Goal: Information Seeking & Learning: Learn about a topic

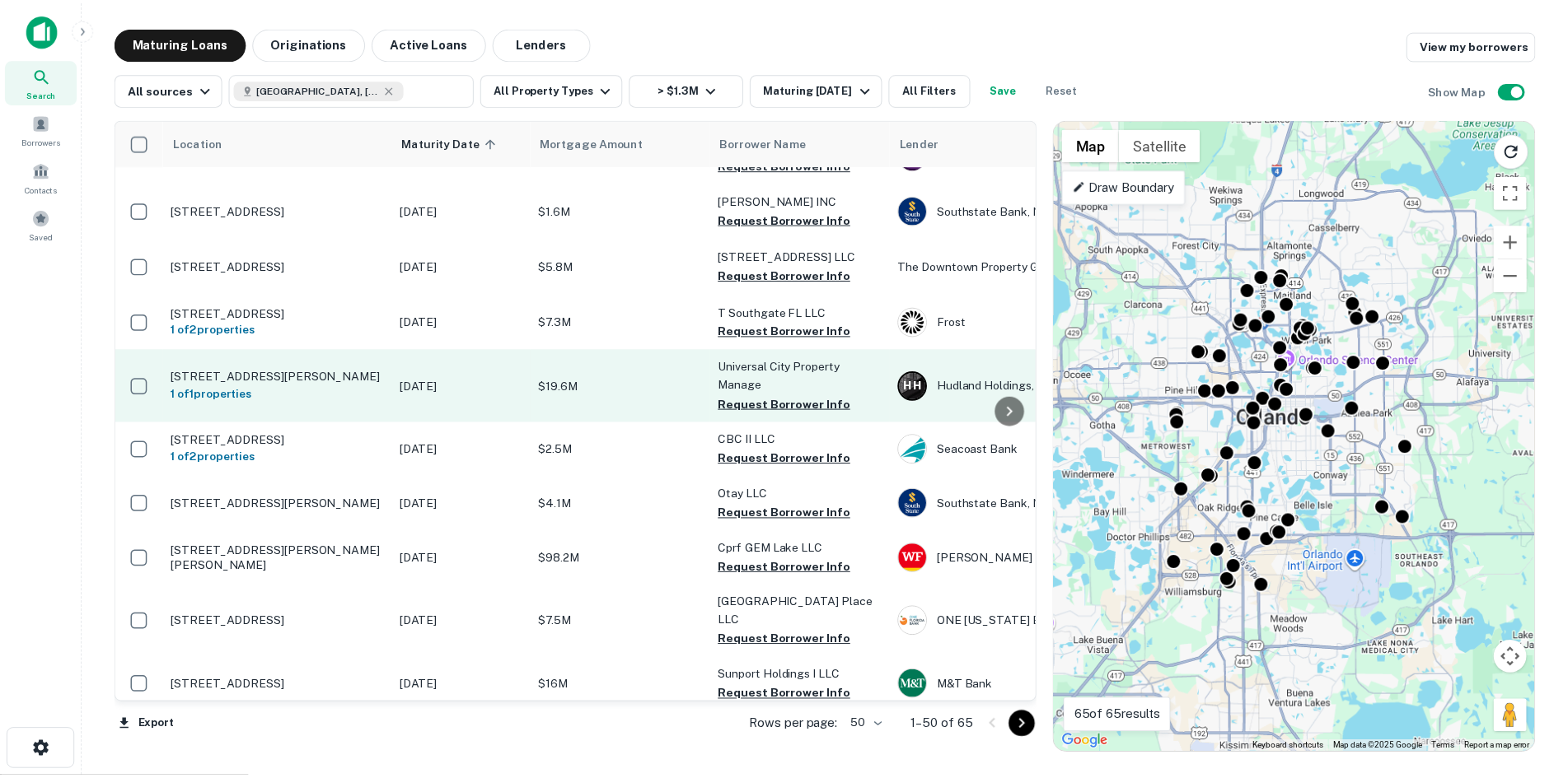
scroll to position [1071, 0]
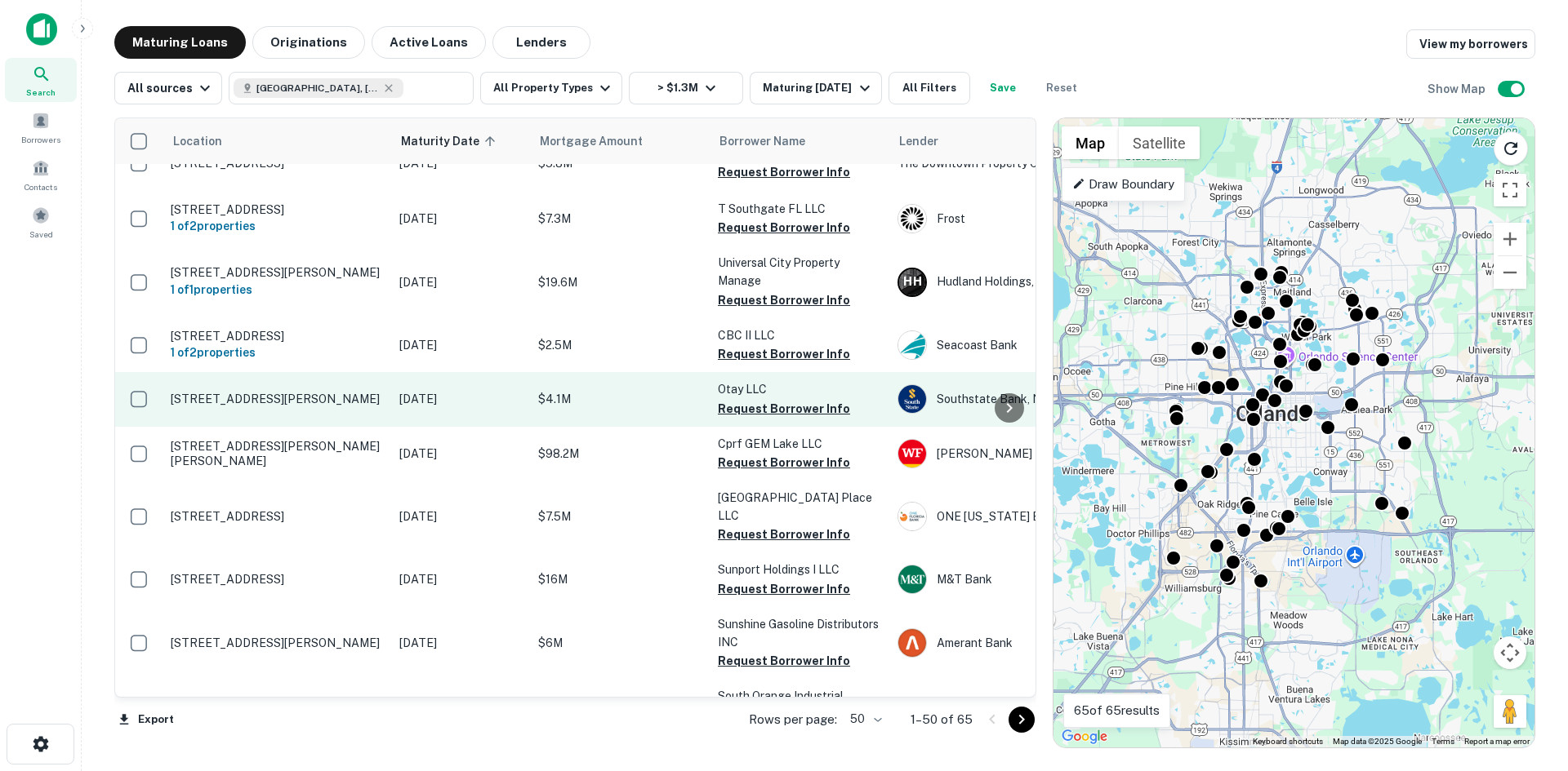
click at [258, 398] on p "531 W Morse Blvd Winter Park, FL32789" at bounding box center [277, 399] width 212 height 15
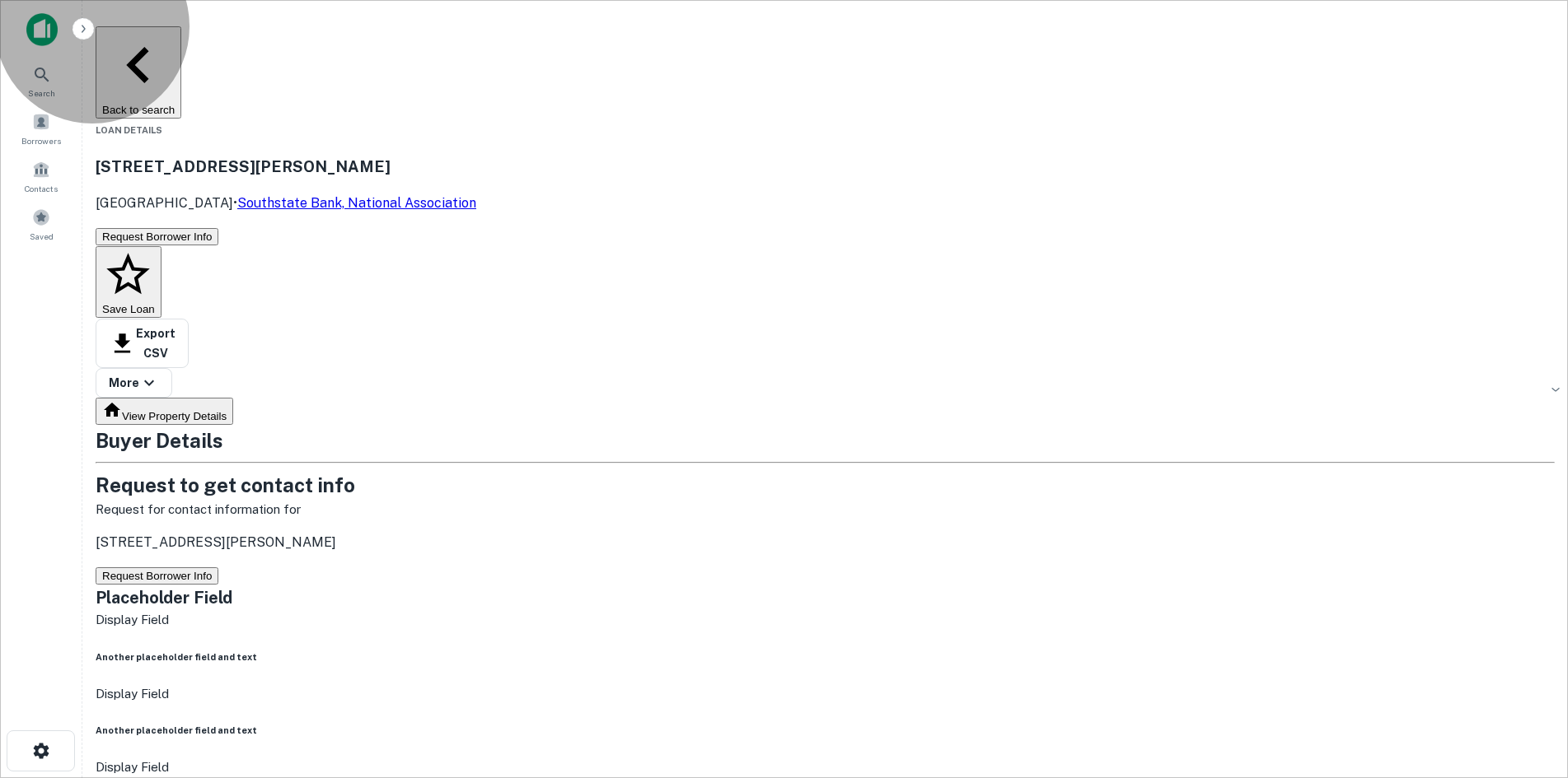
click at [218, 567] on button "Request Borrower Info" at bounding box center [157, 575] width 123 height 17
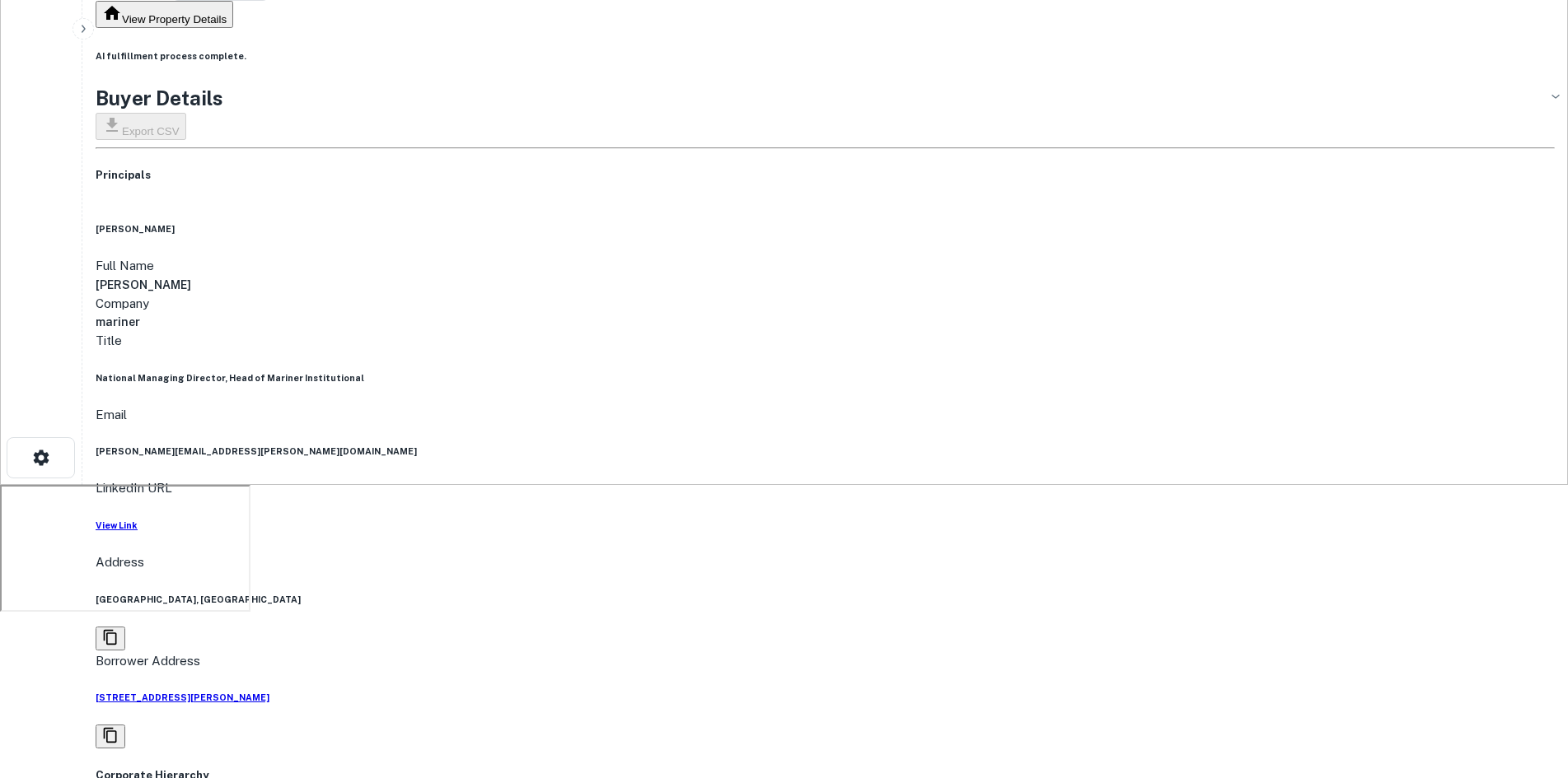
scroll to position [330, 0]
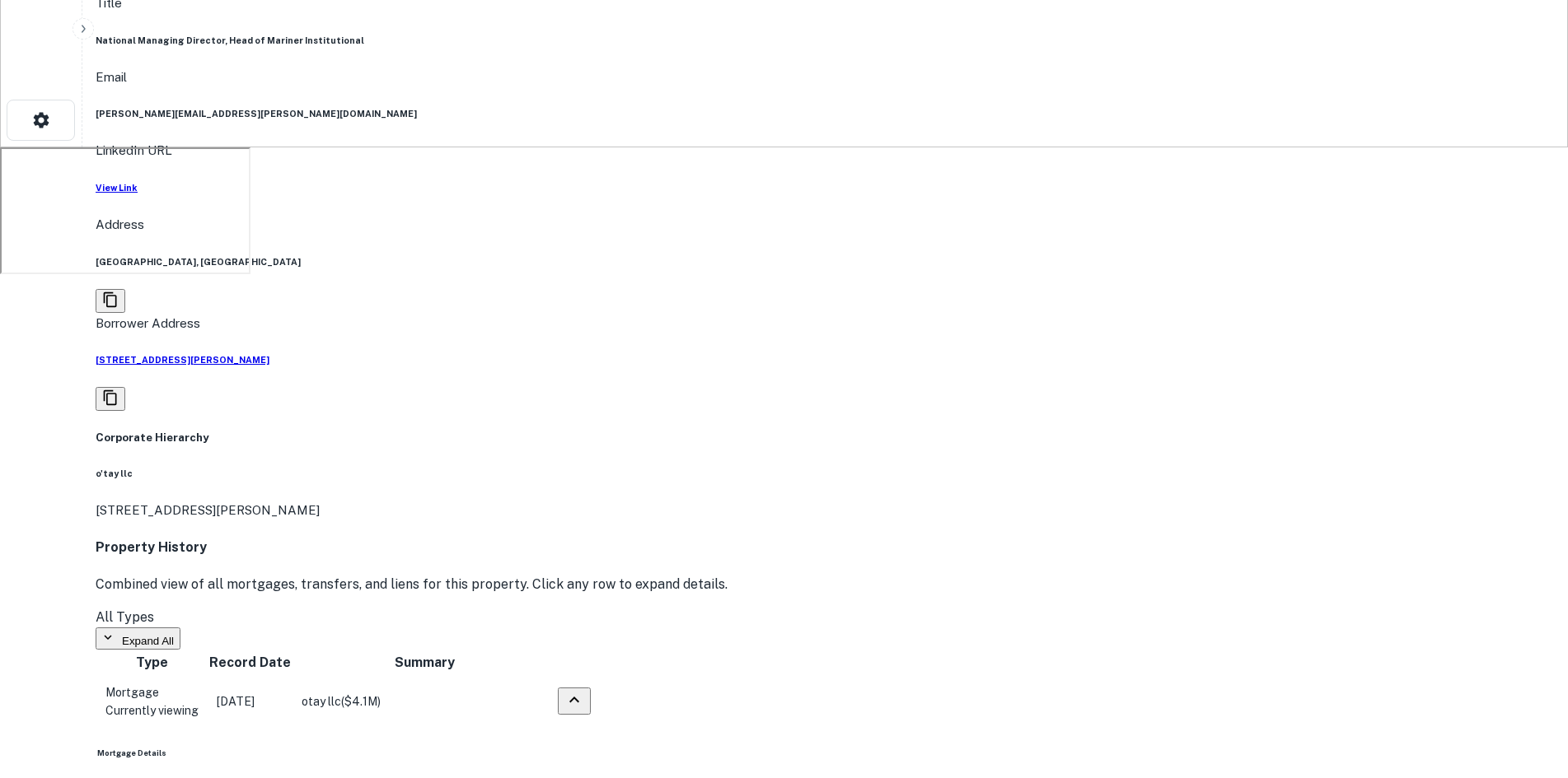
scroll to position [659, 0]
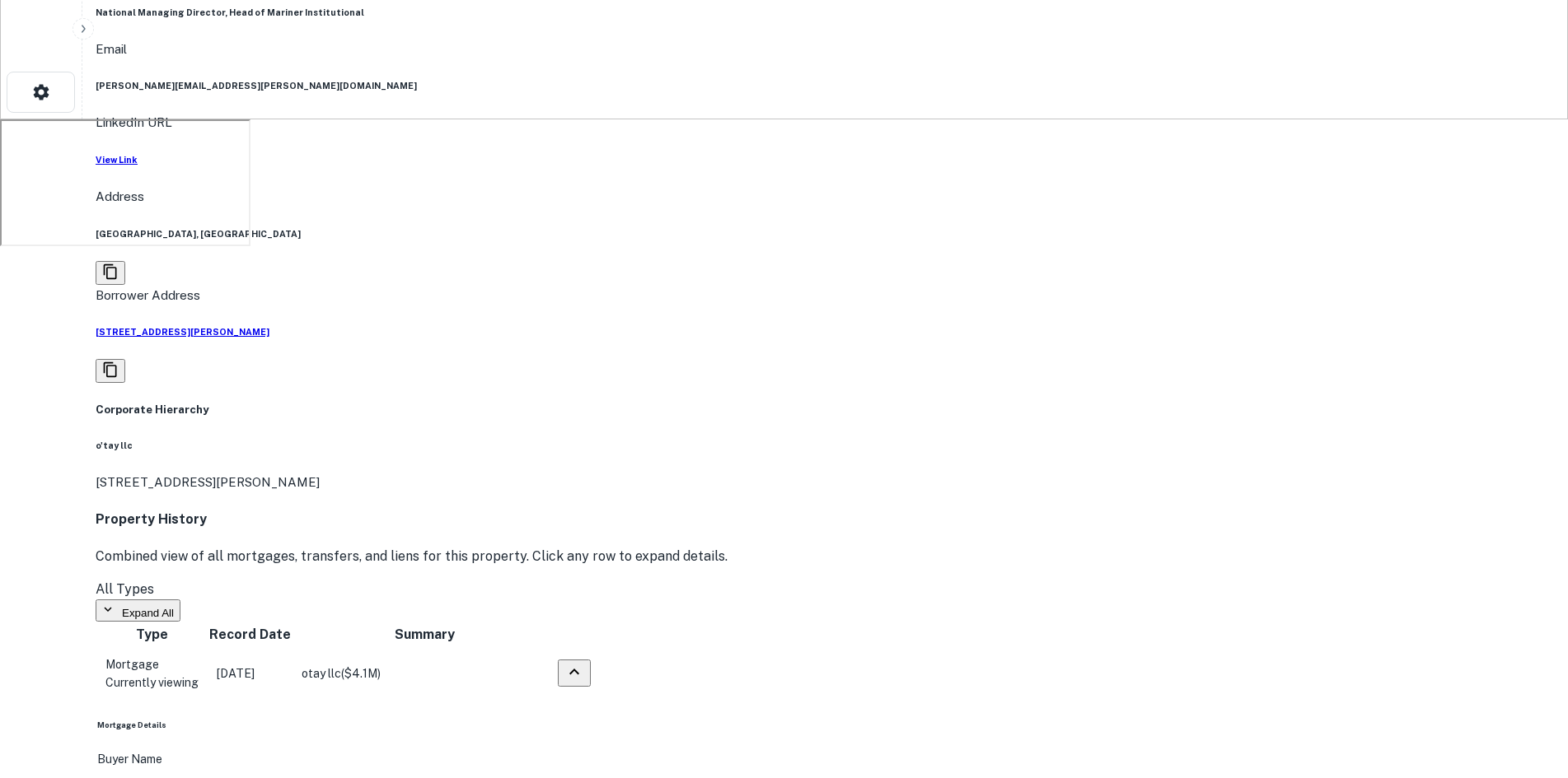
click at [263, 777] on p "otay llc" at bounding box center [344, 789] width 494 height 18
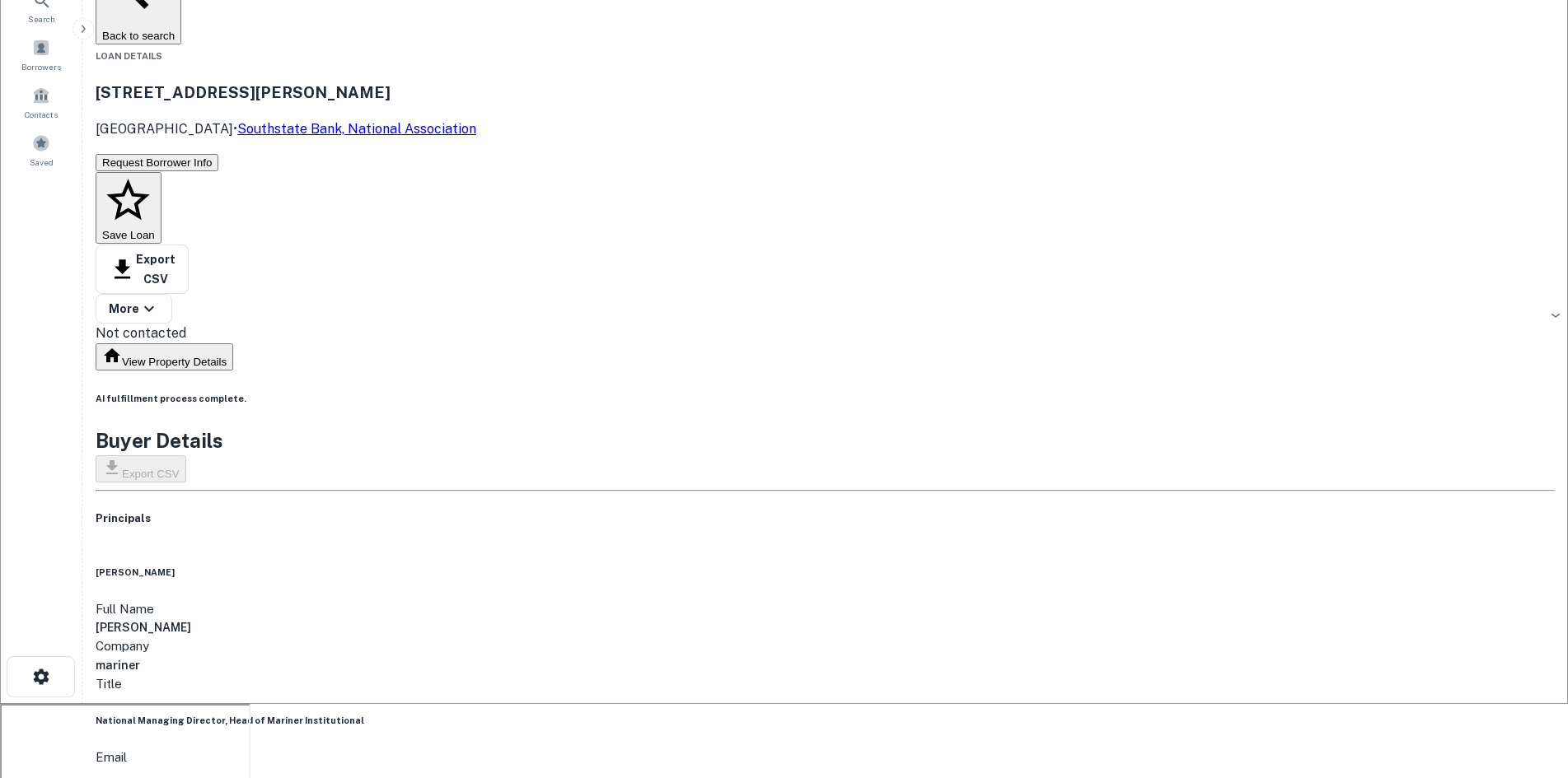
scroll to position [164, 0]
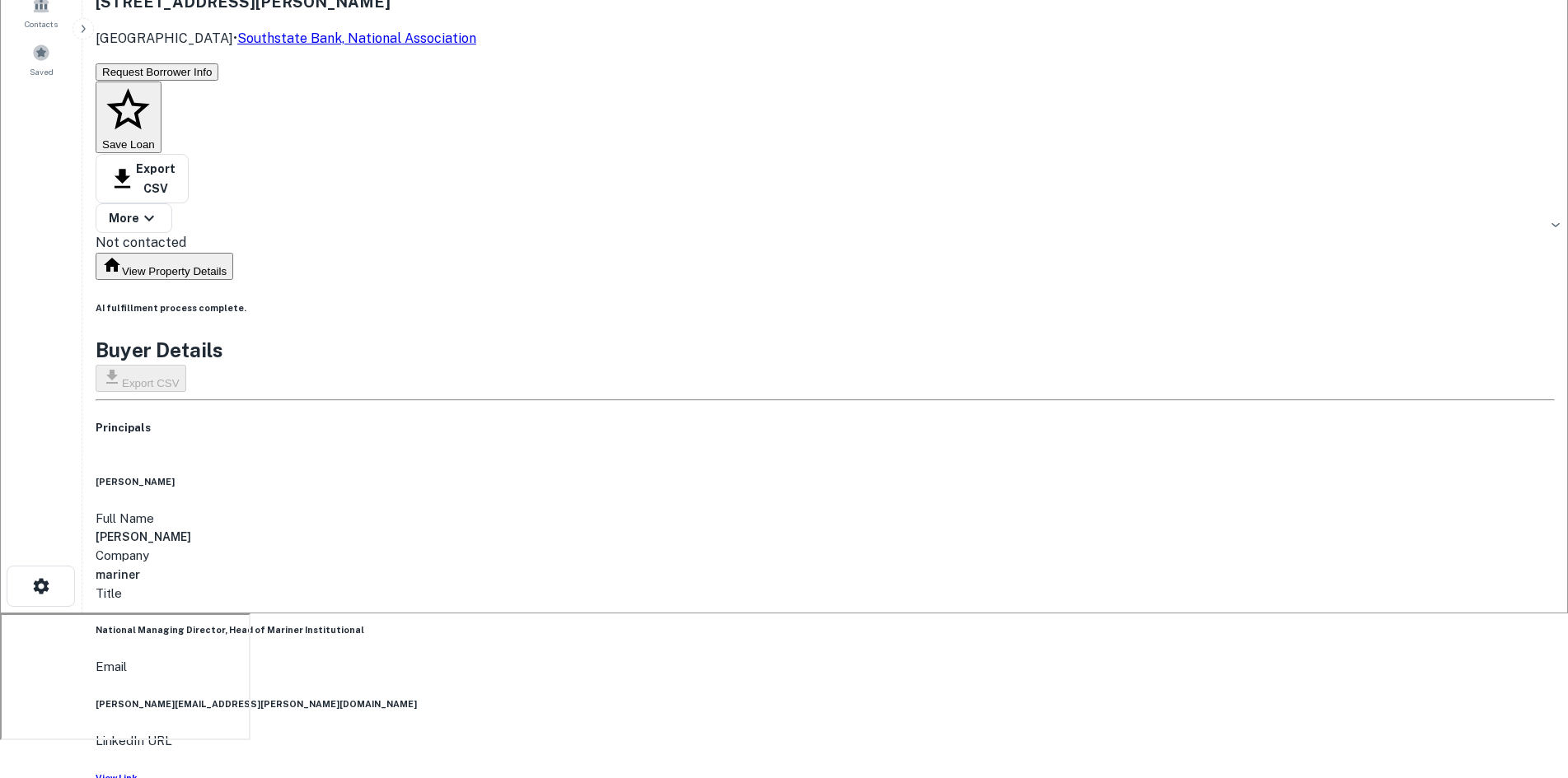
click at [771, 697] on h6 "michael.welker@marinerwealthadvisors.com" at bounding box center [825, 704] width 1459 height 13
click at [767, 771] on h6 "View Link" at bounding box center [825, 778] width 1459 height 13
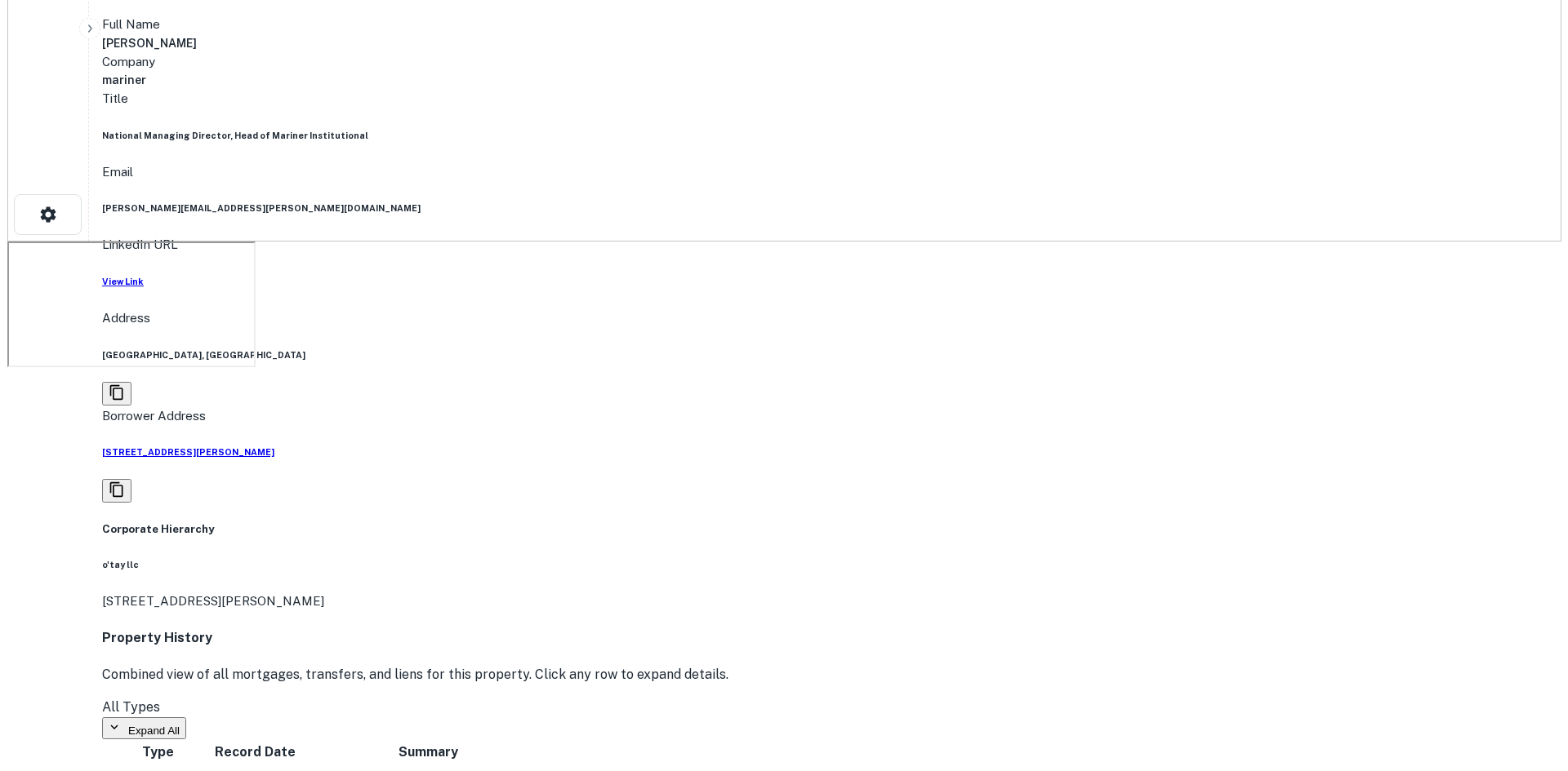
scroll to position [0, 0]
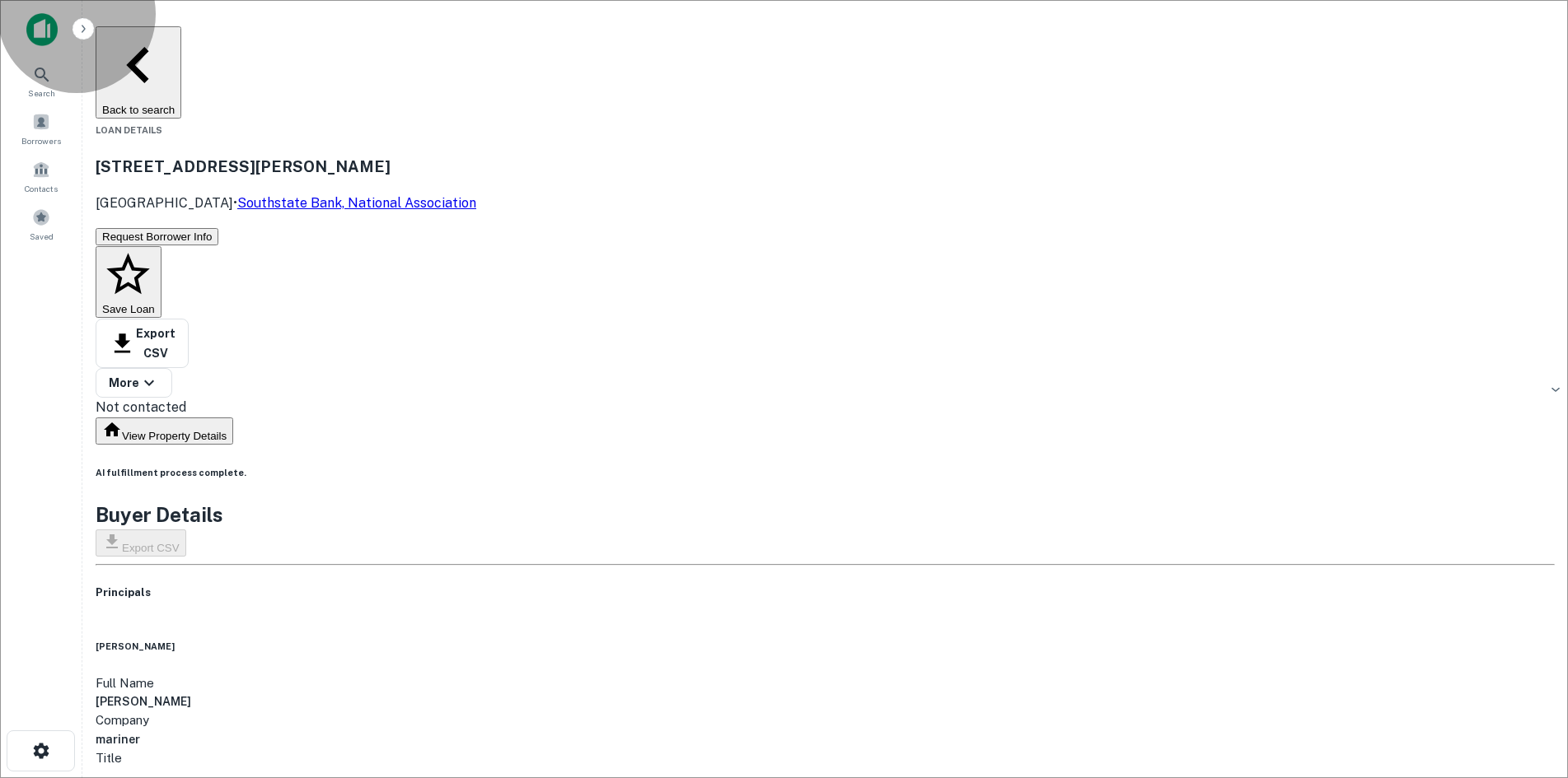
click at [218, 228] on button "Request Borrower Info" at bounding box center [157, 237] width 123 height 17
click at [174, 40] on icon "button" at bounding box center [138, 65] width 72 height 72
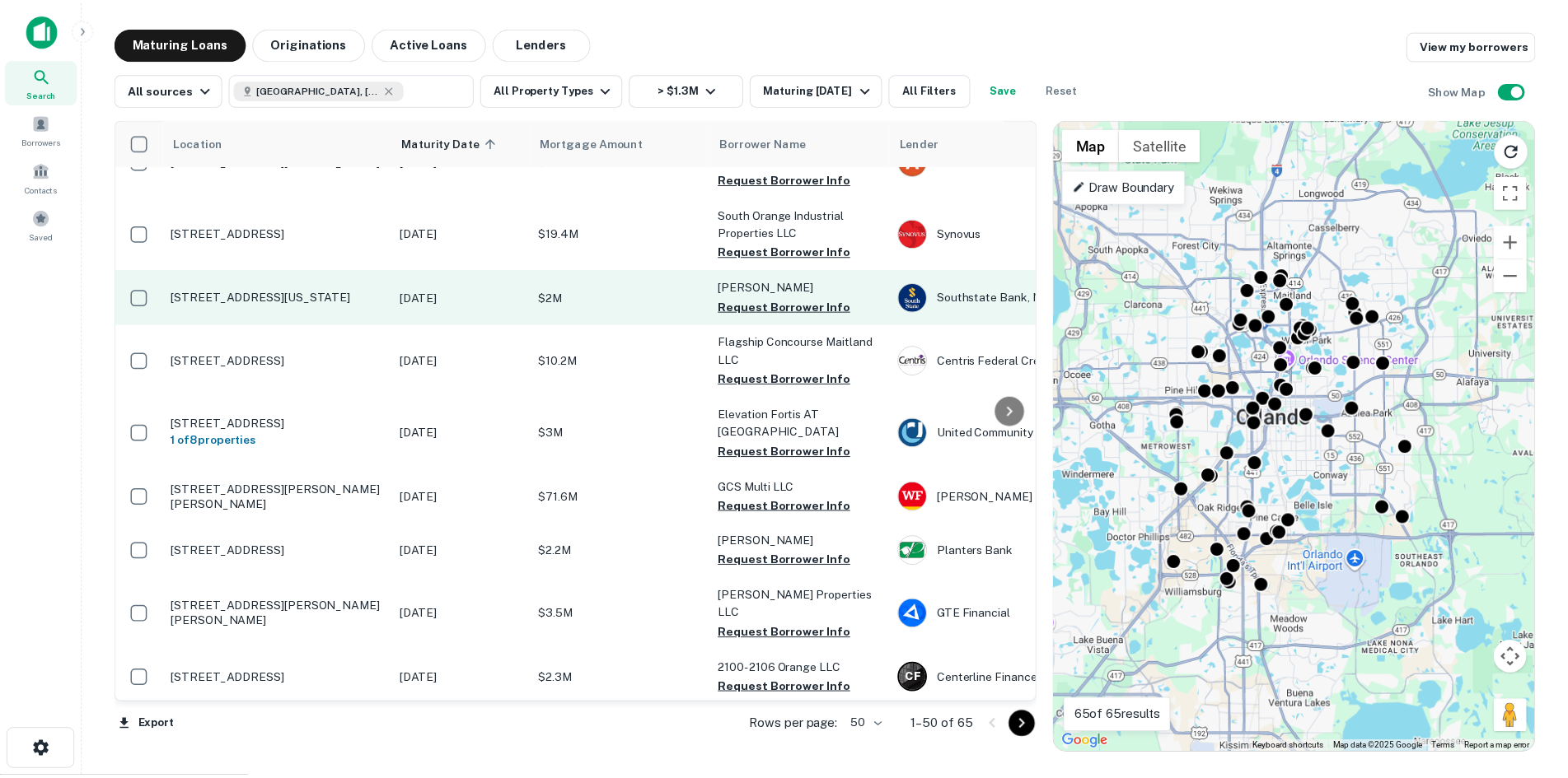
scroll to position [1565, 0]
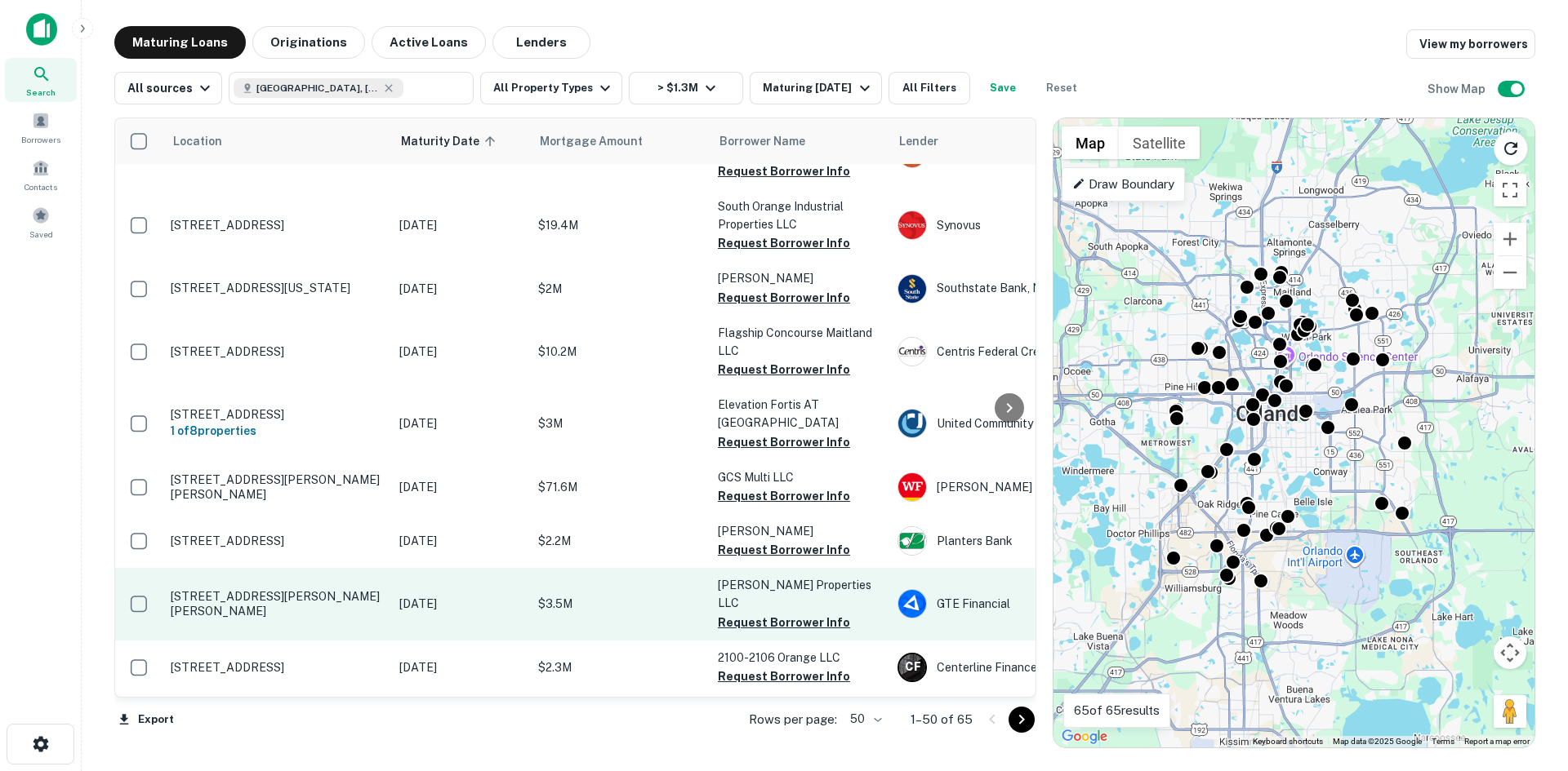
click at [277, 589] on p "3127 Corrine Dr Orlando, FL32803" at bounding box center [277, 604] width 212 height 30
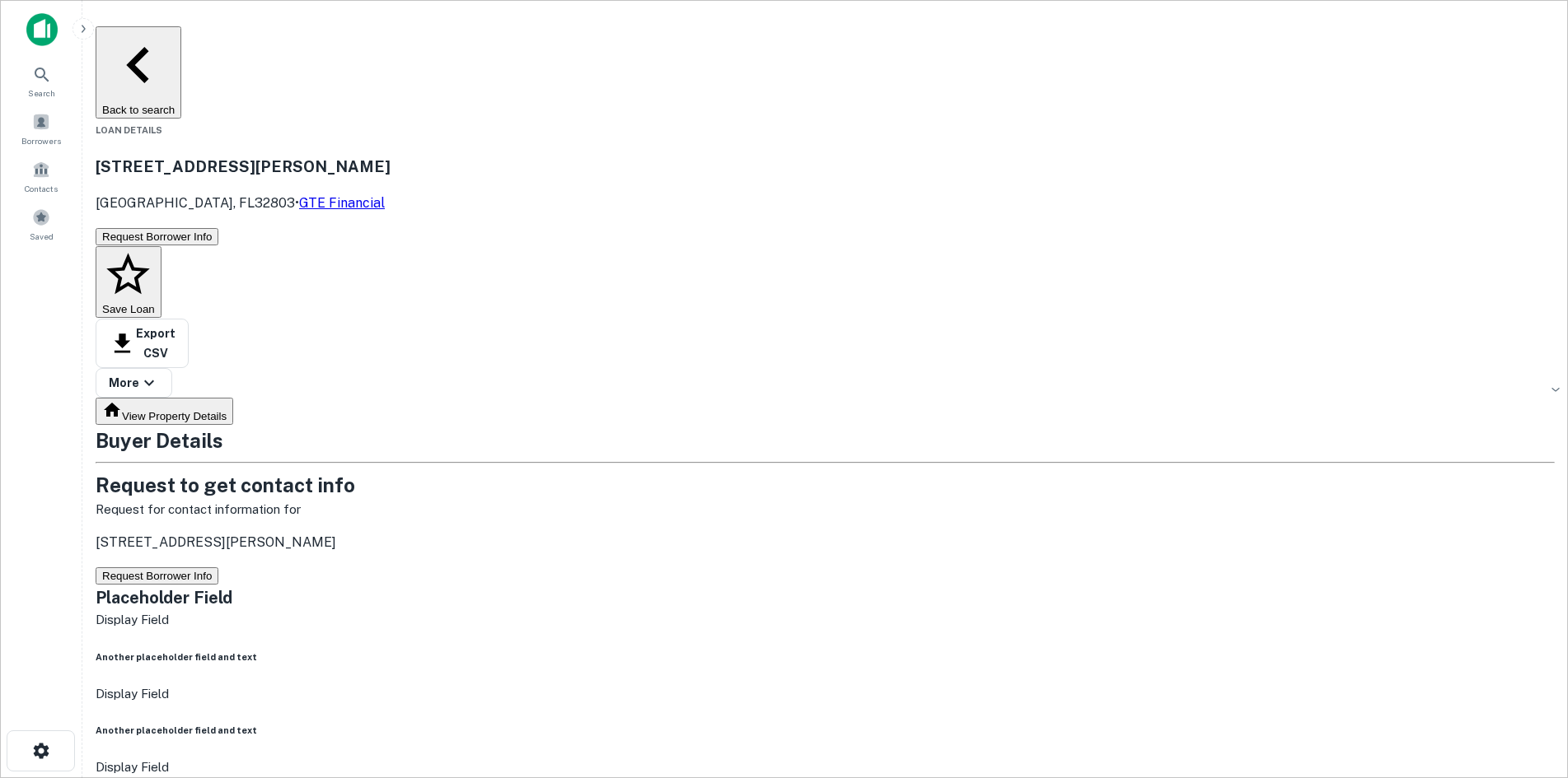
click at [218, 567] on button "Request Borrower Info" at bounding box center [157, 575] width 123 height 17
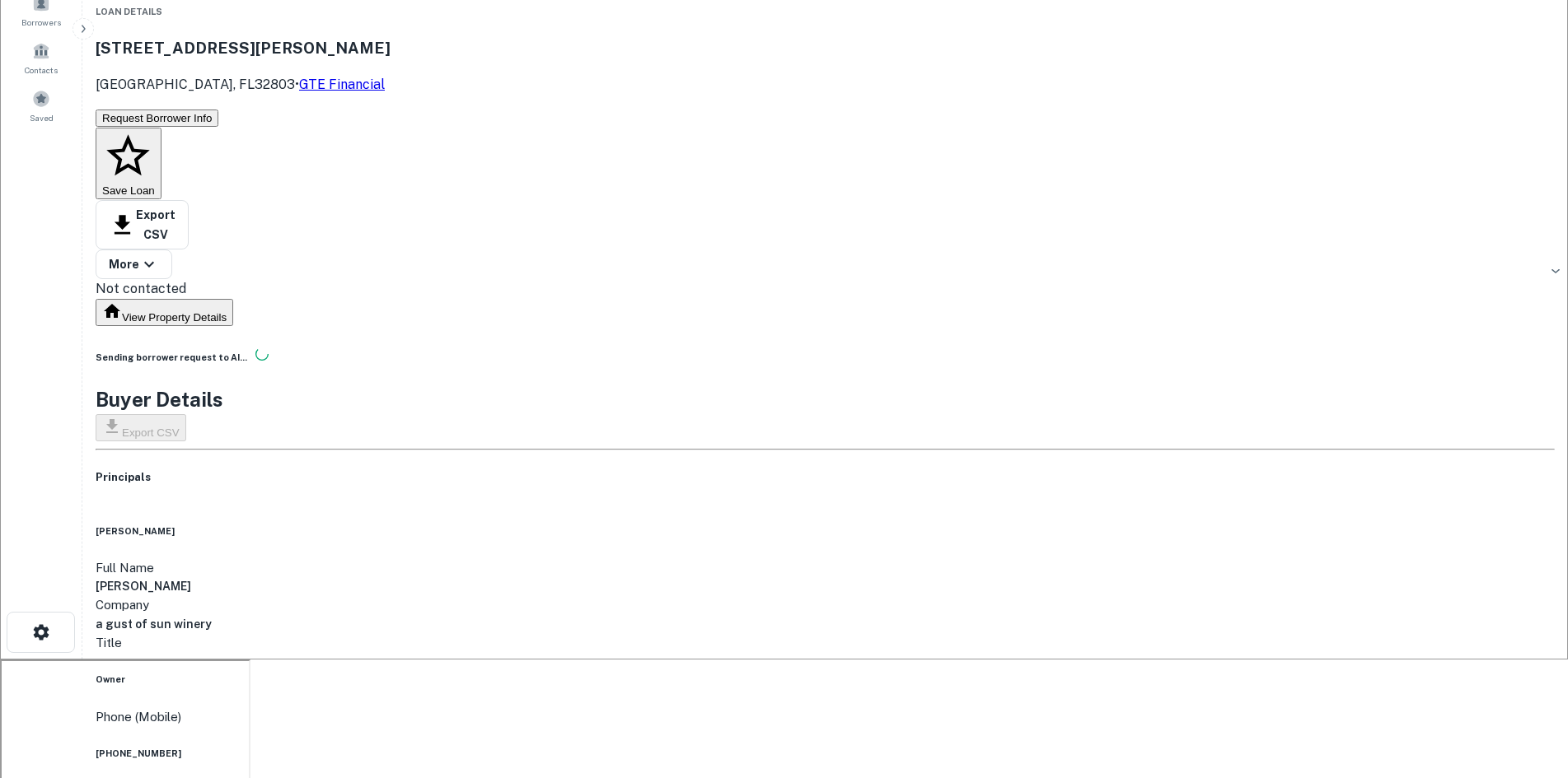
scroll to position [82, 0]
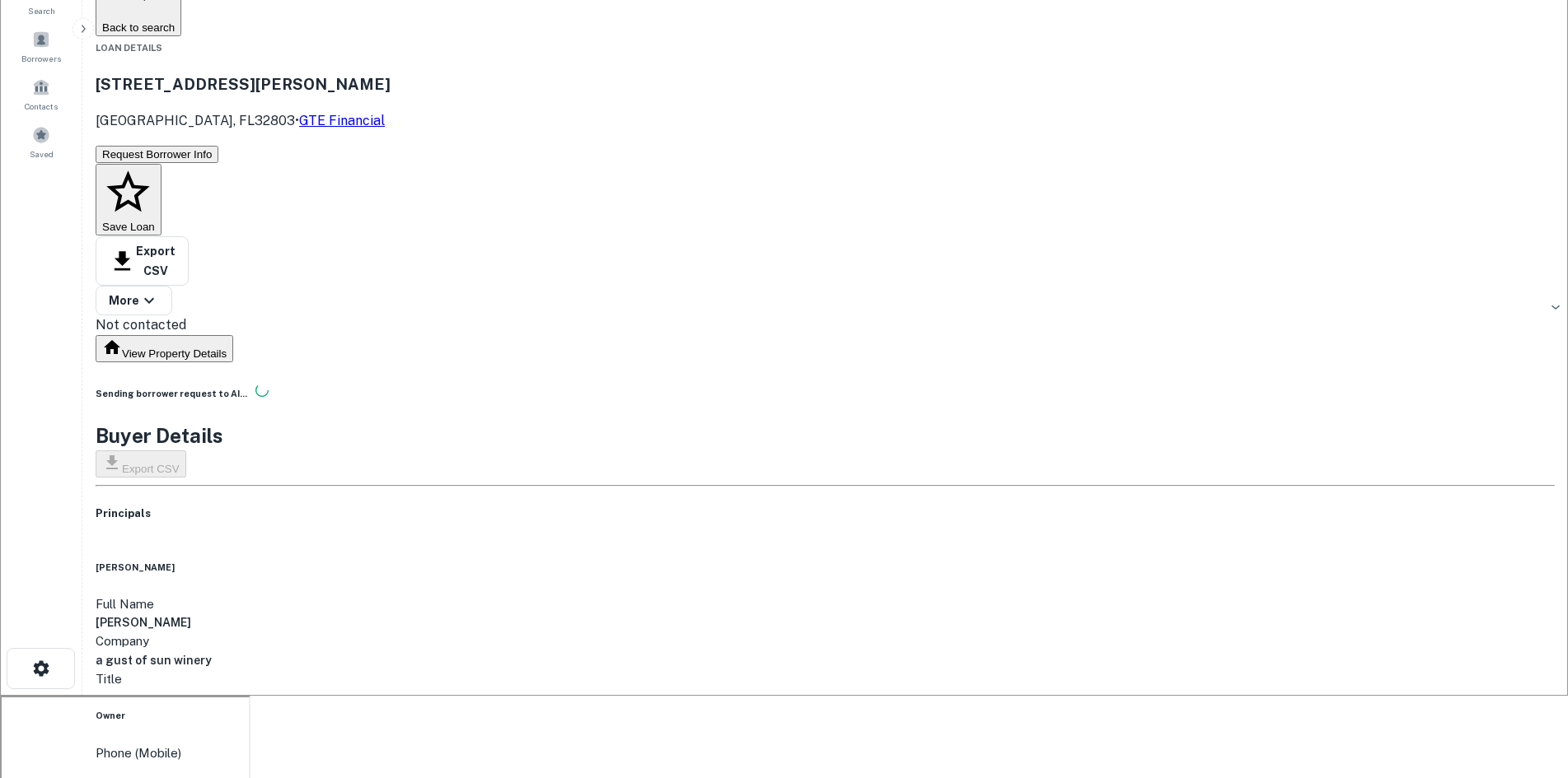
drag, startPoint x: 221, startPoint y: 323, endPoint x: 331, endPoint y: 324, distance: 110.0
click at [331, 561] on div "[PERSON_NAME]" at bounding box center [825, 568] width 1459 height 13
click at [172, 349] on main "Back to search Loan Details 3127 Corrine Dr Orlando, FL32803 • GTE Financial Re…" at bounding box center [825, 306] width 1485 height 778
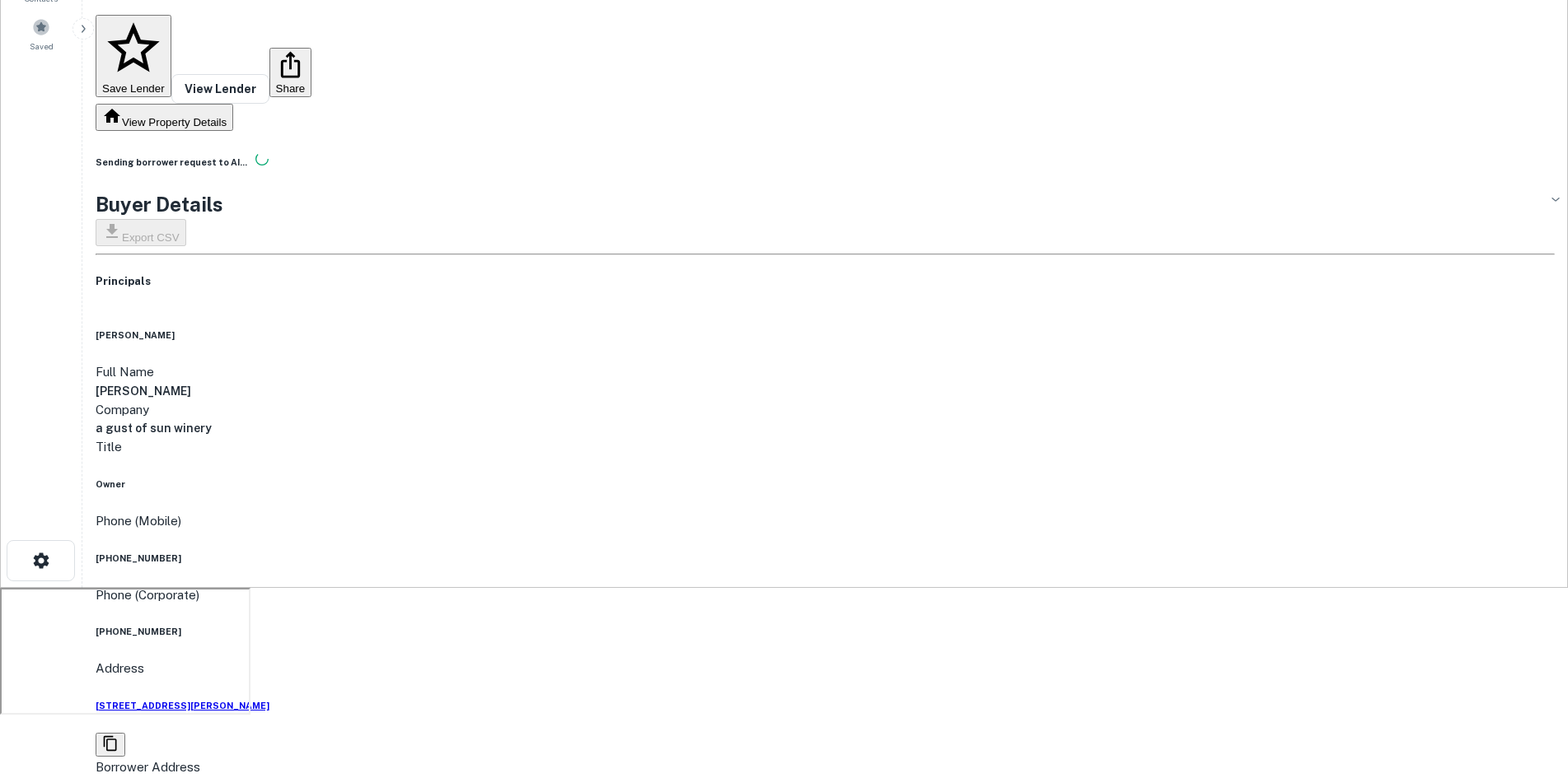
scroll to position [164, 0]
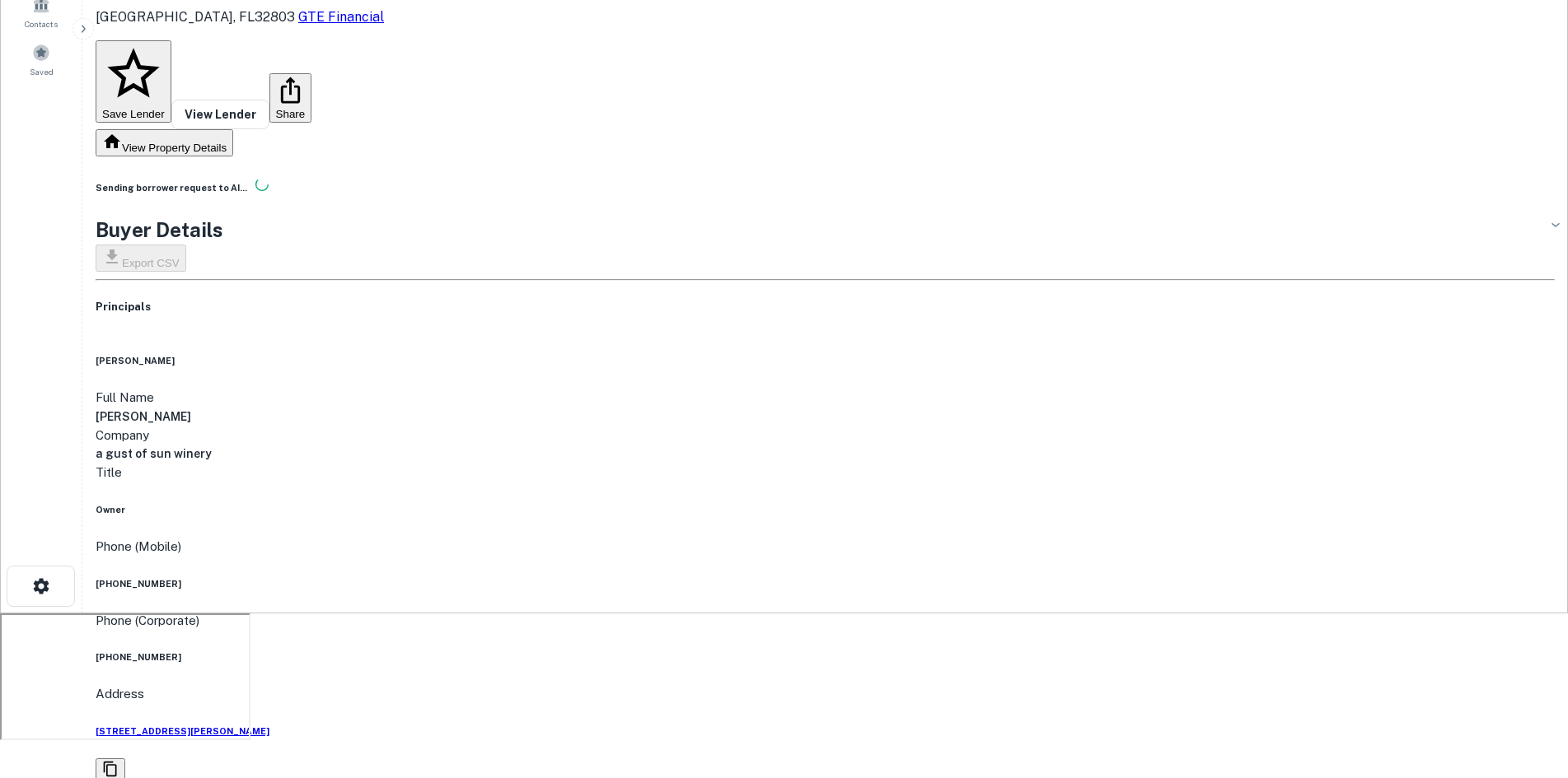
drag, startPoint x: 467, startPoint y: 477, endPoint x: 777, endPoint y: 469, distance: 310.1
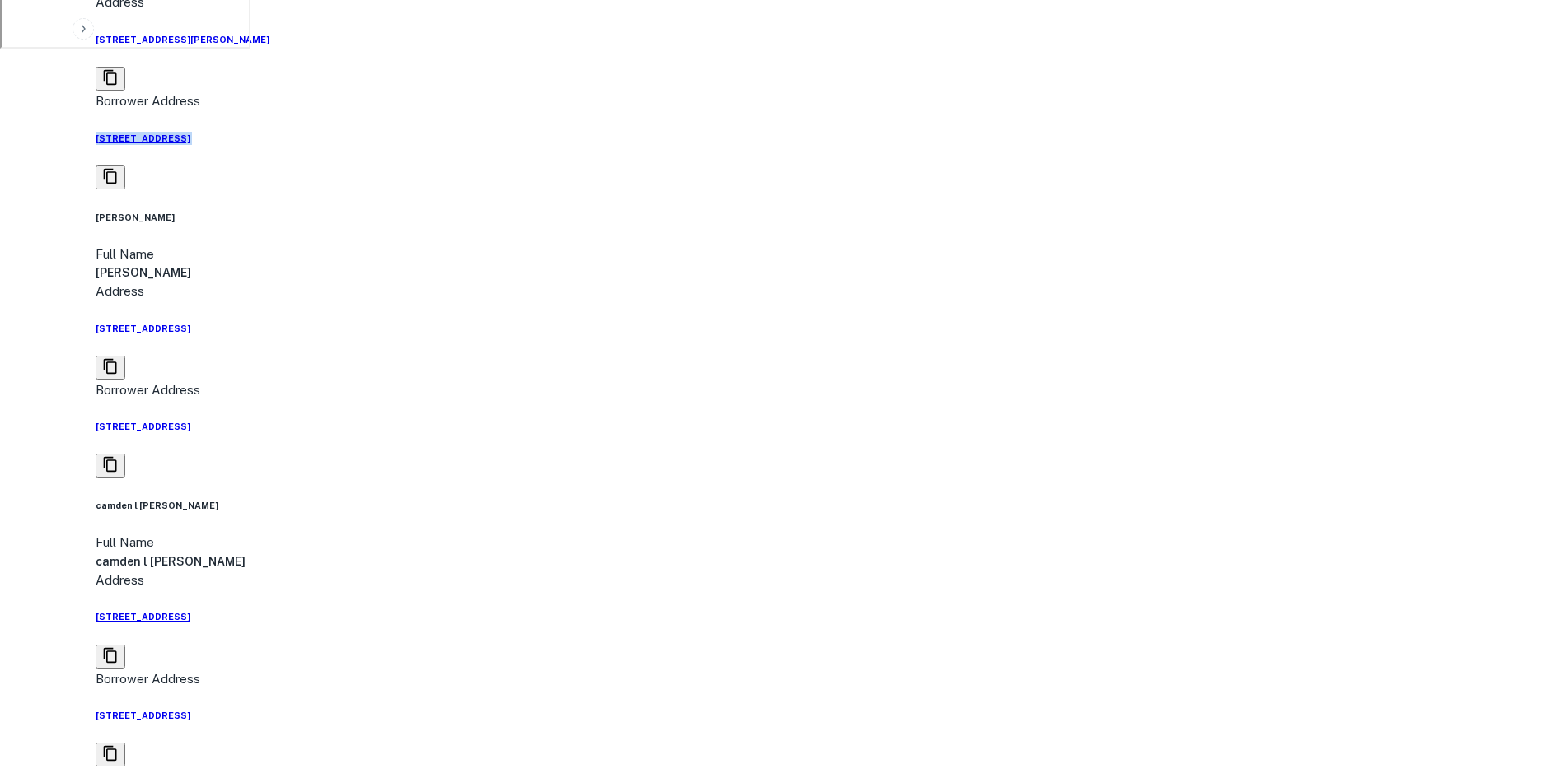
scroll to position [1071, 0]
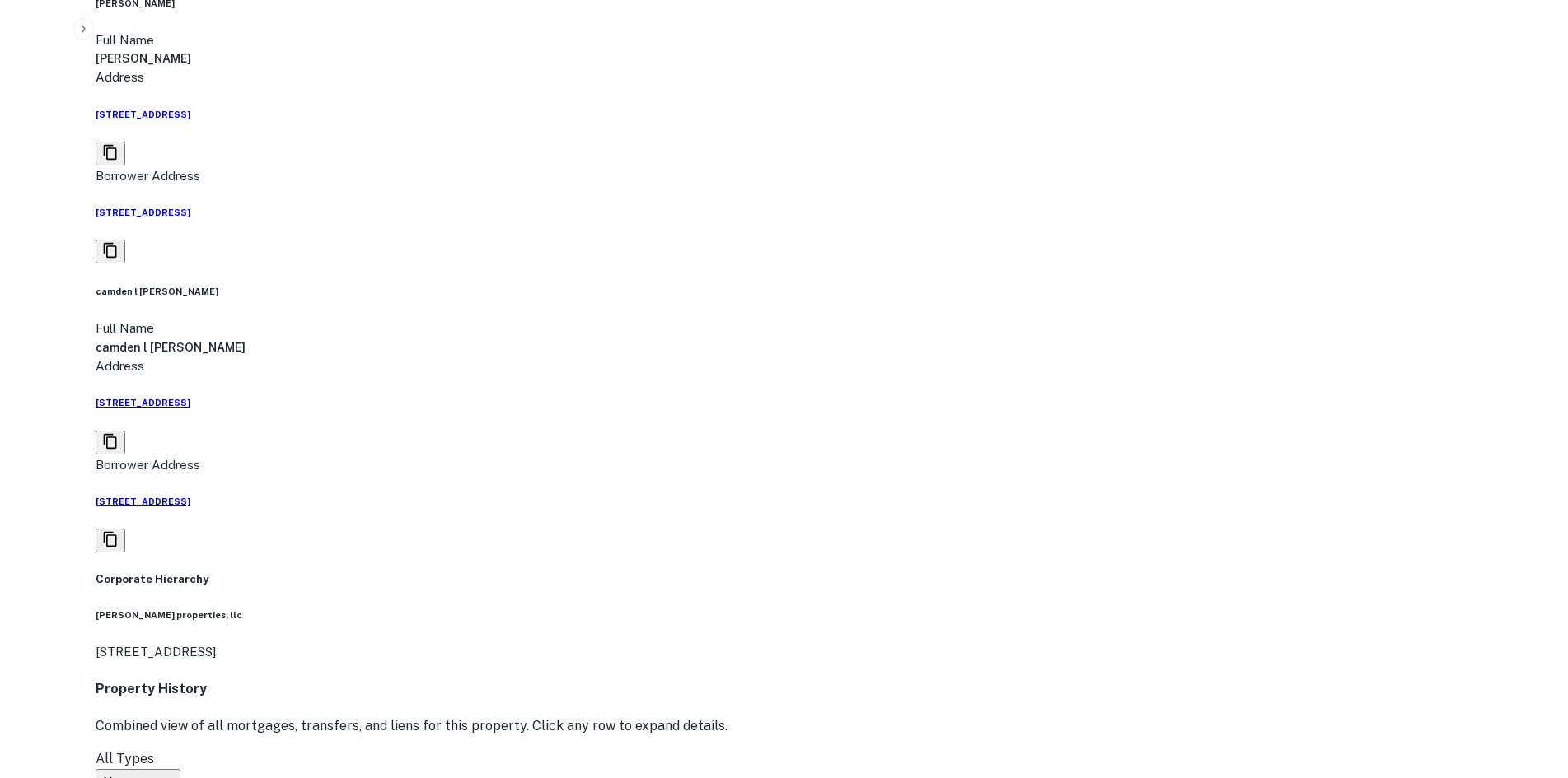
drag, startPoint x: 681, startPoint y: 282, endPoint x: 803, endPoint y: 278, distance: 122.1
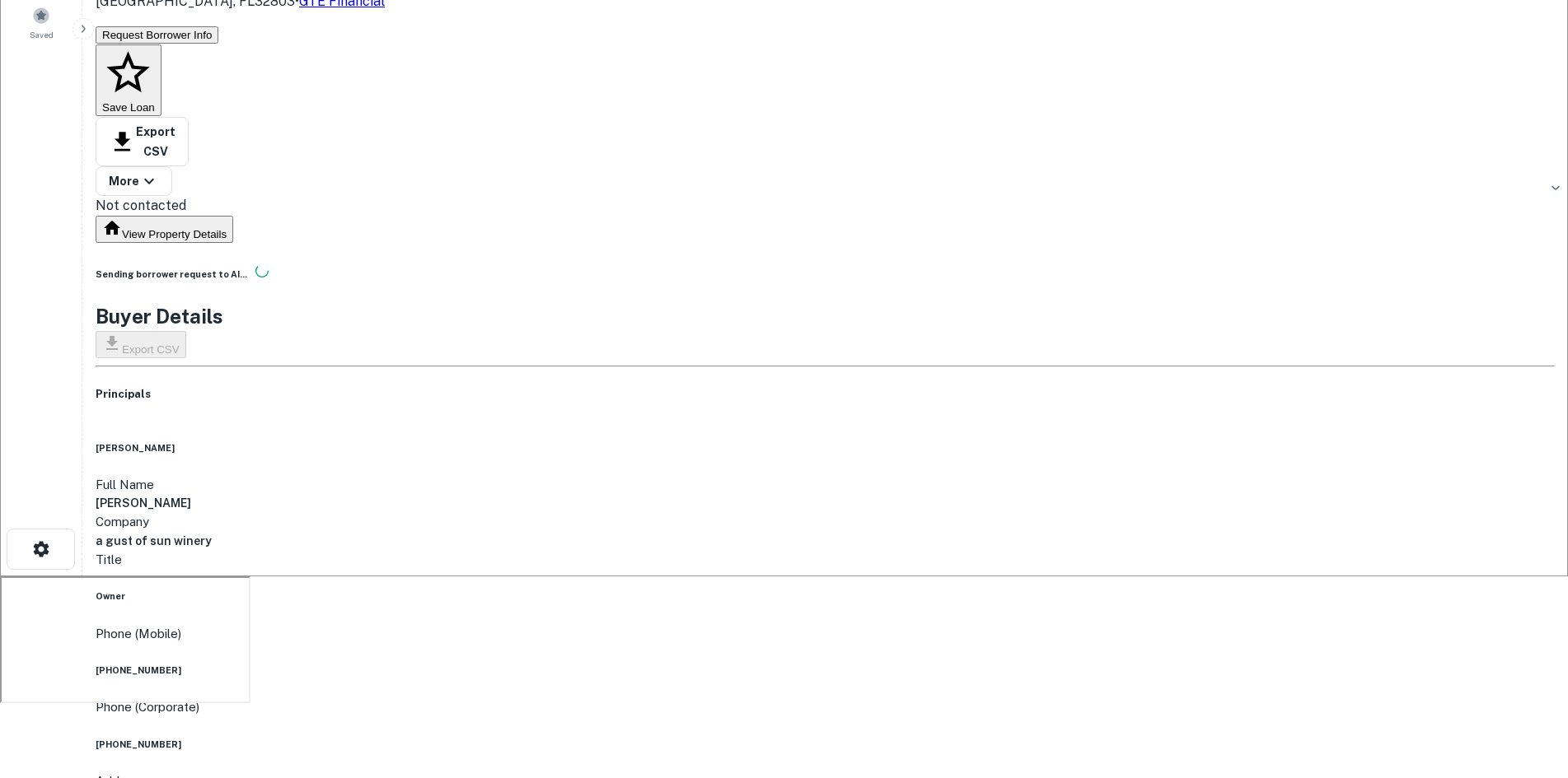
scroll to position [0, 0]
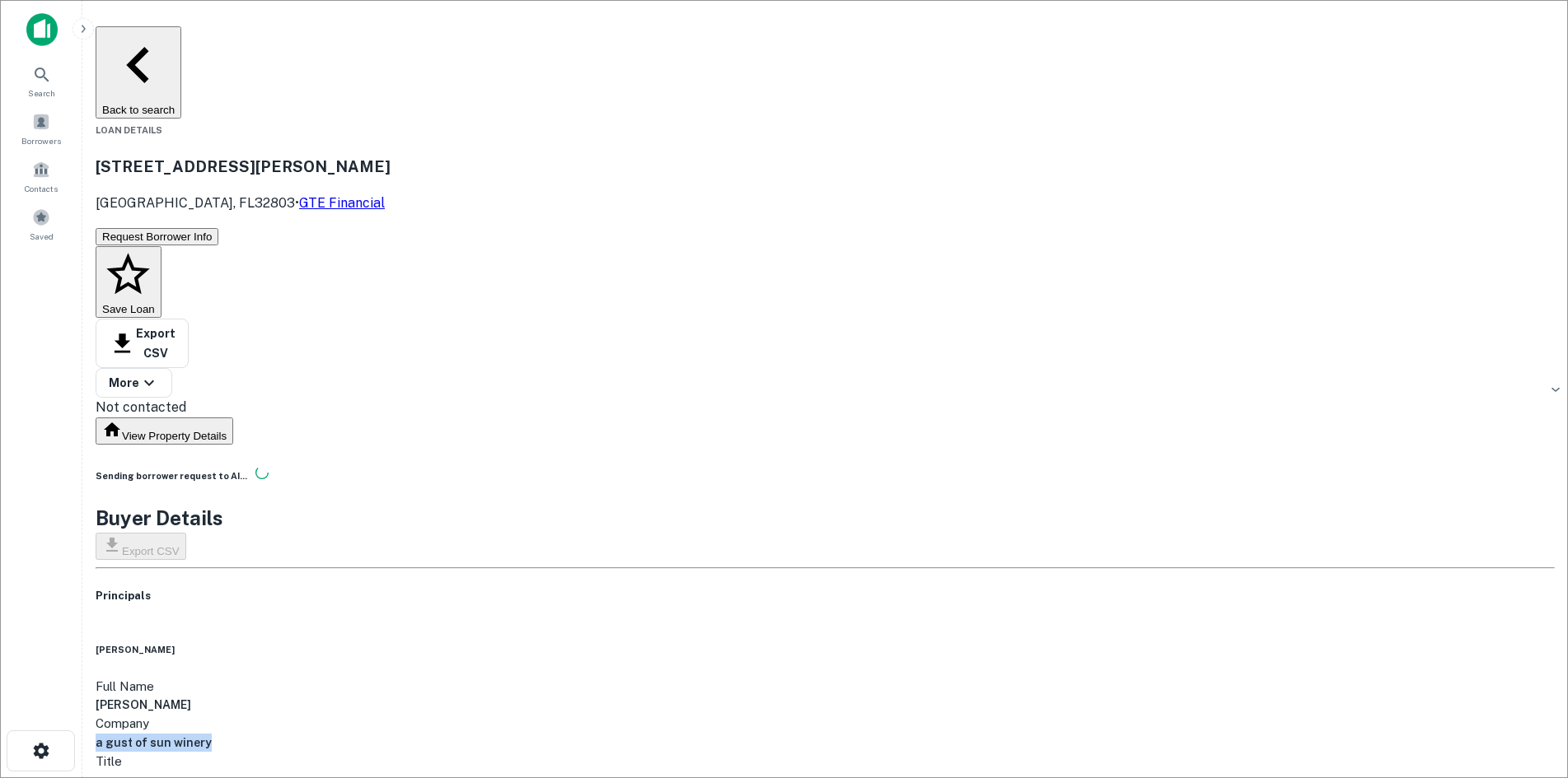
drag, startPoint x: 696, startPoint y: 489, endPoint x: 803, endPoint y: 492, distance: 107.0
click at [803, 734] on h6 "a gust of sun winery" at bounding box center [825, 743] width 1459 height 18
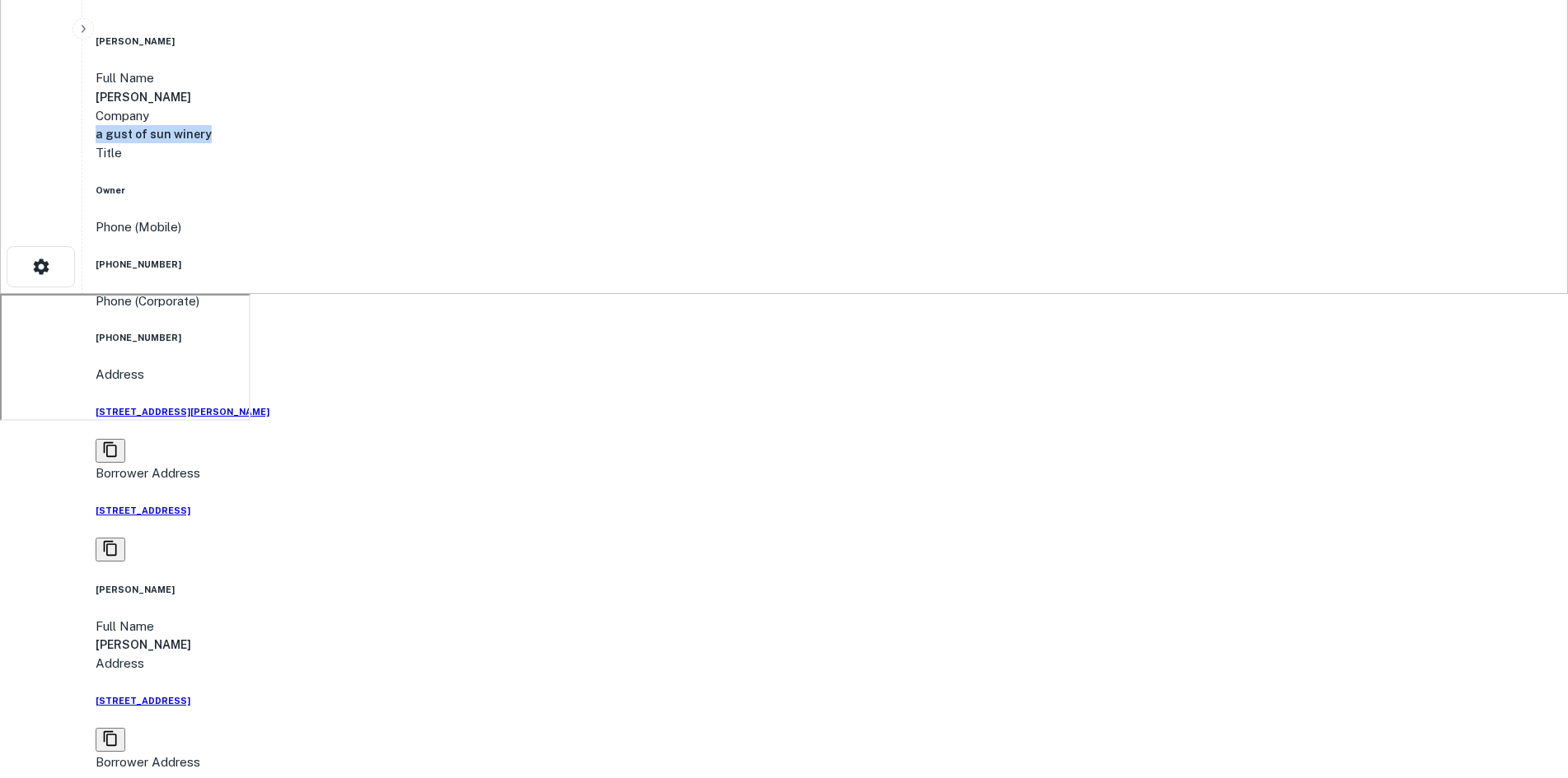
scroll to position [494, 0]
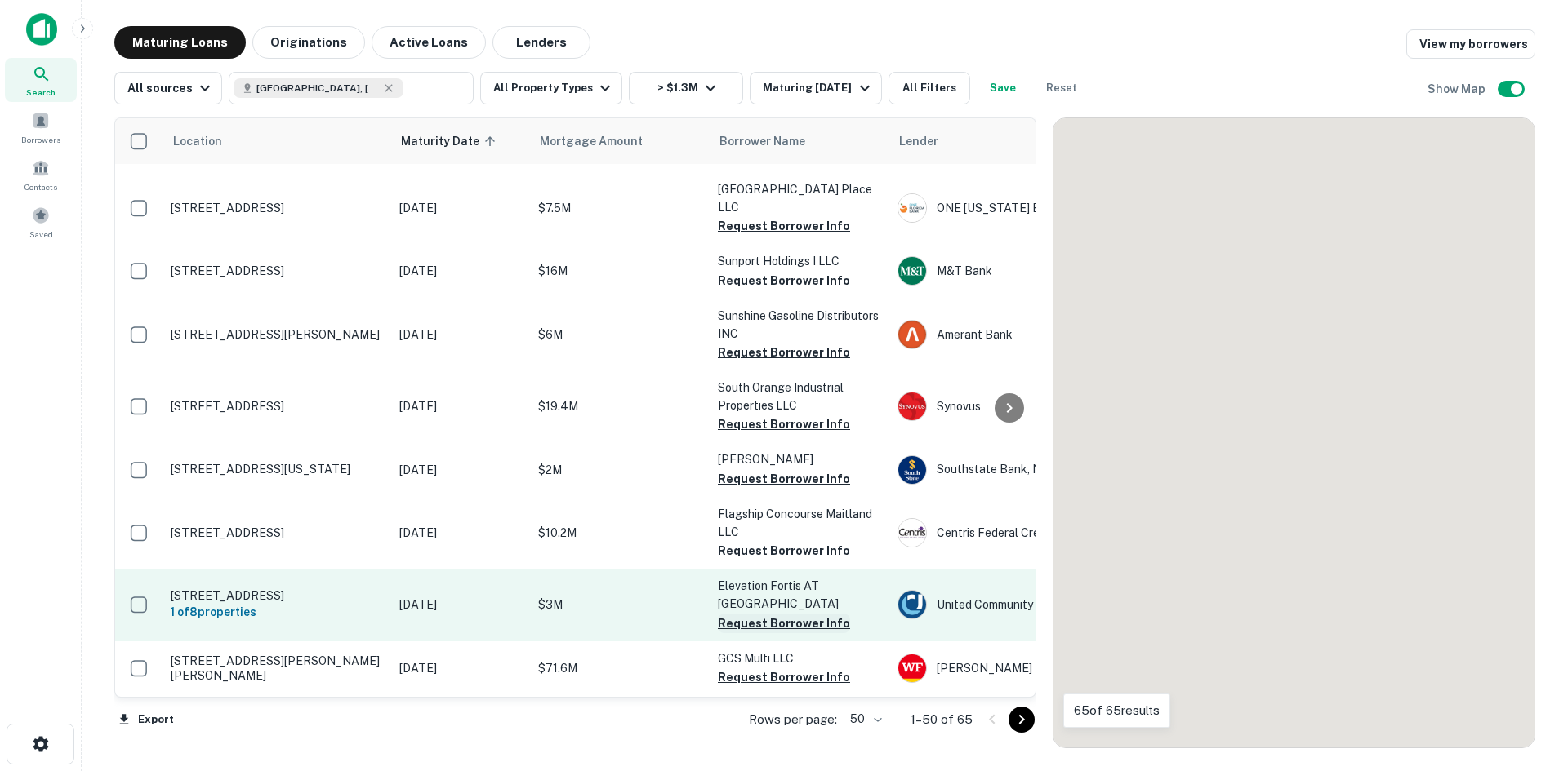
scroll to position [1551, 0]
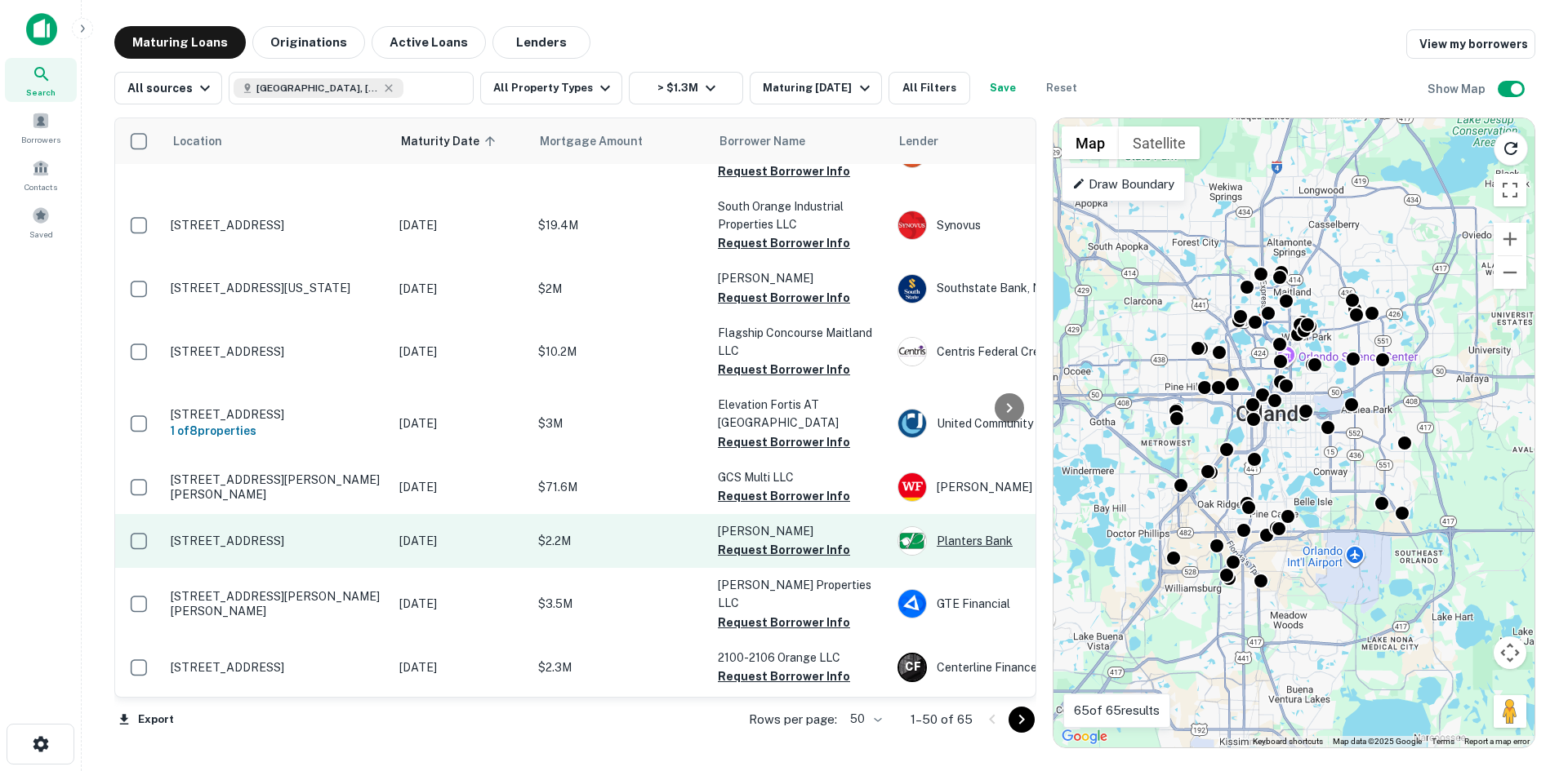
click at [964, 527] on div "Planters Bank" at bounding box center [1020, 541] width 245 height 30
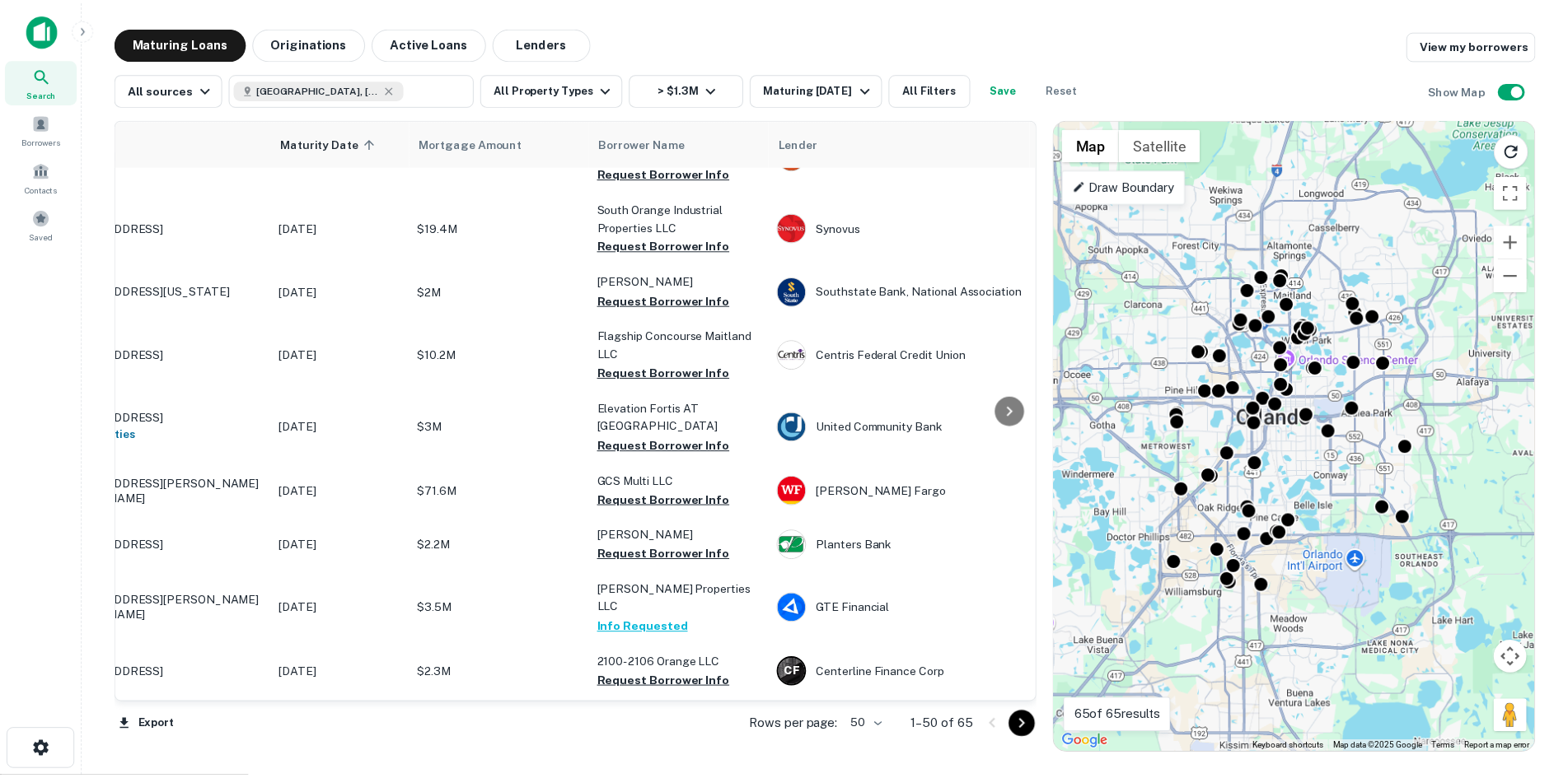
scroll to position [1565, 0]
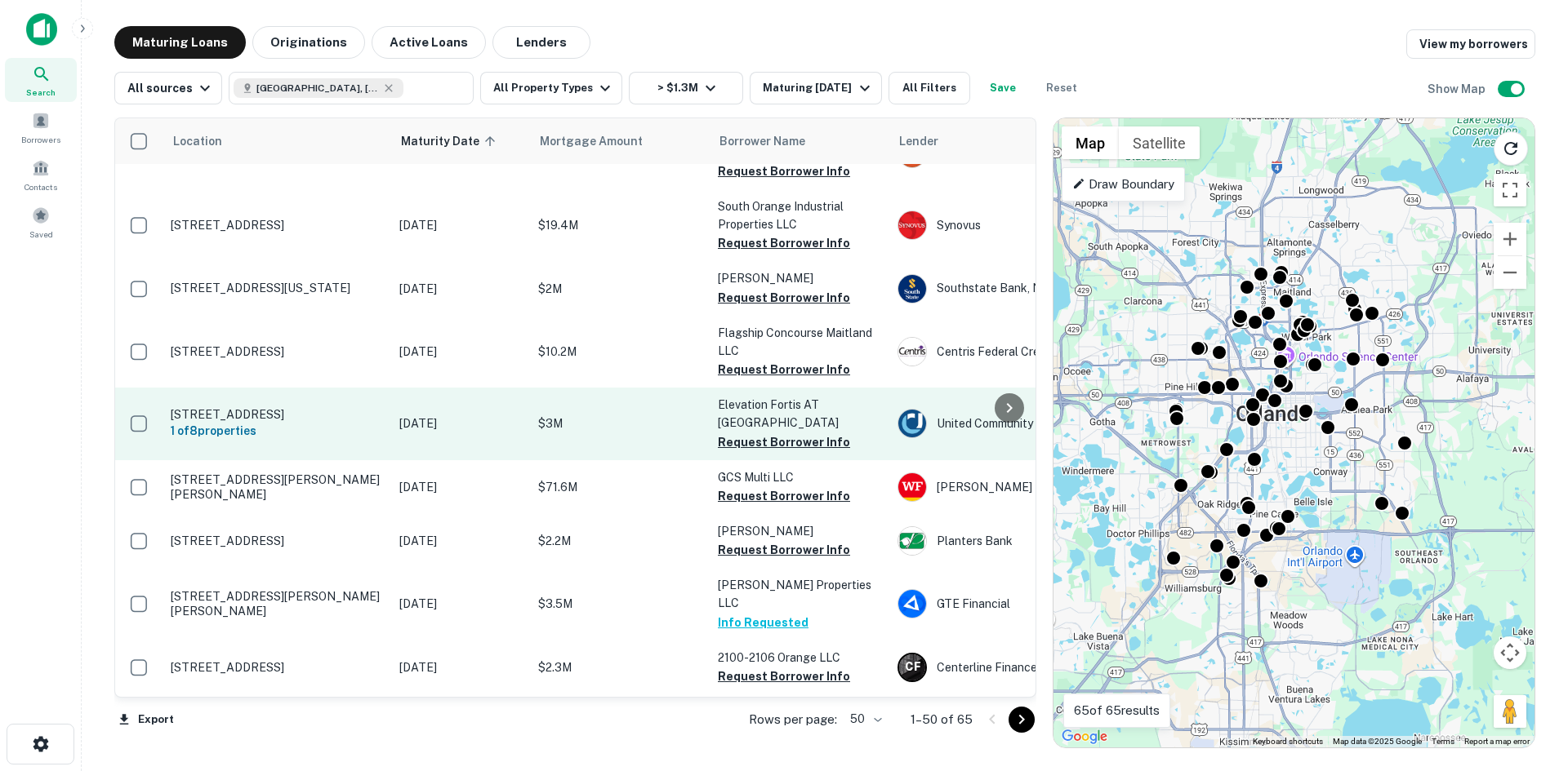
click at [224, 407] on p "[STREET_ADDRESS]" at bounding box center [277, 415] width 212 height 15
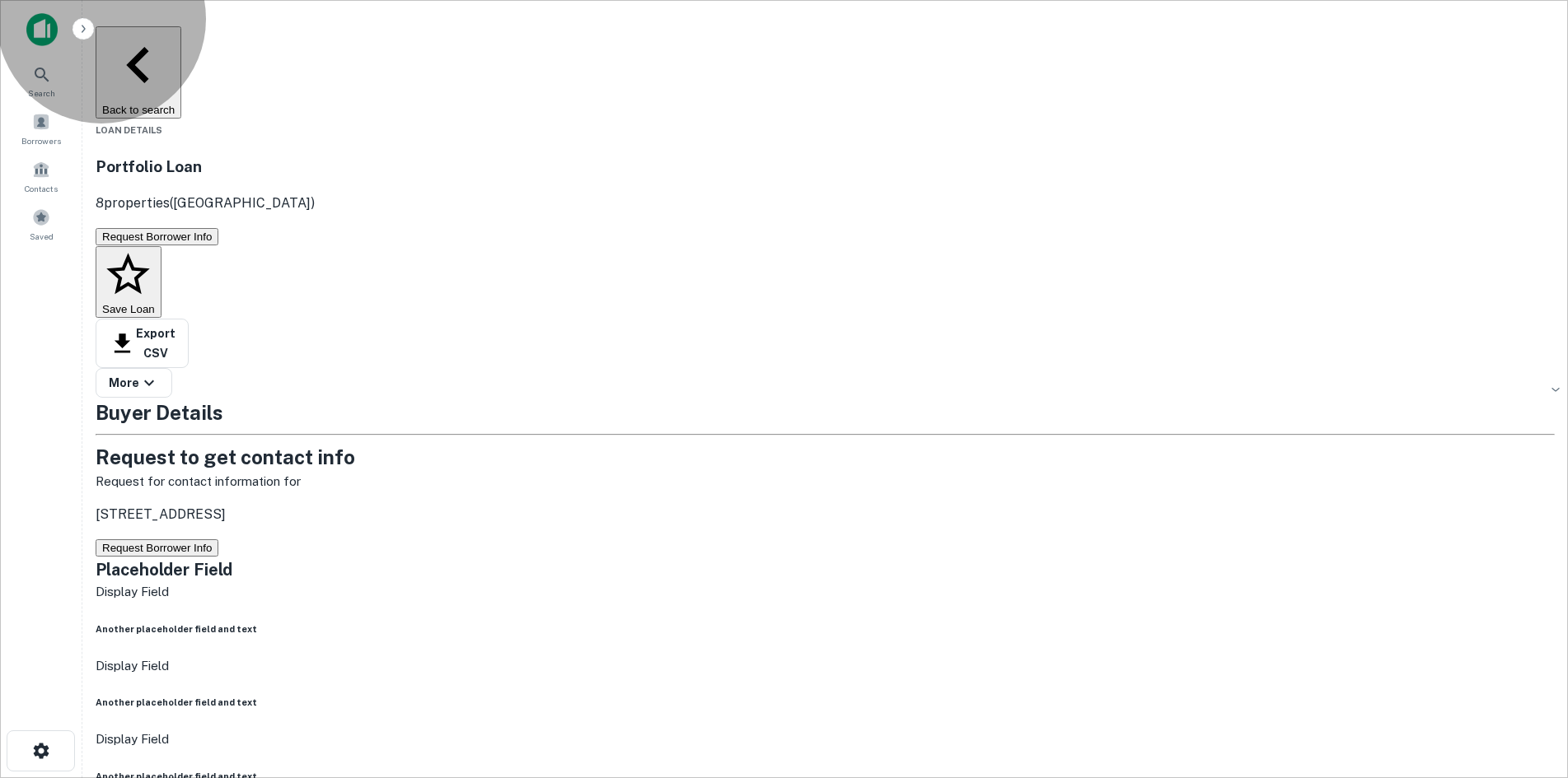
click at [218, 540] on button "Request Borrower Info" at bounding box center [157, 548] width 123 height 17
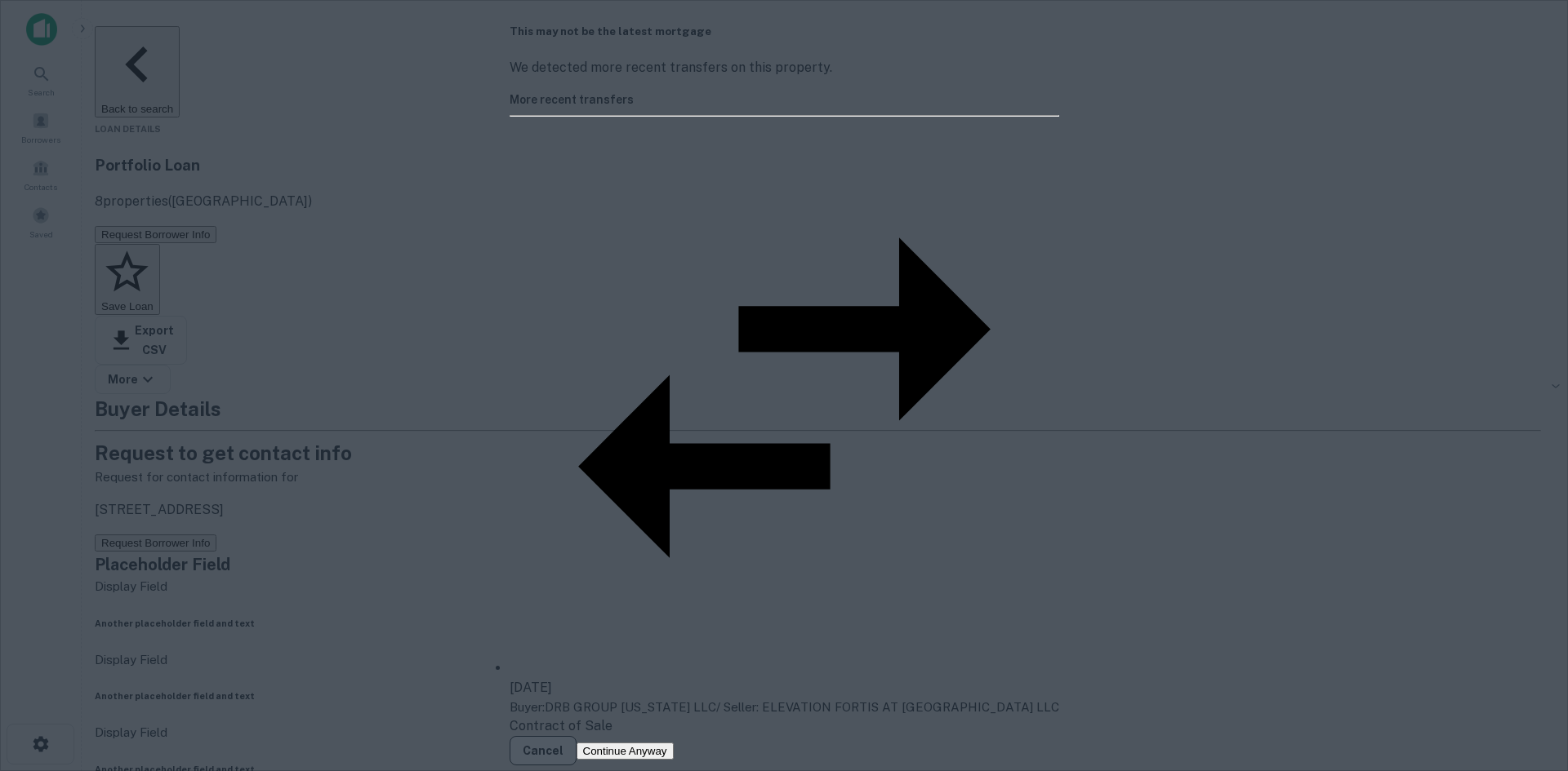
click at [576, 736] on button "Cancel" at bounding box center [542, 751] width 67 height 30
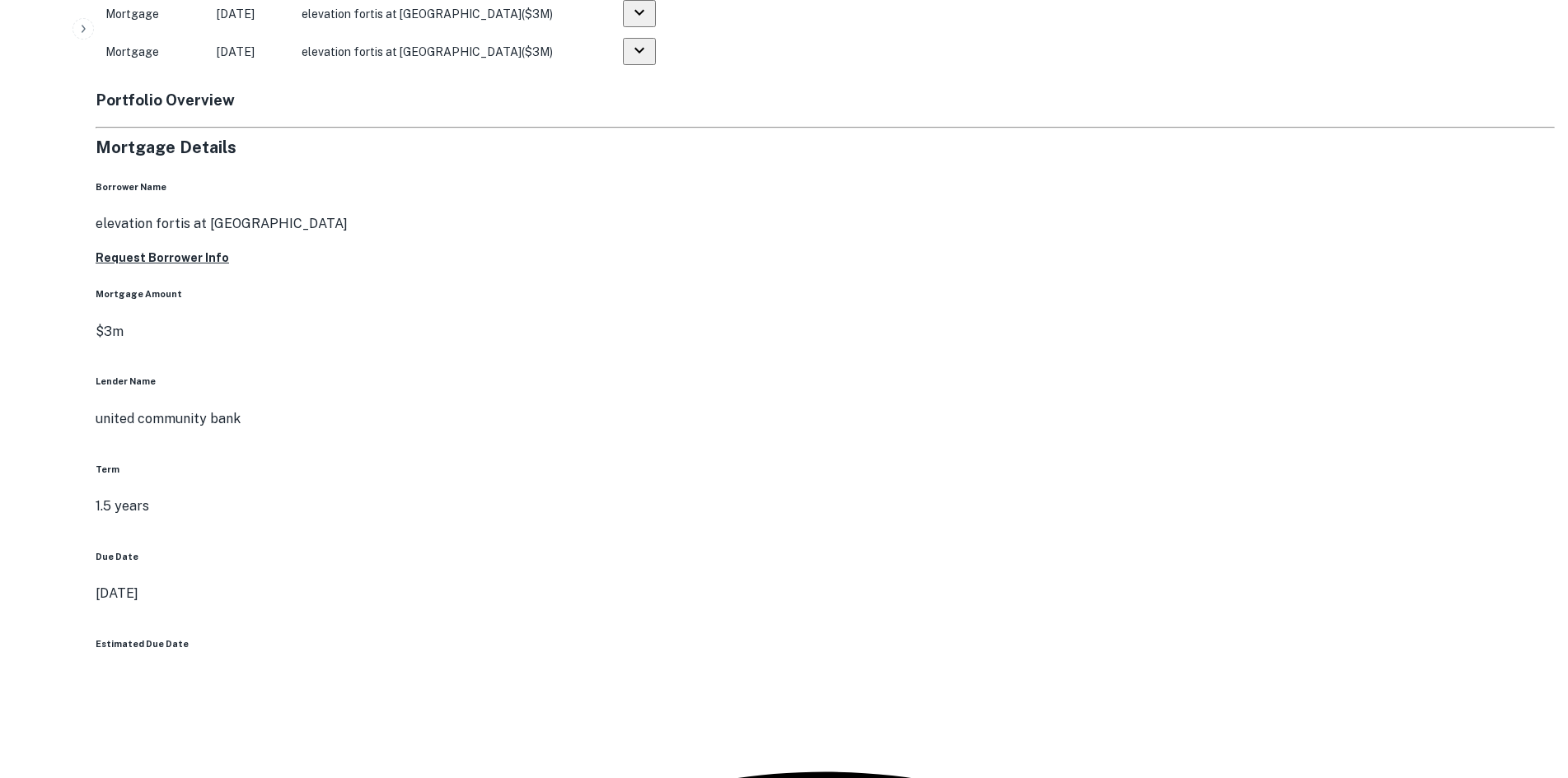
scroll to position [2389, 0]
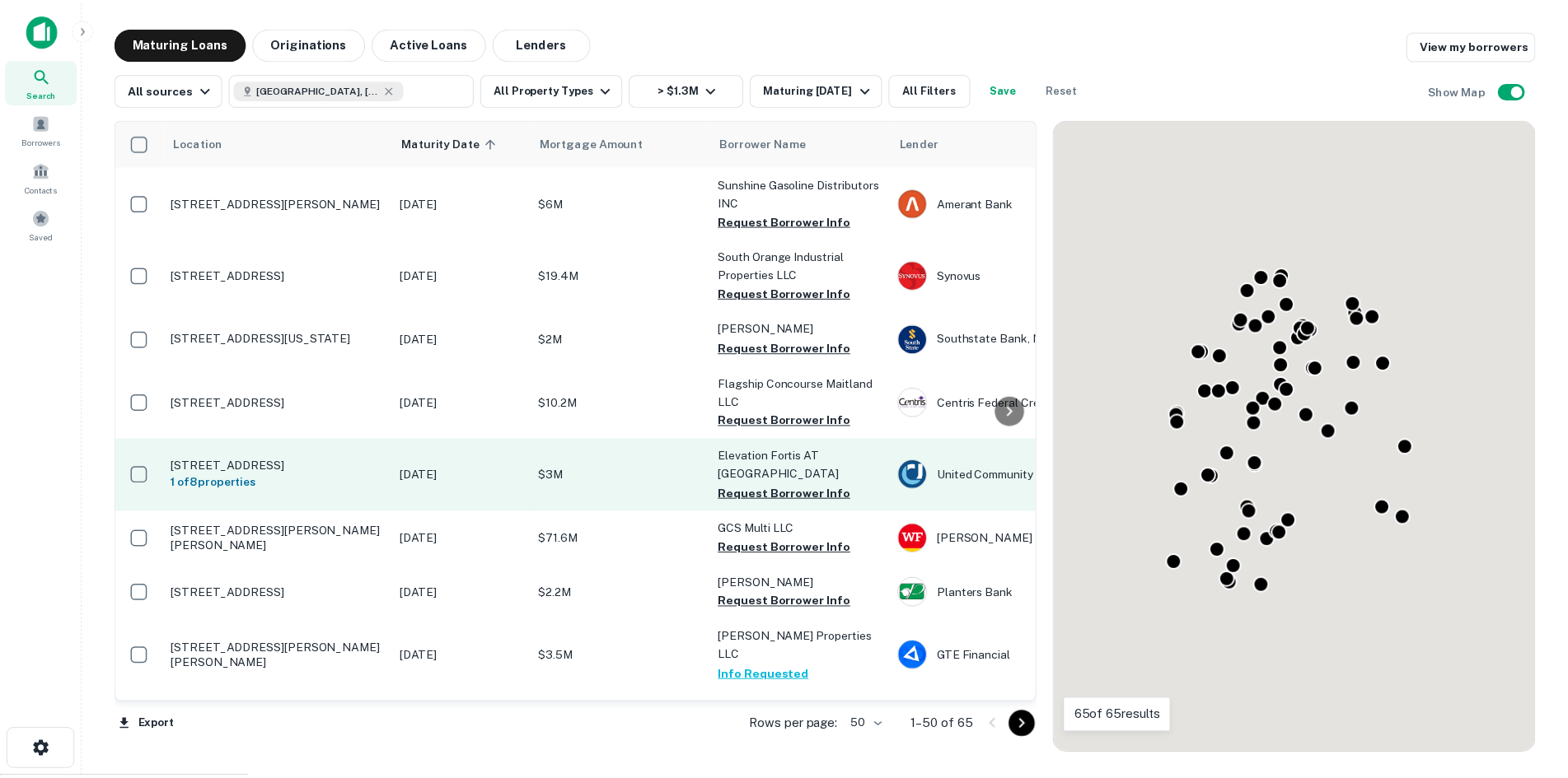
scroll to position [1565, 0]
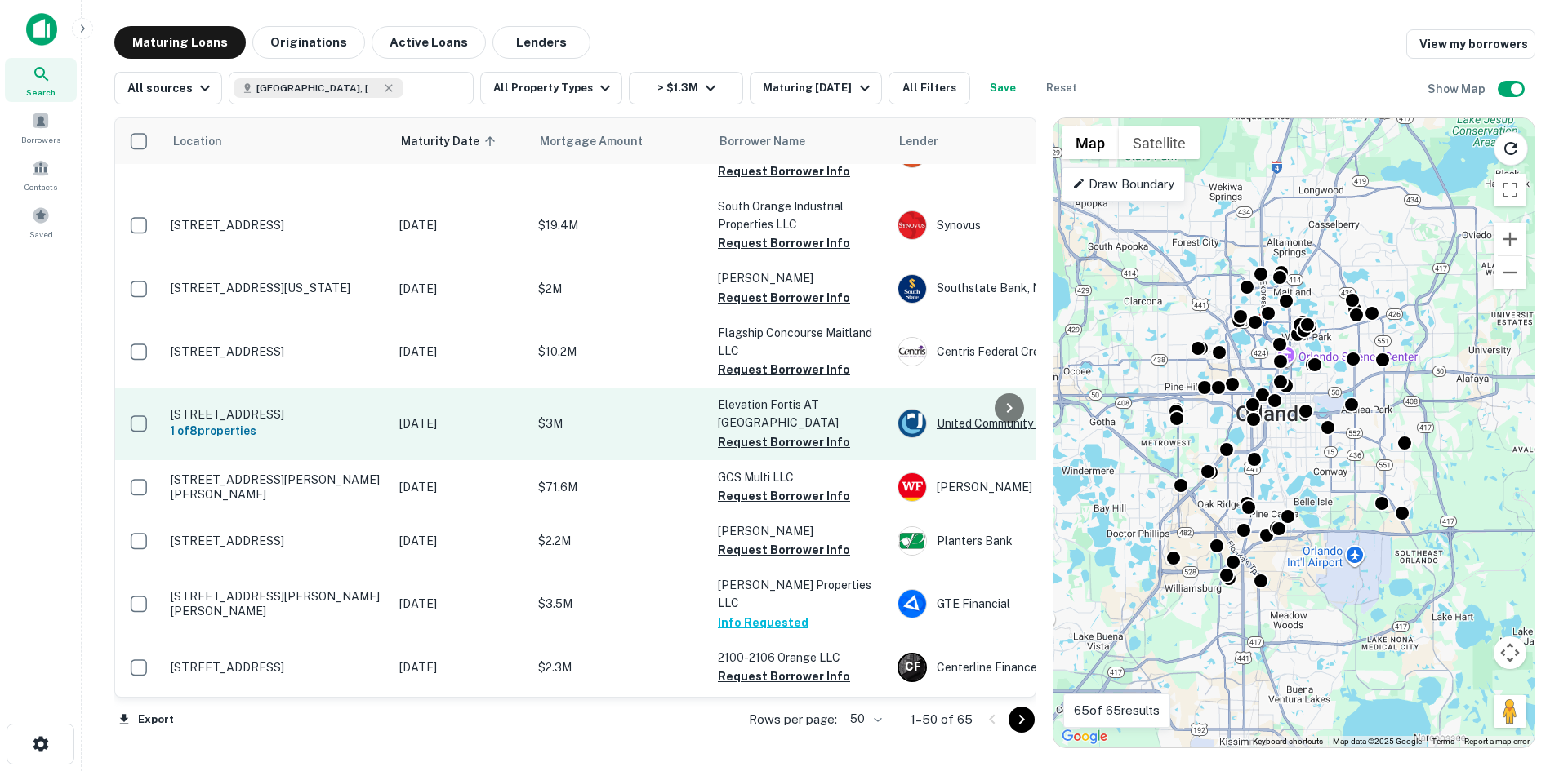
click at [951, 409] on div "United Community Bank" at bounding box center [1020, 424] width 245 height 30
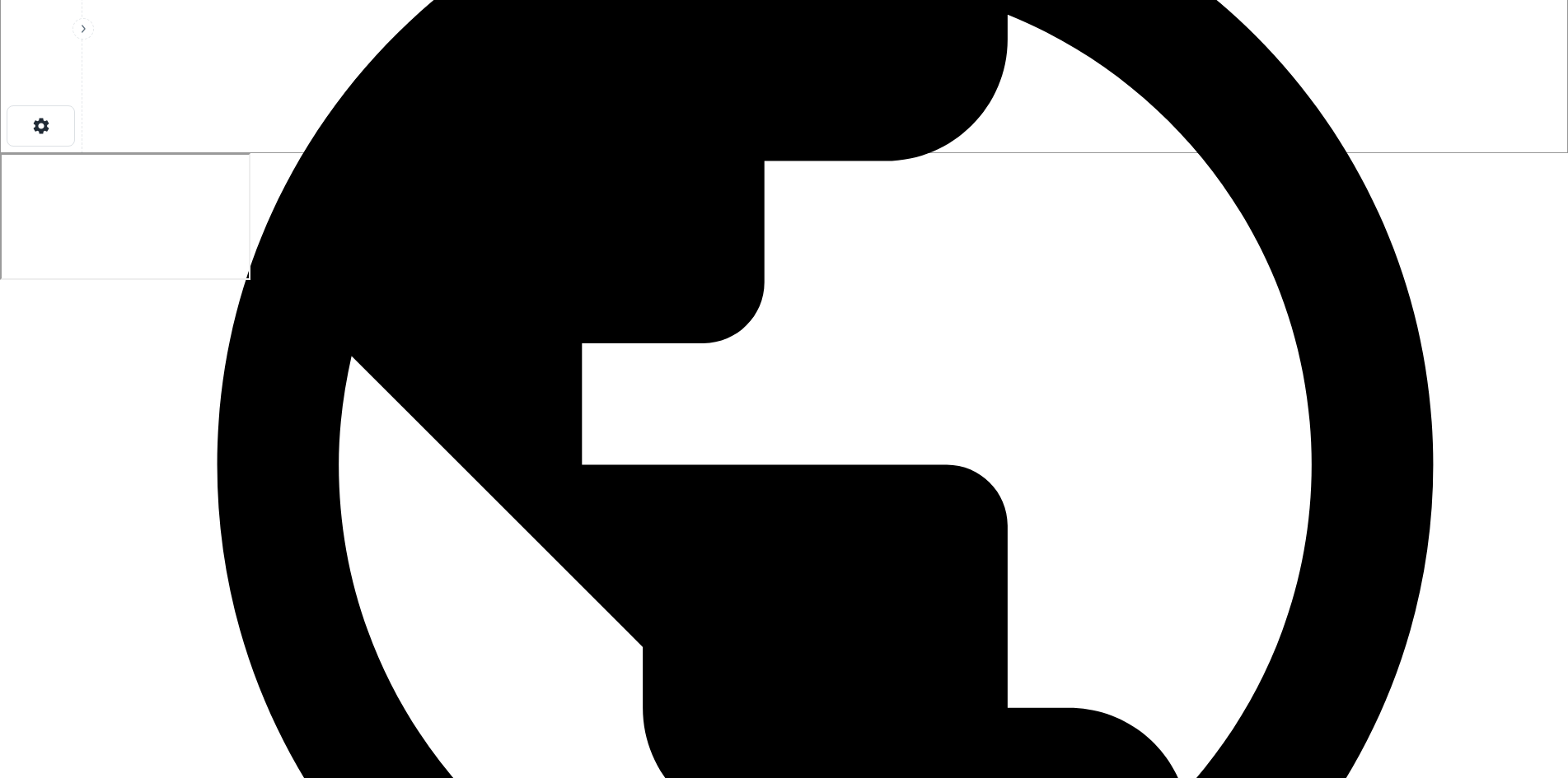
scroll to position [659, 0]
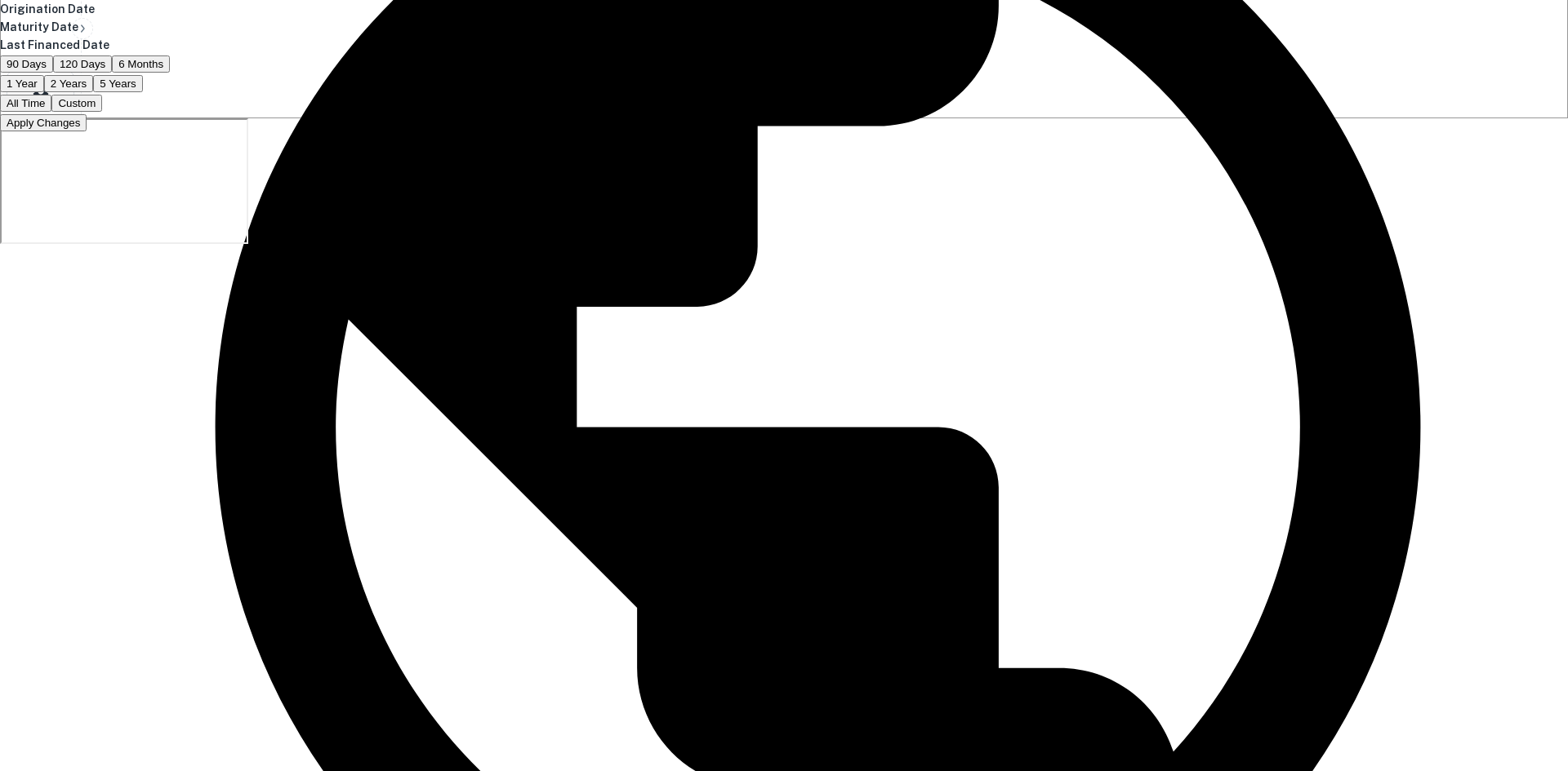
click at [905, 250] on div at bounding box center [784, 385] width 1568 height 771
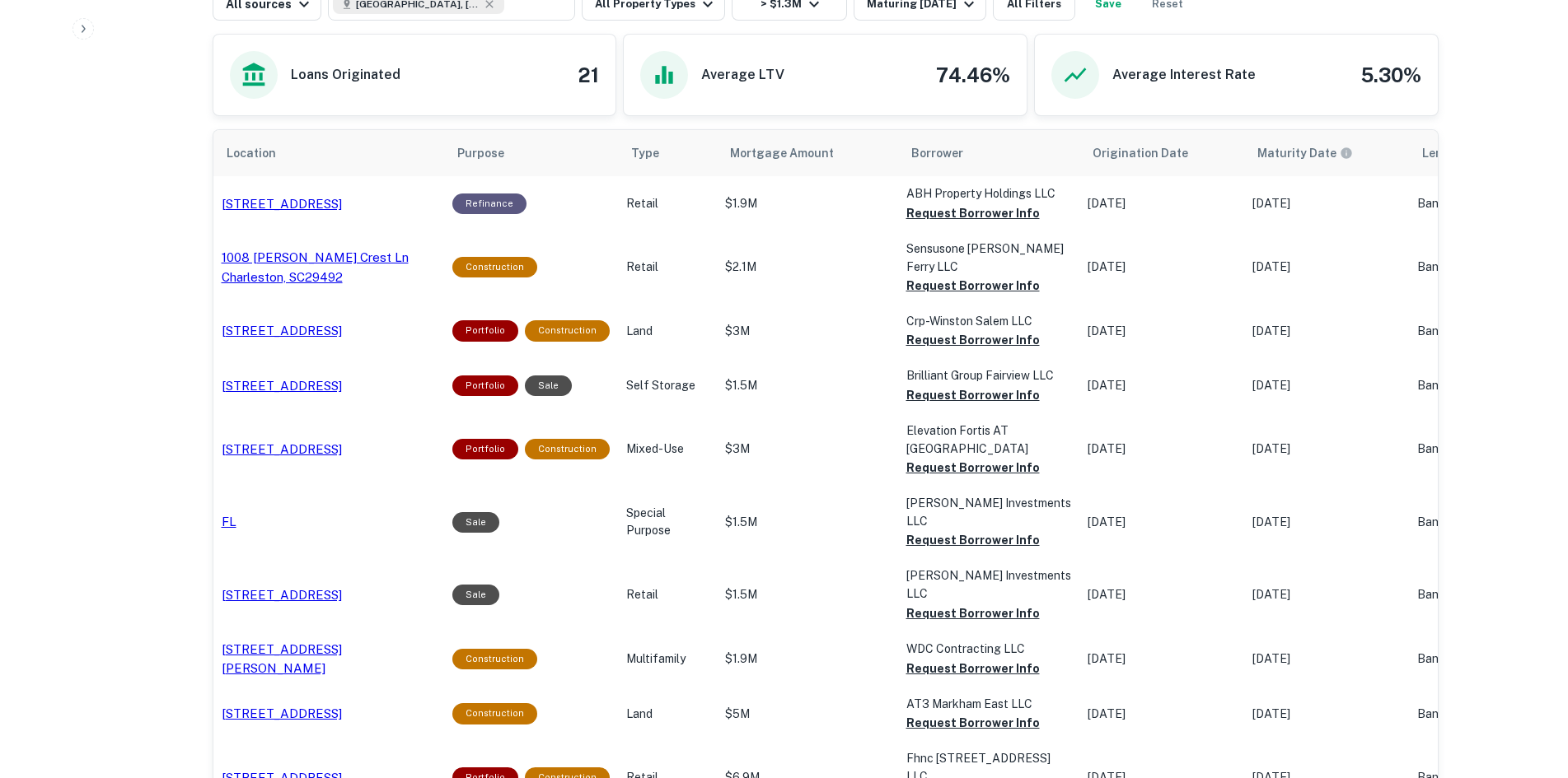
scroll to position [659, 0]
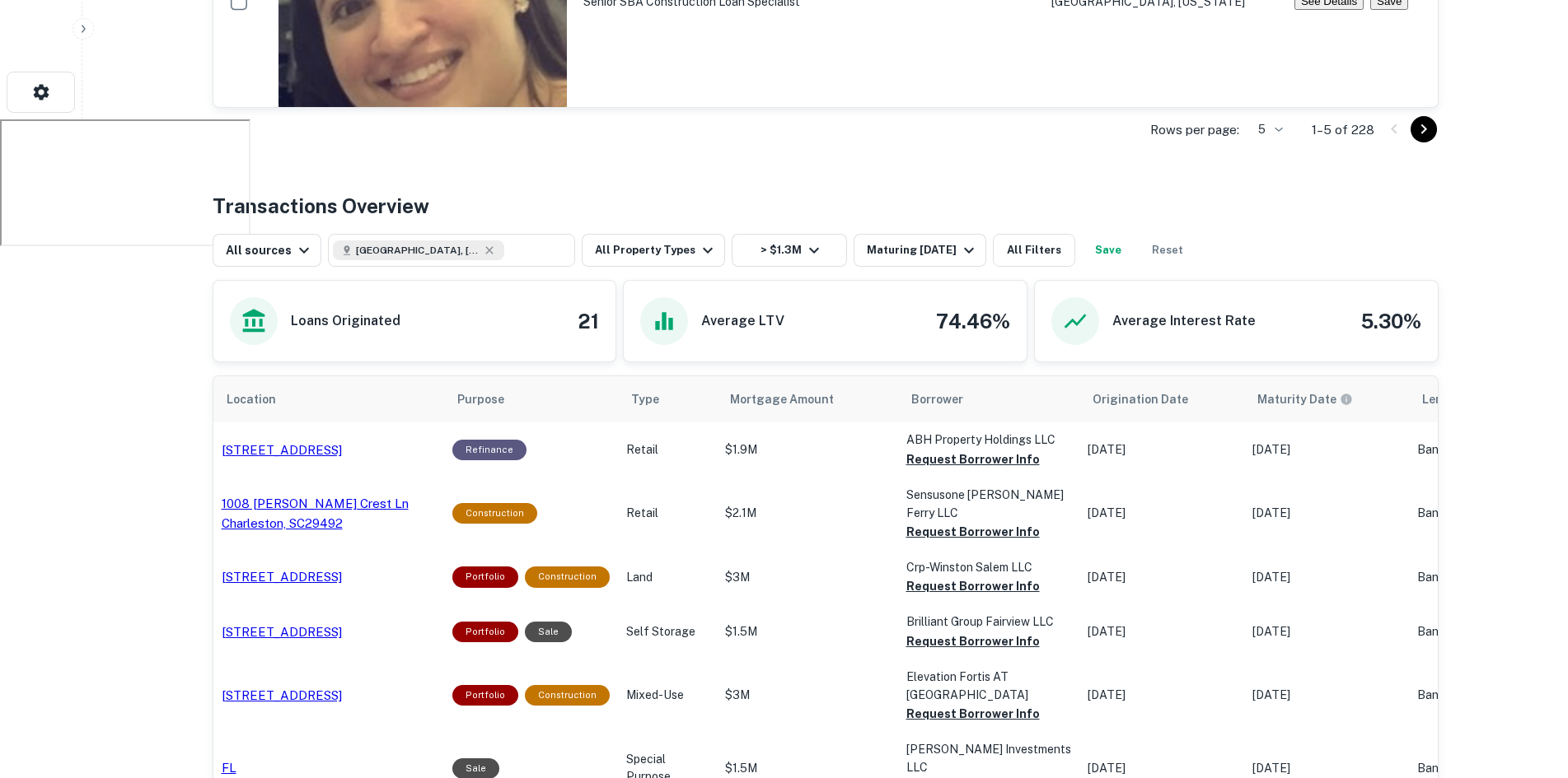
click at [291, 443] on p "141 Hillwood Cir Newnan, GA30263" at bounding box center [282, 451] width 120 height 20
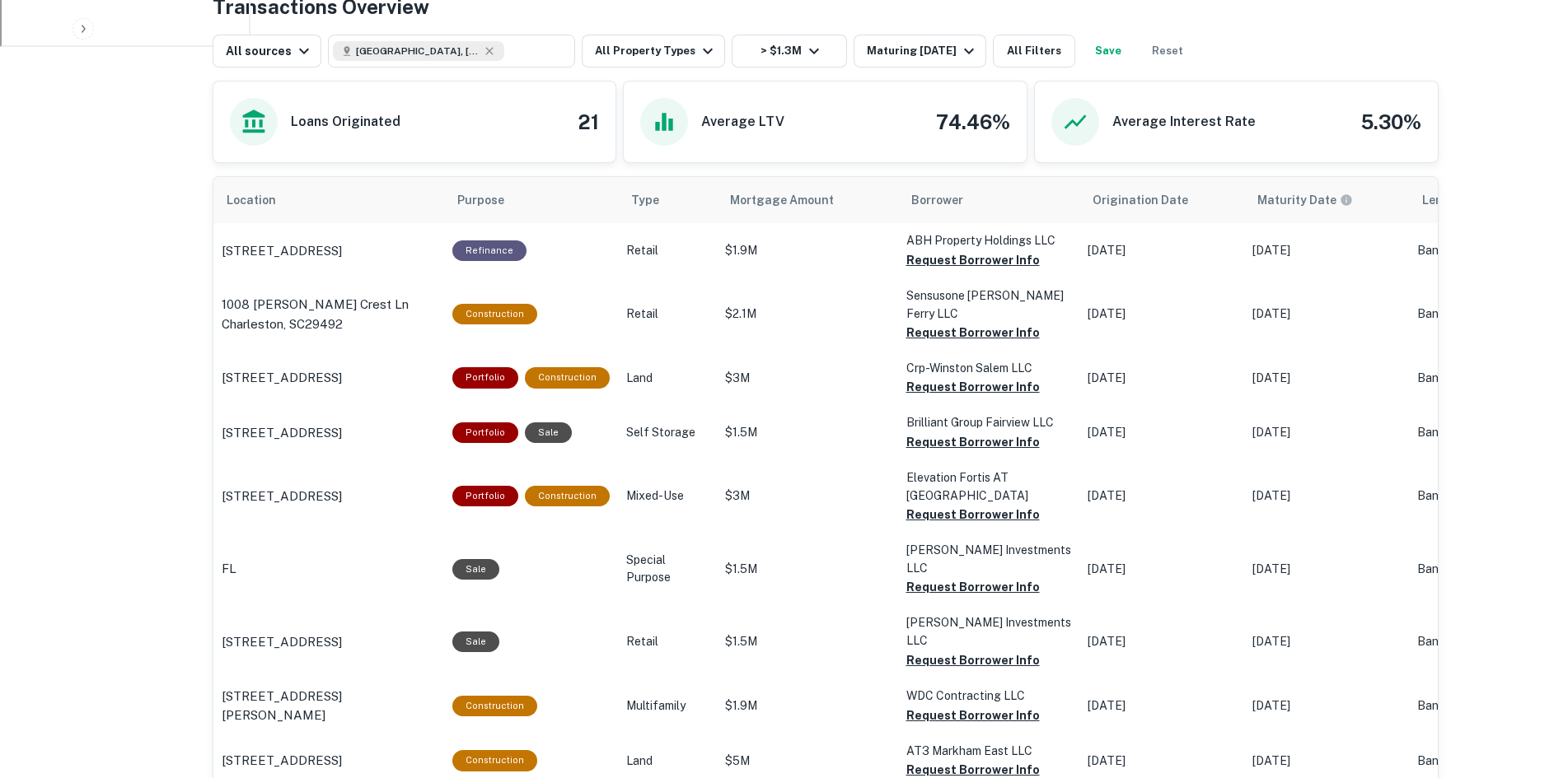
scroll to position [824, 0]
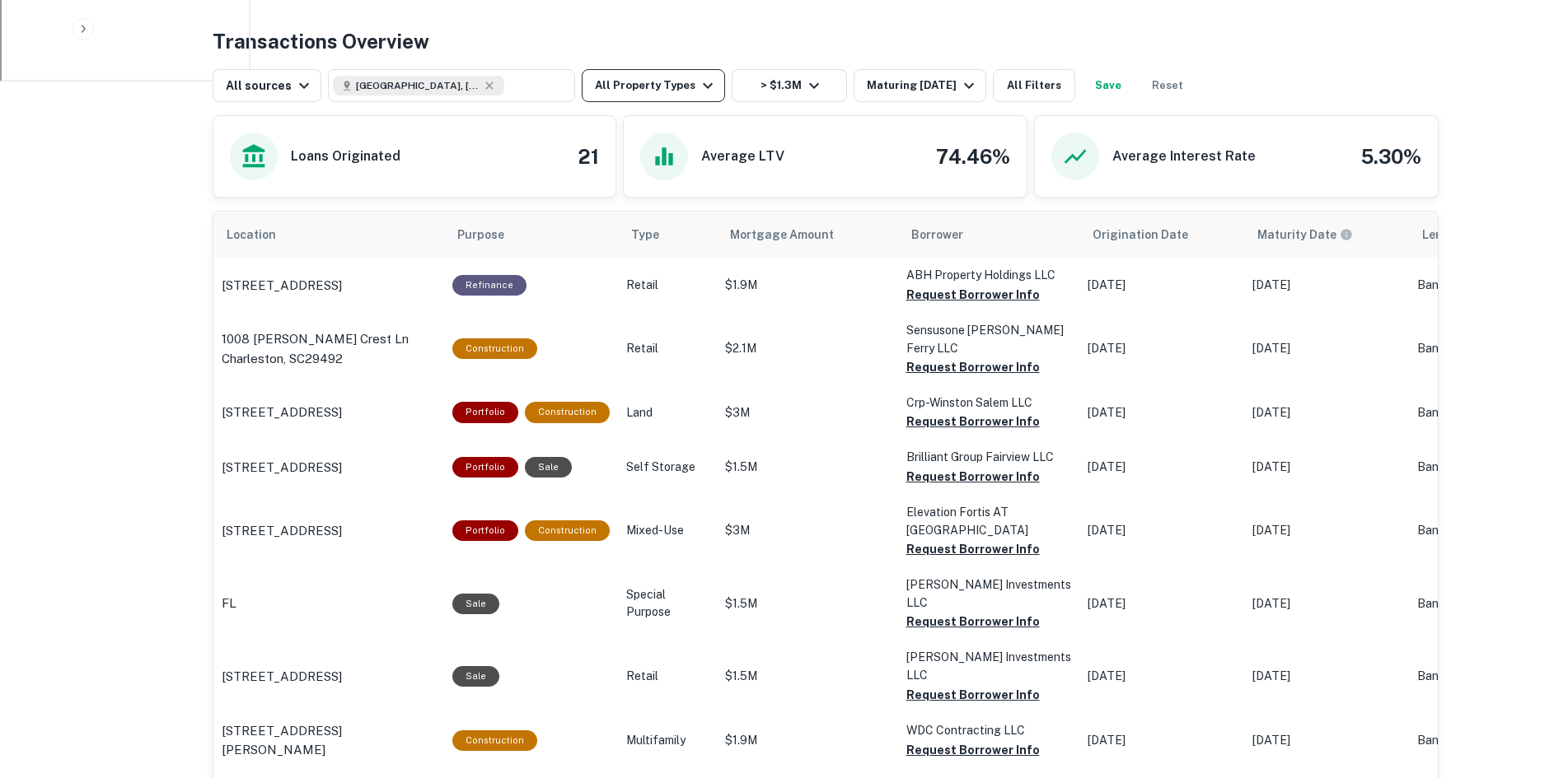
click at [686, 69] on button "All Property Types" at bounding box center [653, 86] width 144 height 33
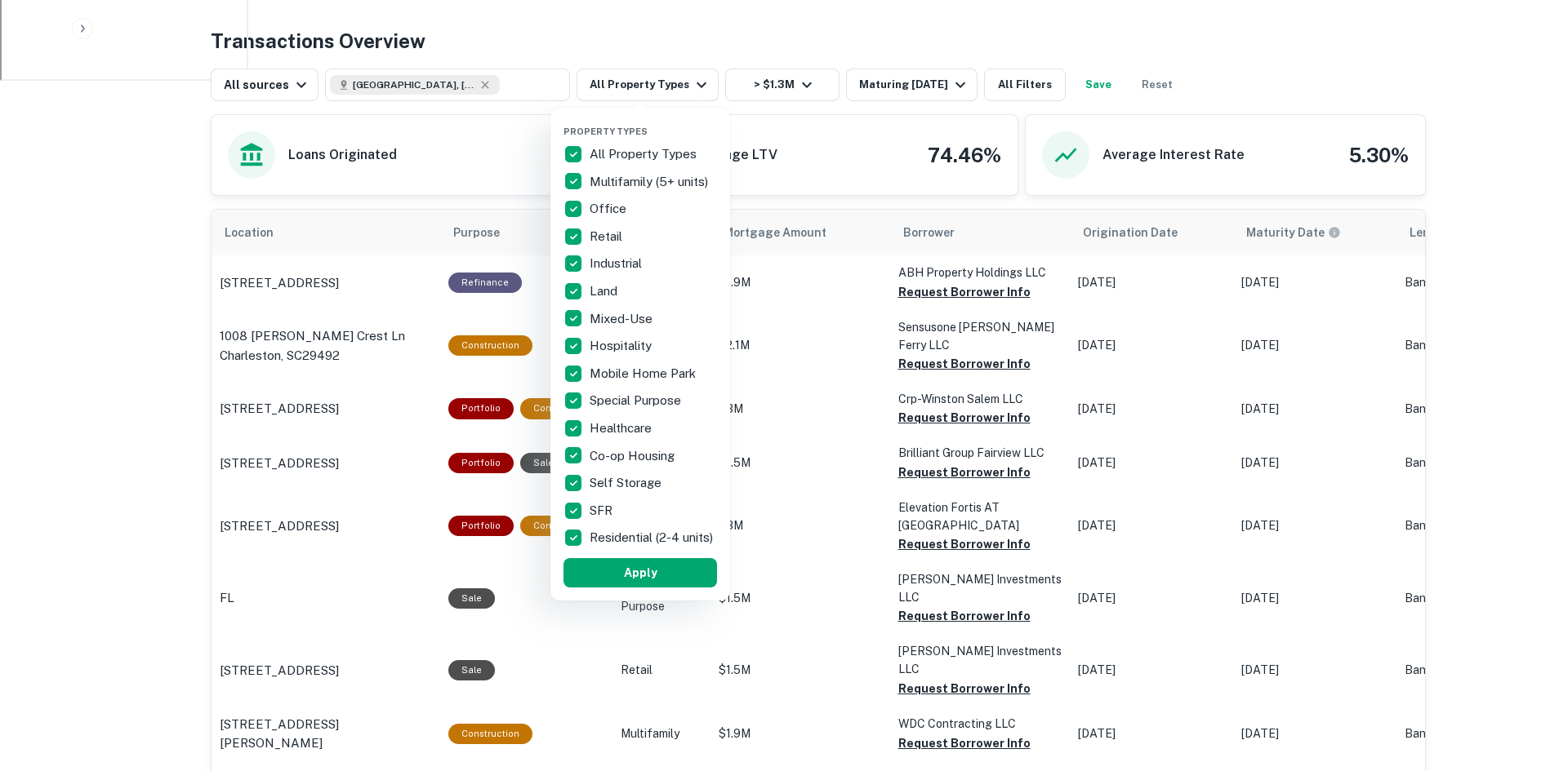
click at [694, 72] on div at bounding box center [784, 385] width 1568 height 771
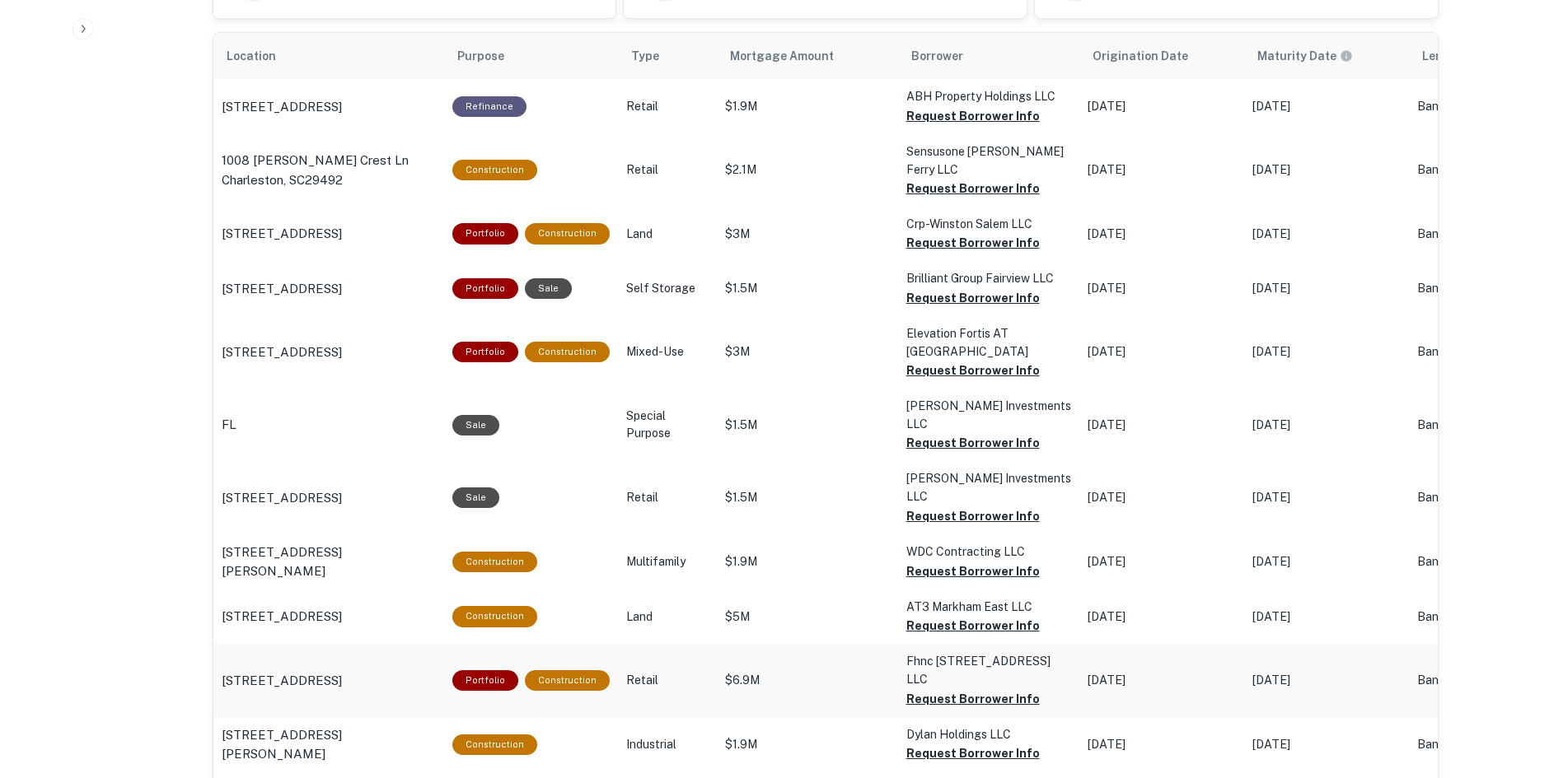
scroll to position [741, 0]
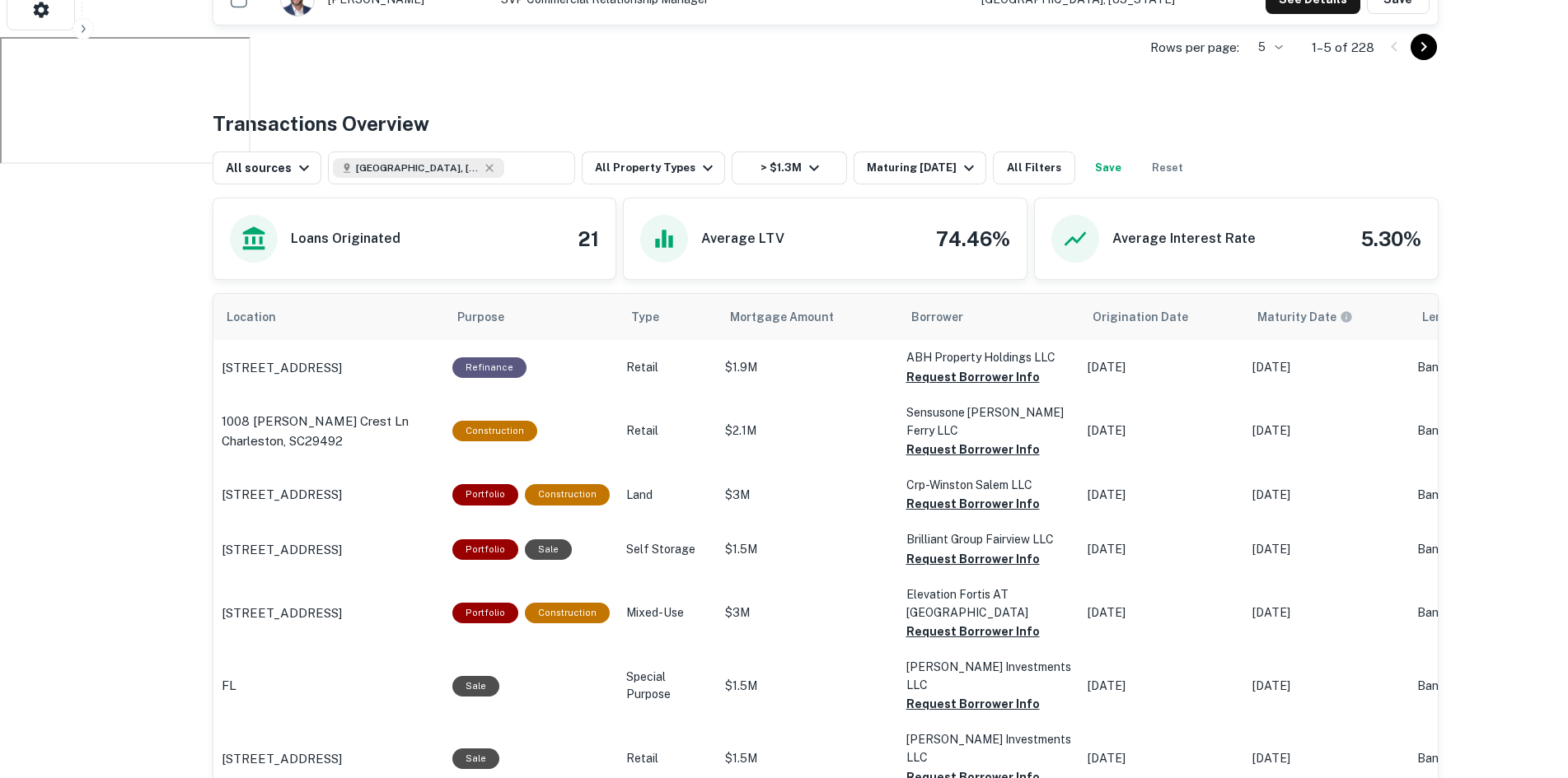
click at [1456, 181] on div "Back to search United Community Bank Description SHOW MORE Save Lender Visit We…" at bounding box center [826, 491] width 1266 height 2411
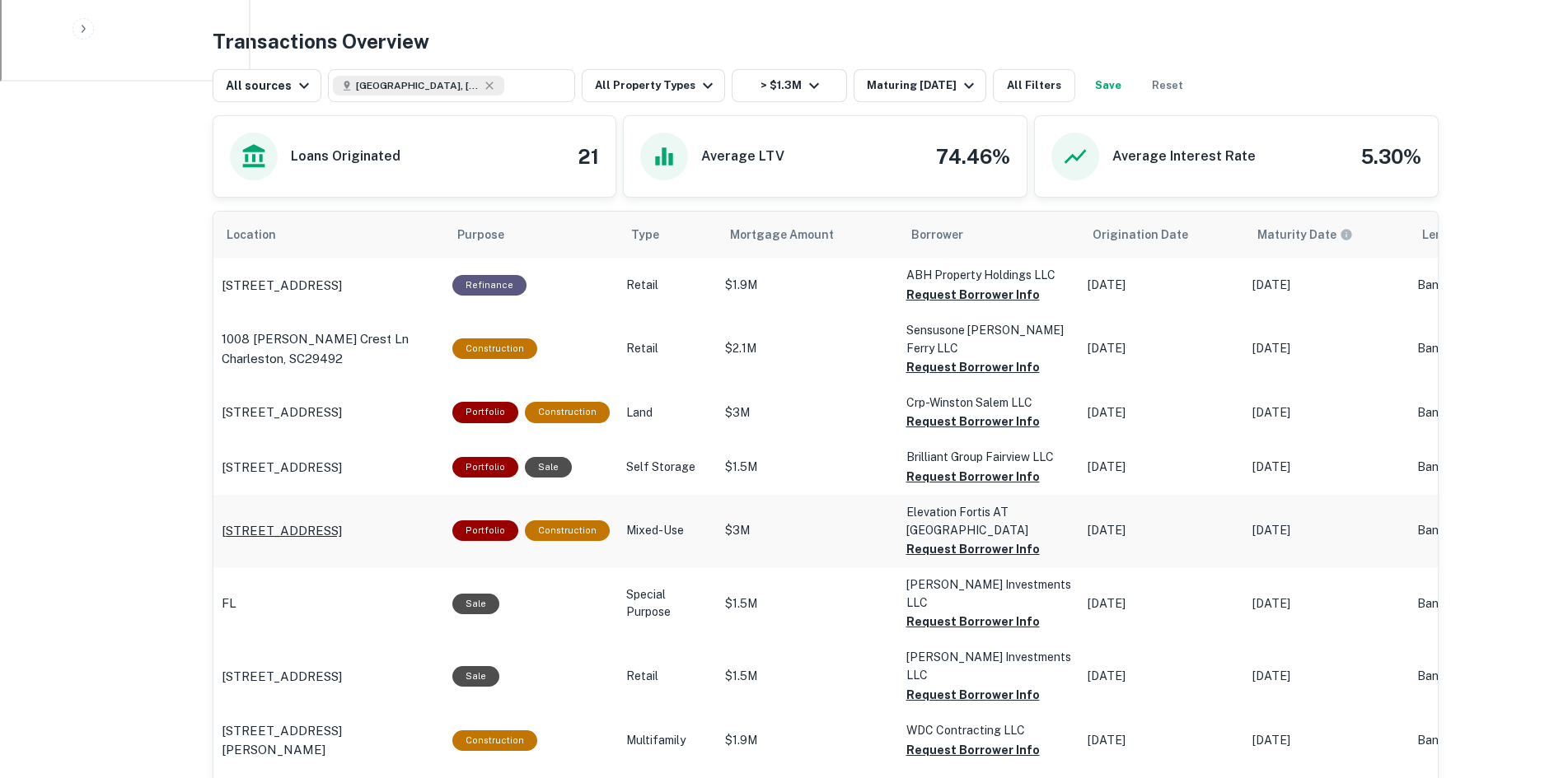
click at [341, 521] on p "816 Broadway Ave Orlando, FL32803" at bounding box center [282, 531] width 120 height 20
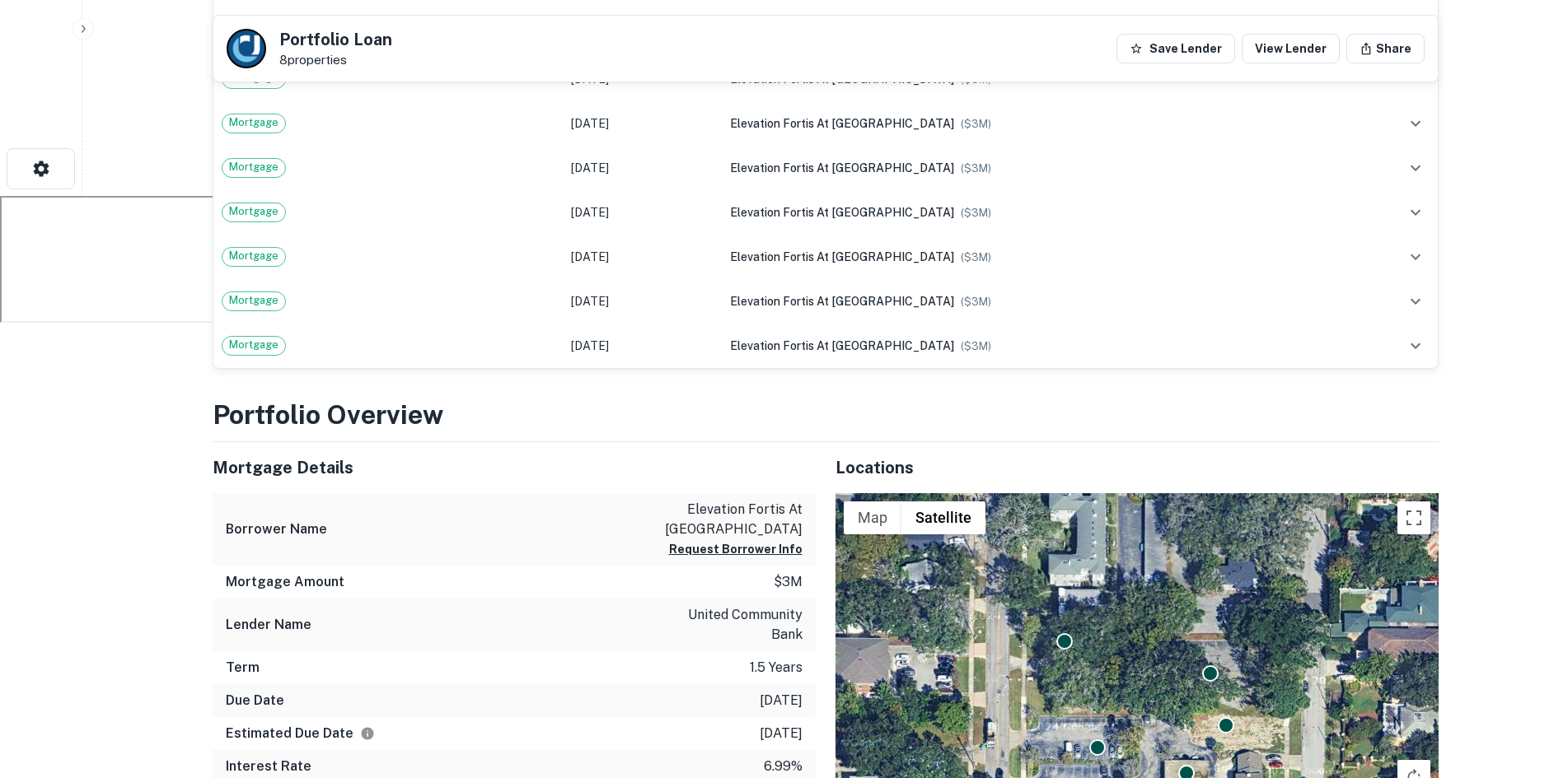
scroll to position [824, 0]
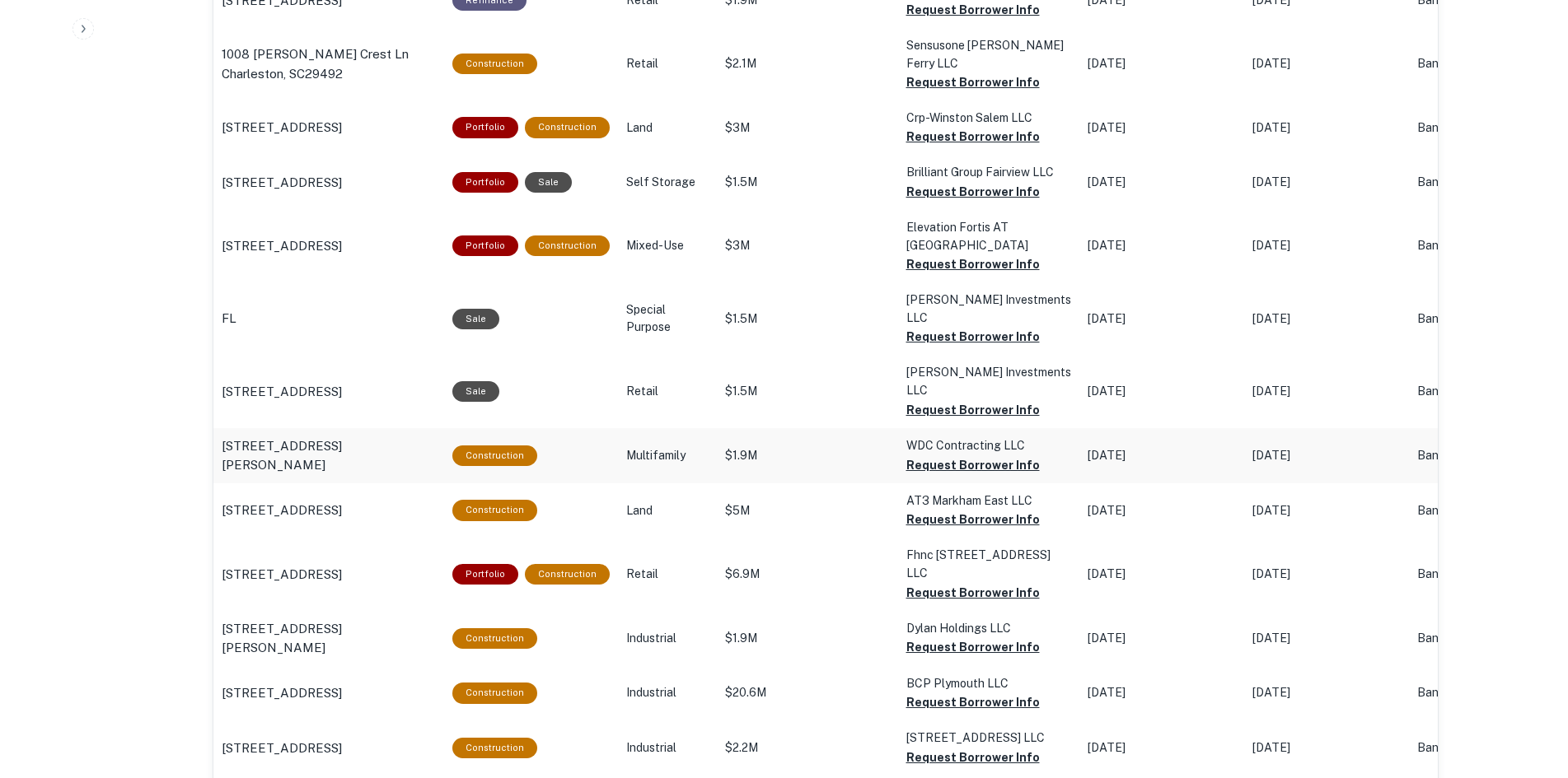
scroll to position [1236, 0]
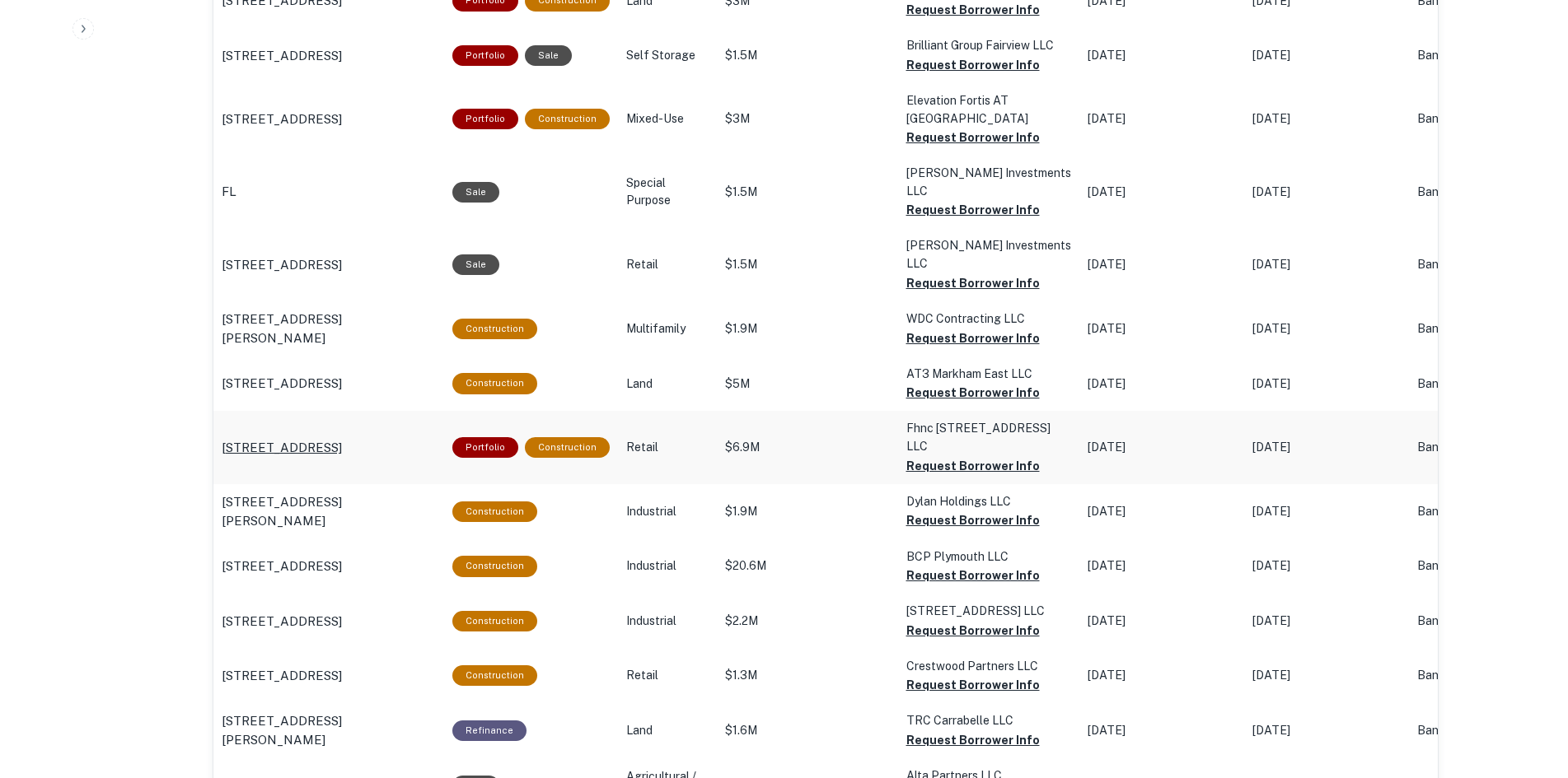
click at [305, 438] on p "4524 South Blvd Charlotte, NC28209" at bounding box center [282, 448] width 120 height 20
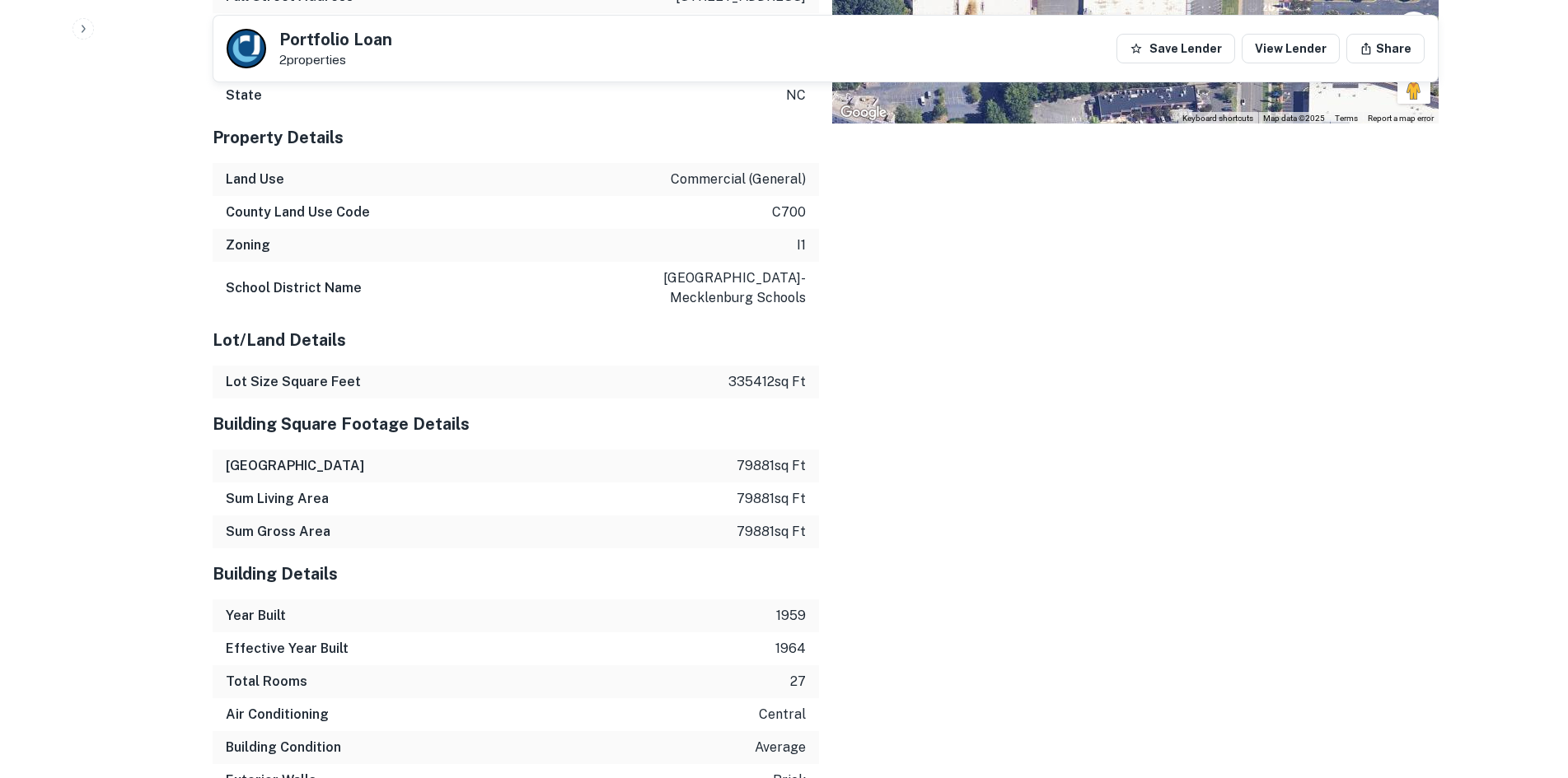
scroll to position [1812, 0]
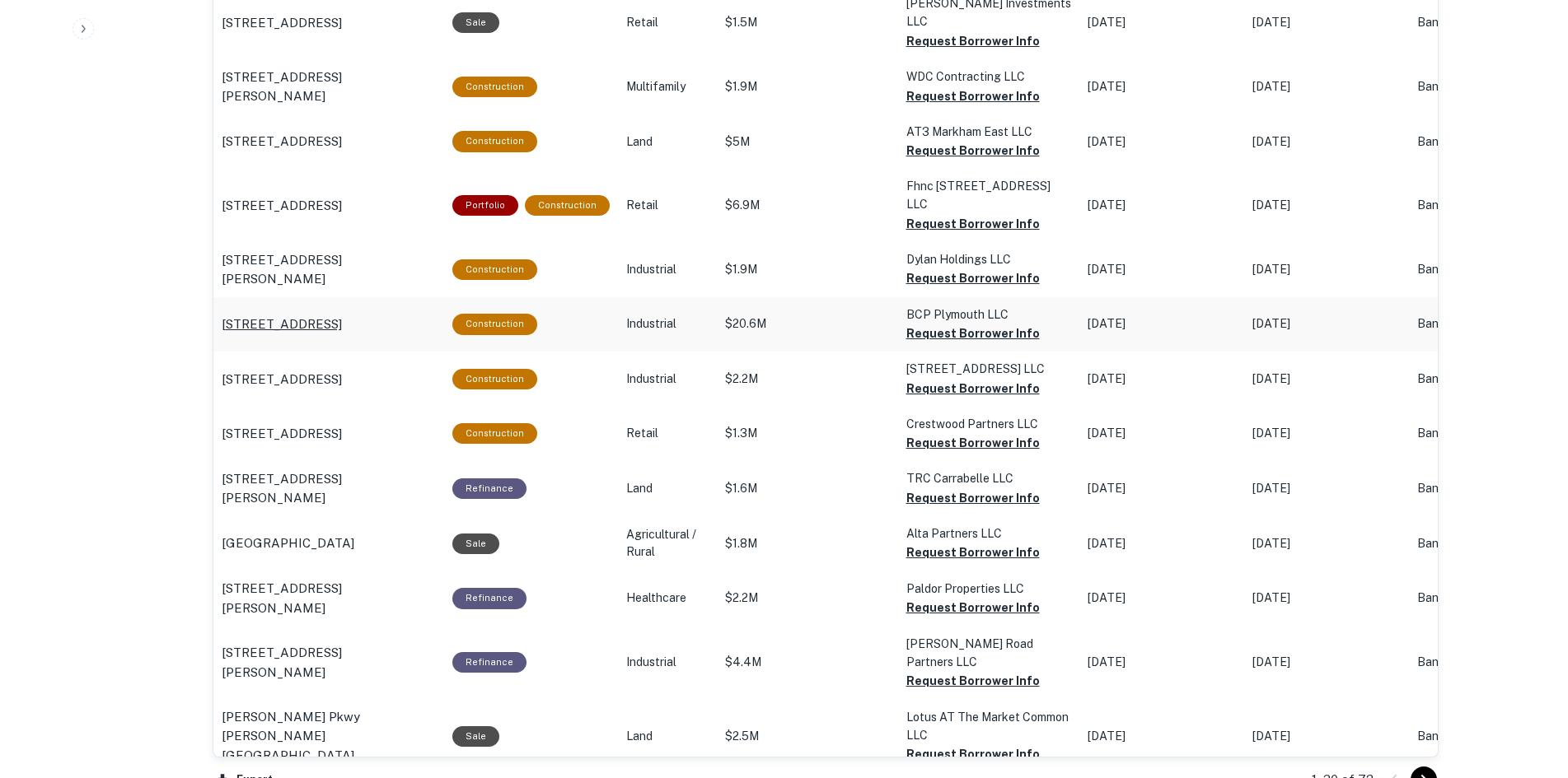
scroll to position [1482, 0]
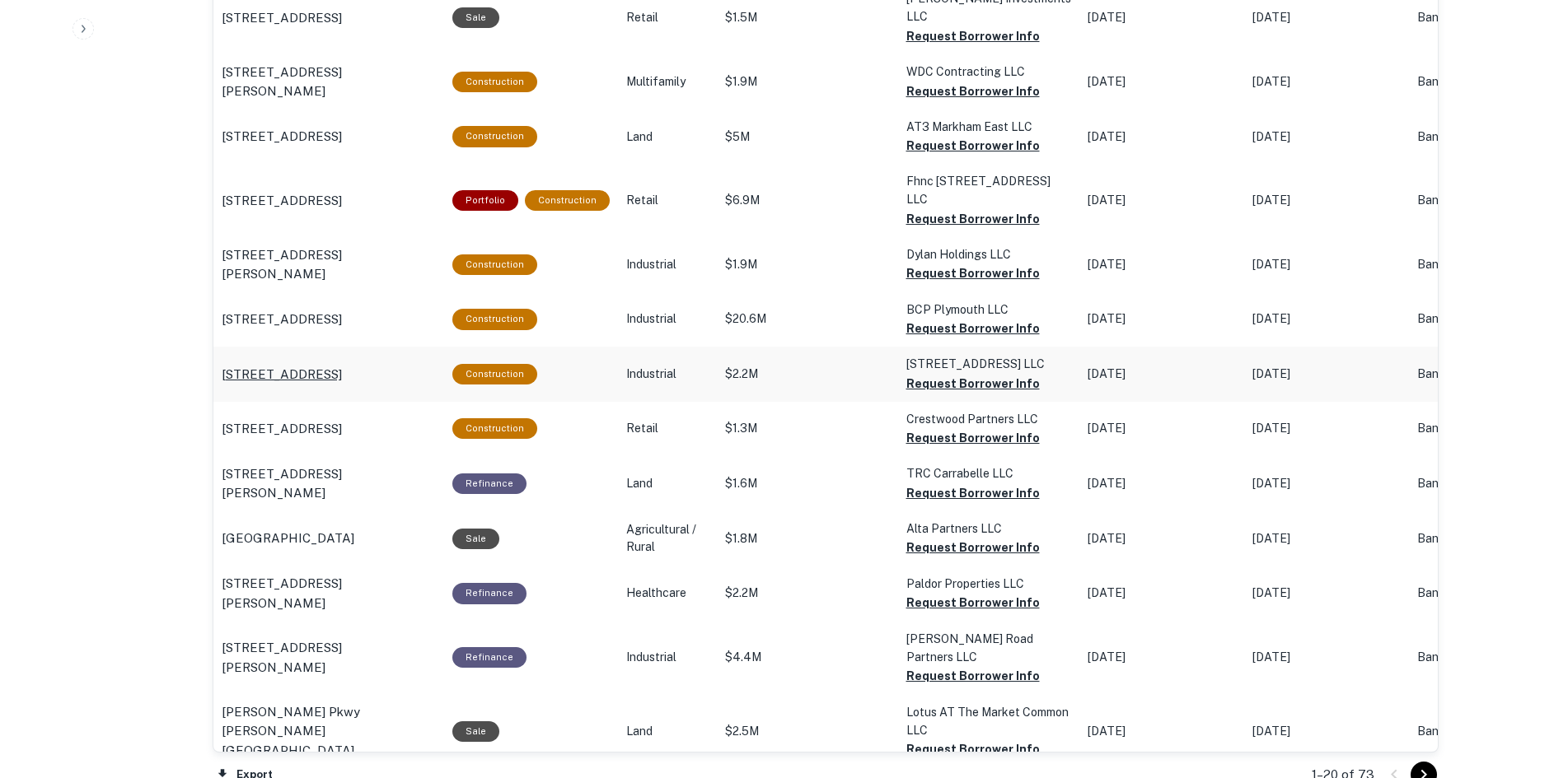
click at [303, 365] on p "[STREET_ADDRESS]" at bounding box center [282, 374] width 120 height 20
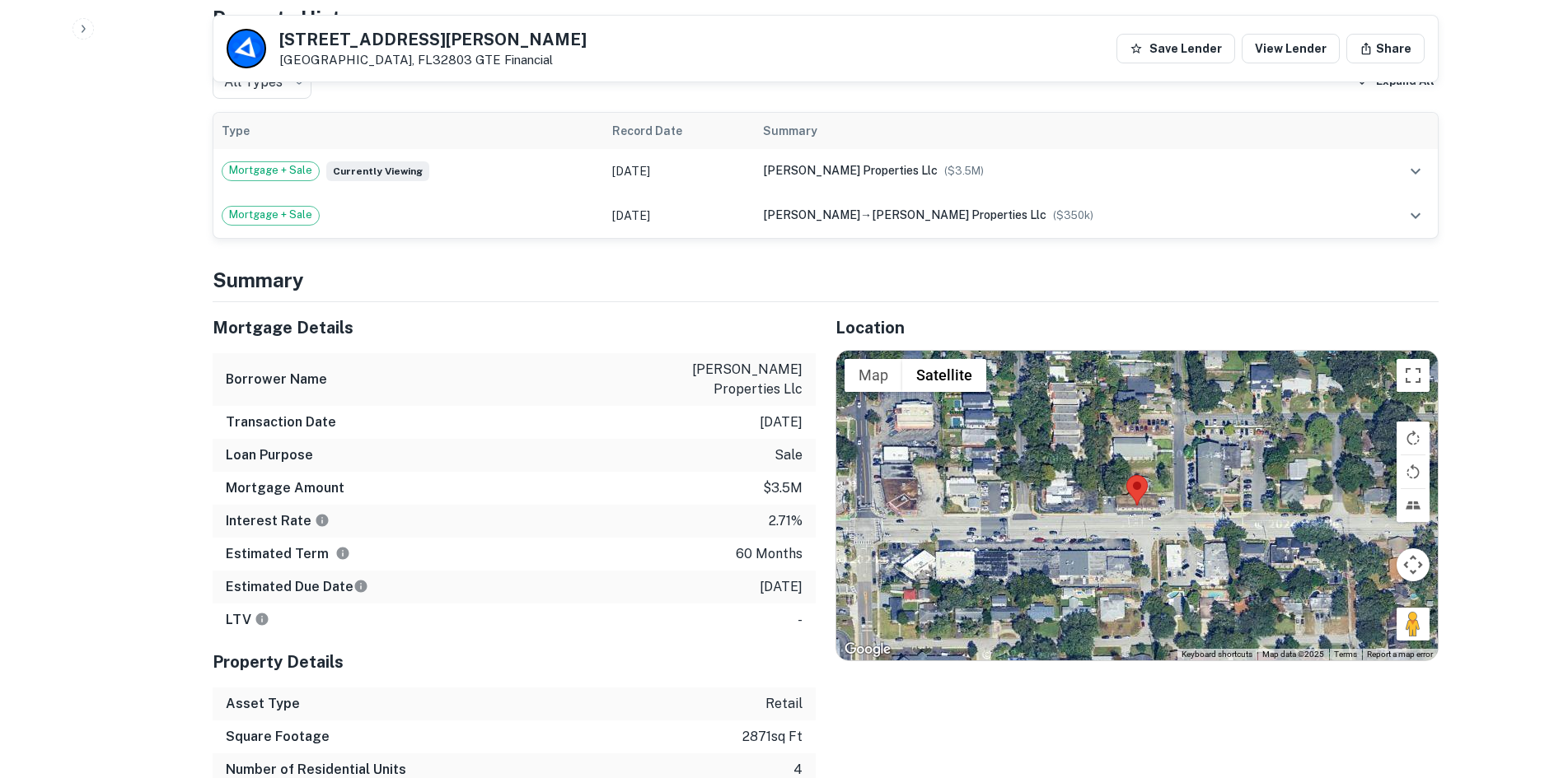
scroll to position [659, 0]
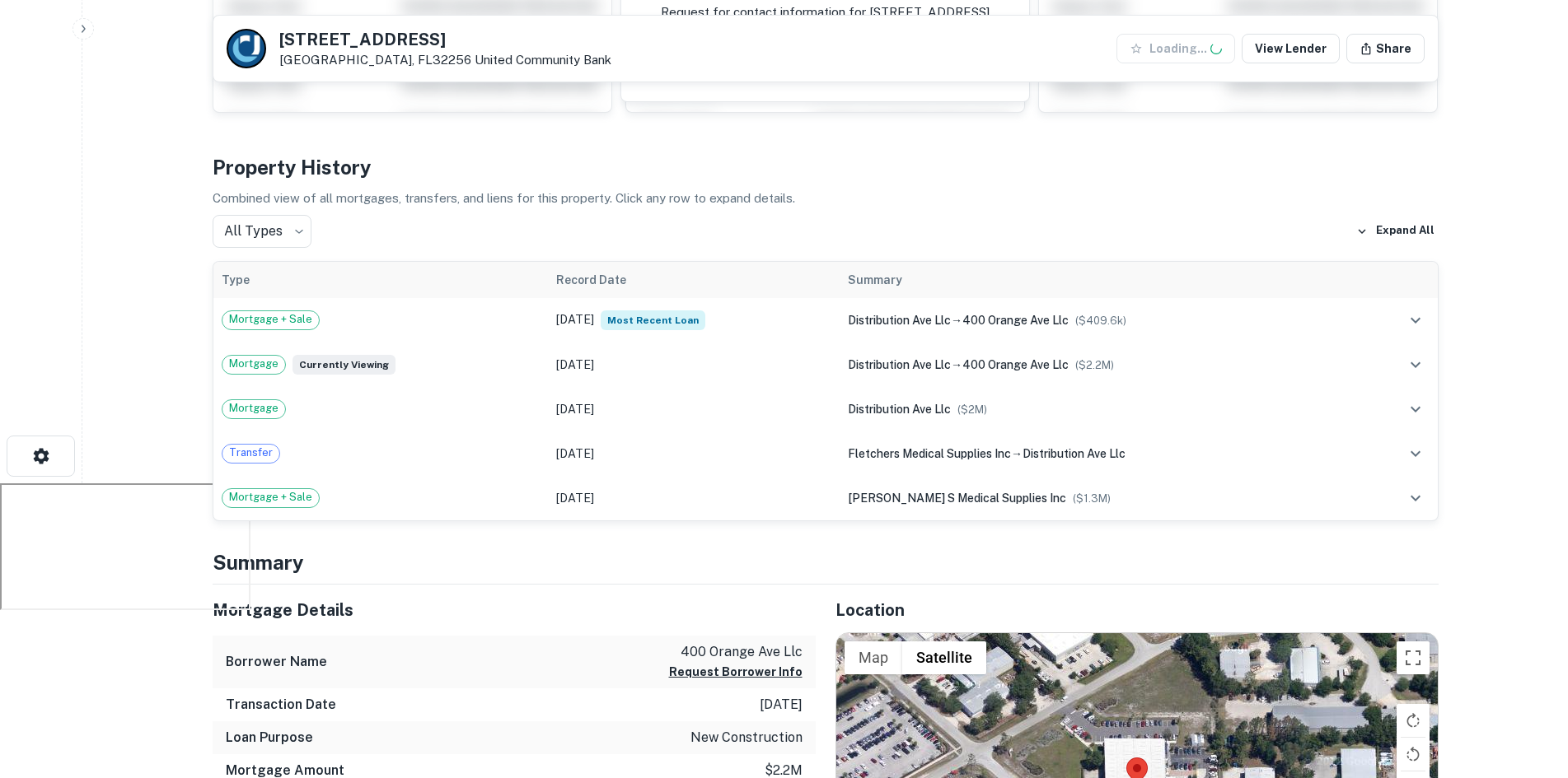
scroll to position [330, 0]
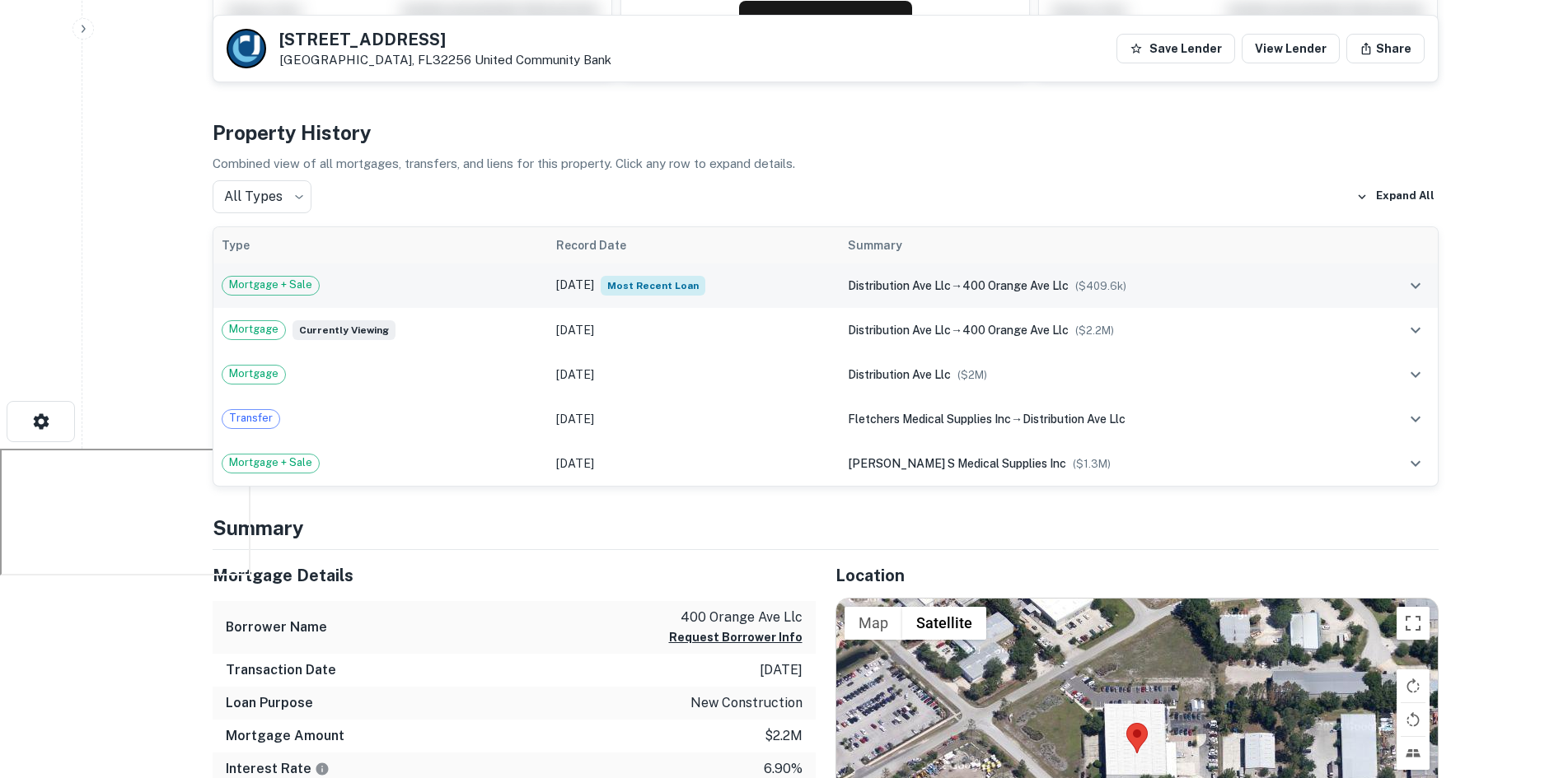
click at [422, 282] on div "Mortgage + Sale" at bounding box center [381, 286] width 319 height 20
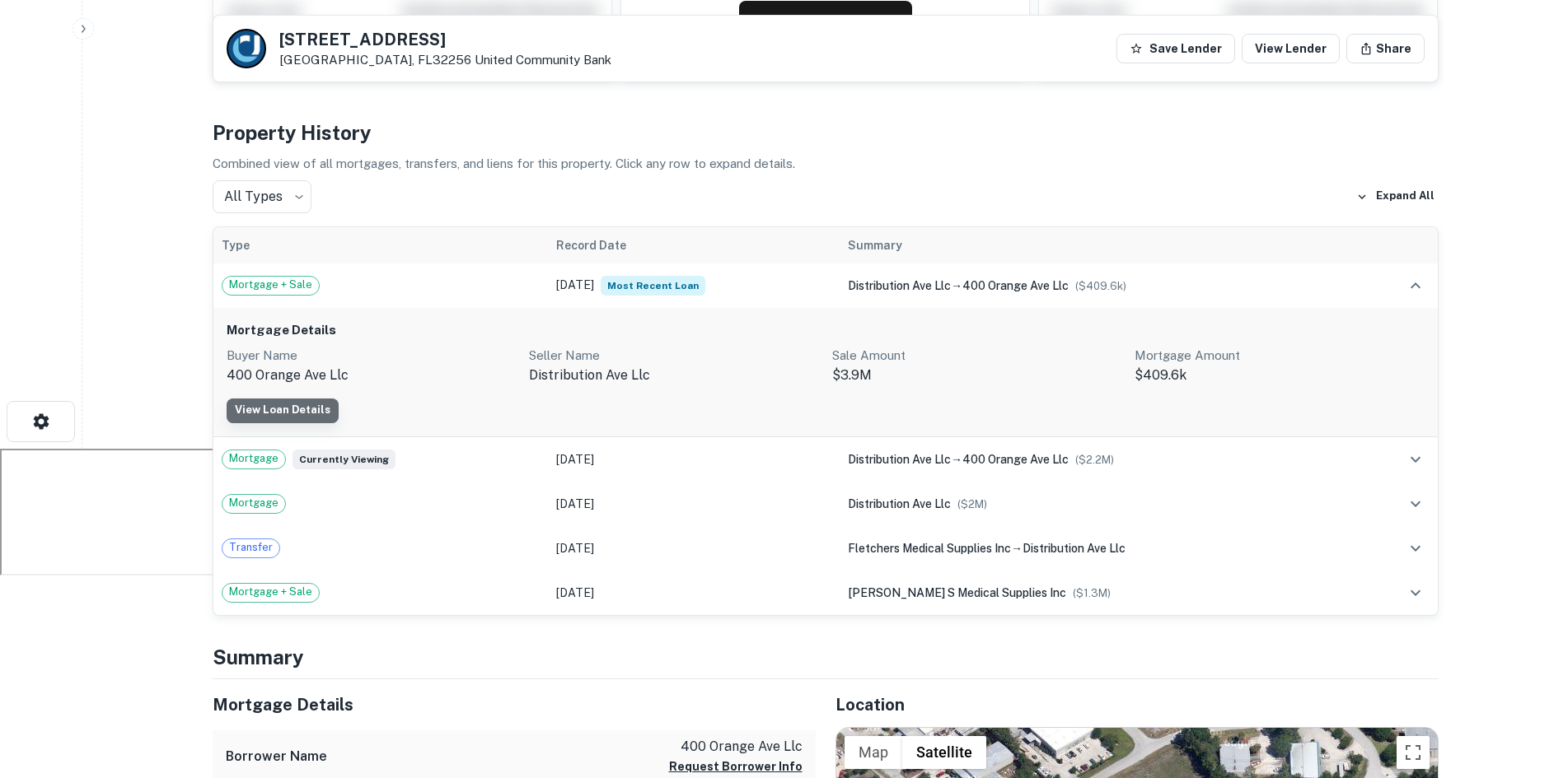
click at [316, 412] on link "View Loan Details" at bounding box center [282, 411] width 112 height 25
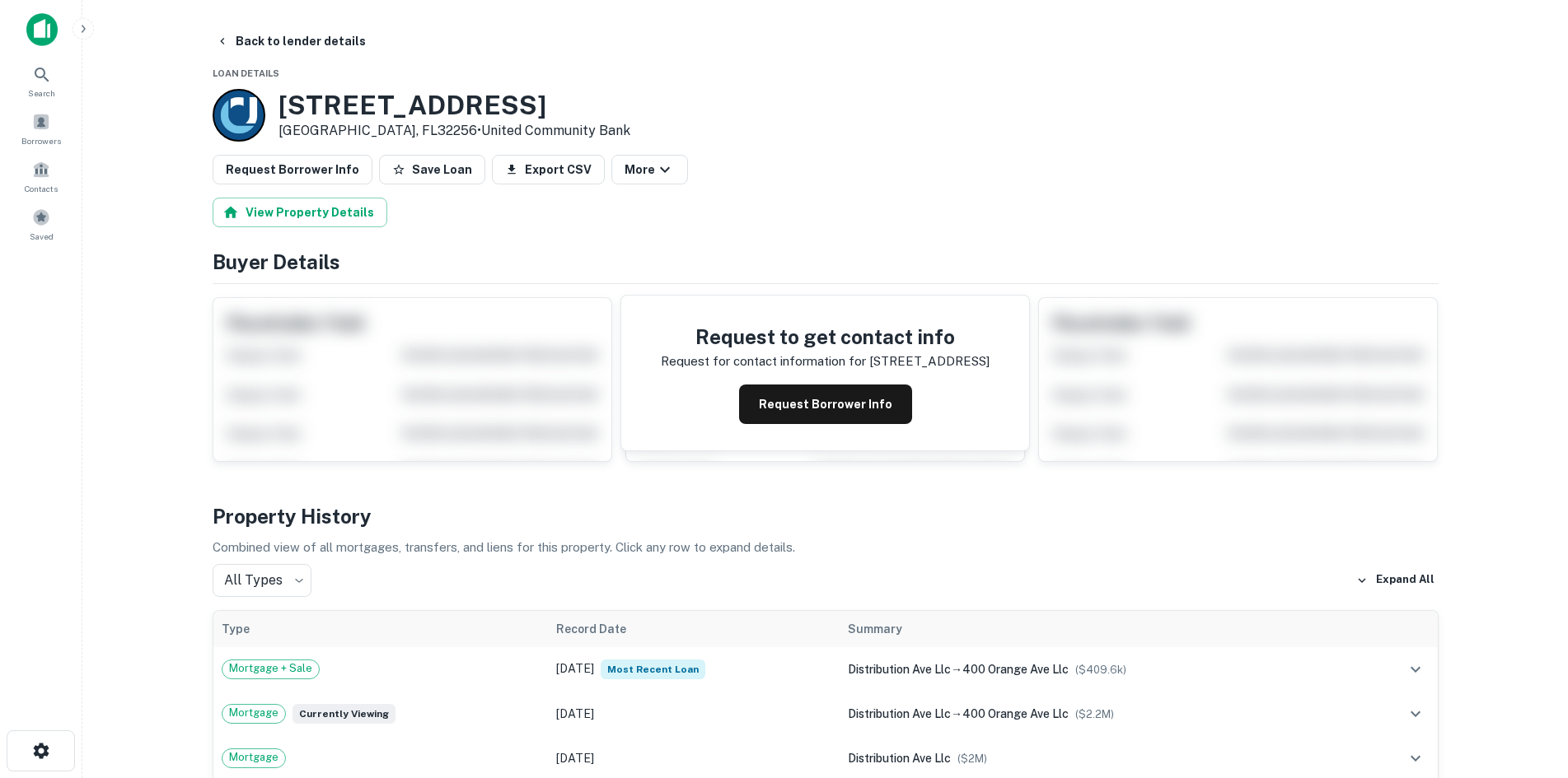
scroll to position [330, 0]
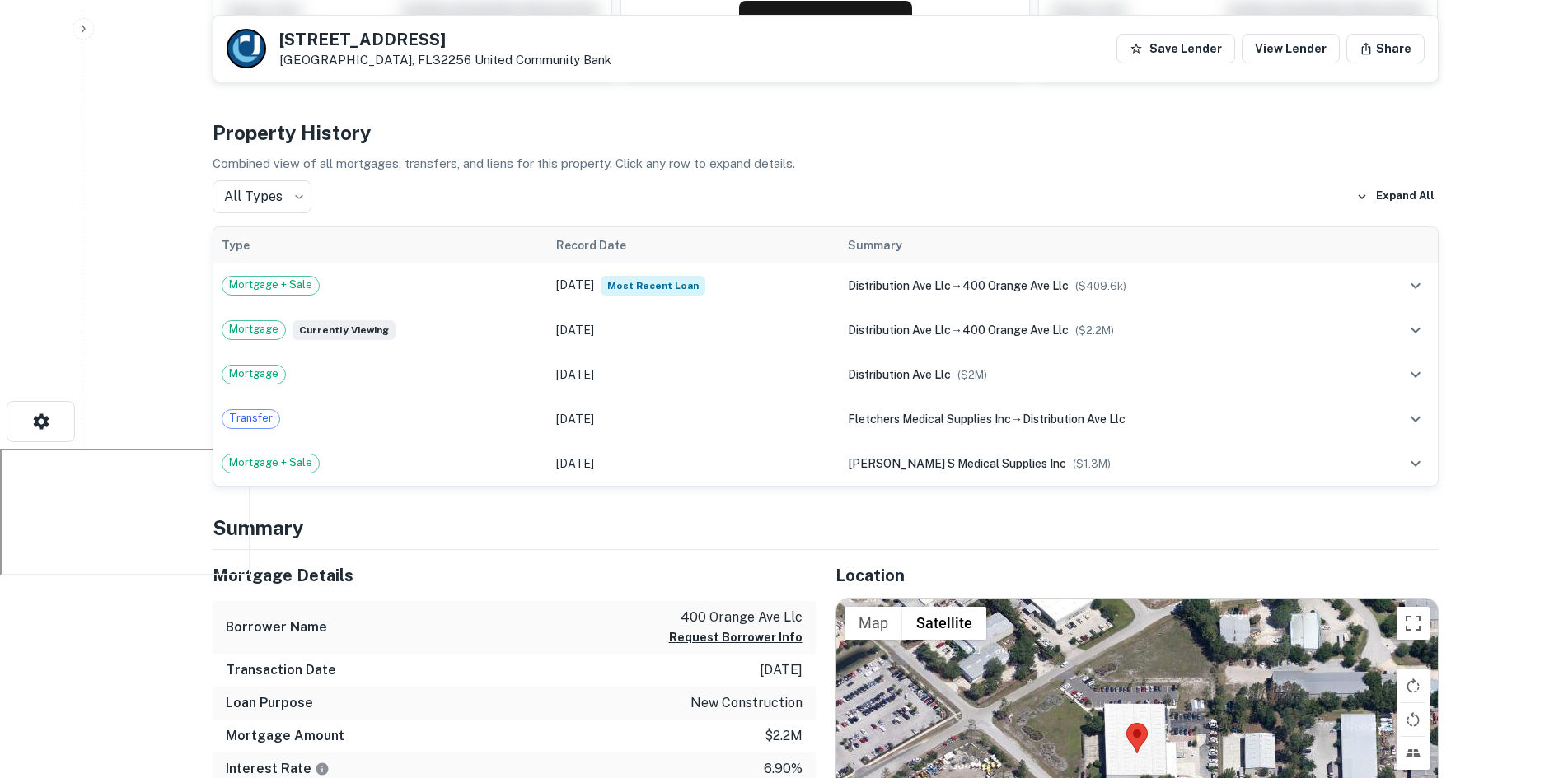
click at [446, 162] on p "Combined view of all mortgages, transfers, and liens for this property. Click a…" at bounding box center [826, 164] width 1226 height 20
click at [445, 163] on p "Combined view of all mortgages, transfers, and liens for this property. Click a…" at bounding box center [826, 164] width 1226 height 20
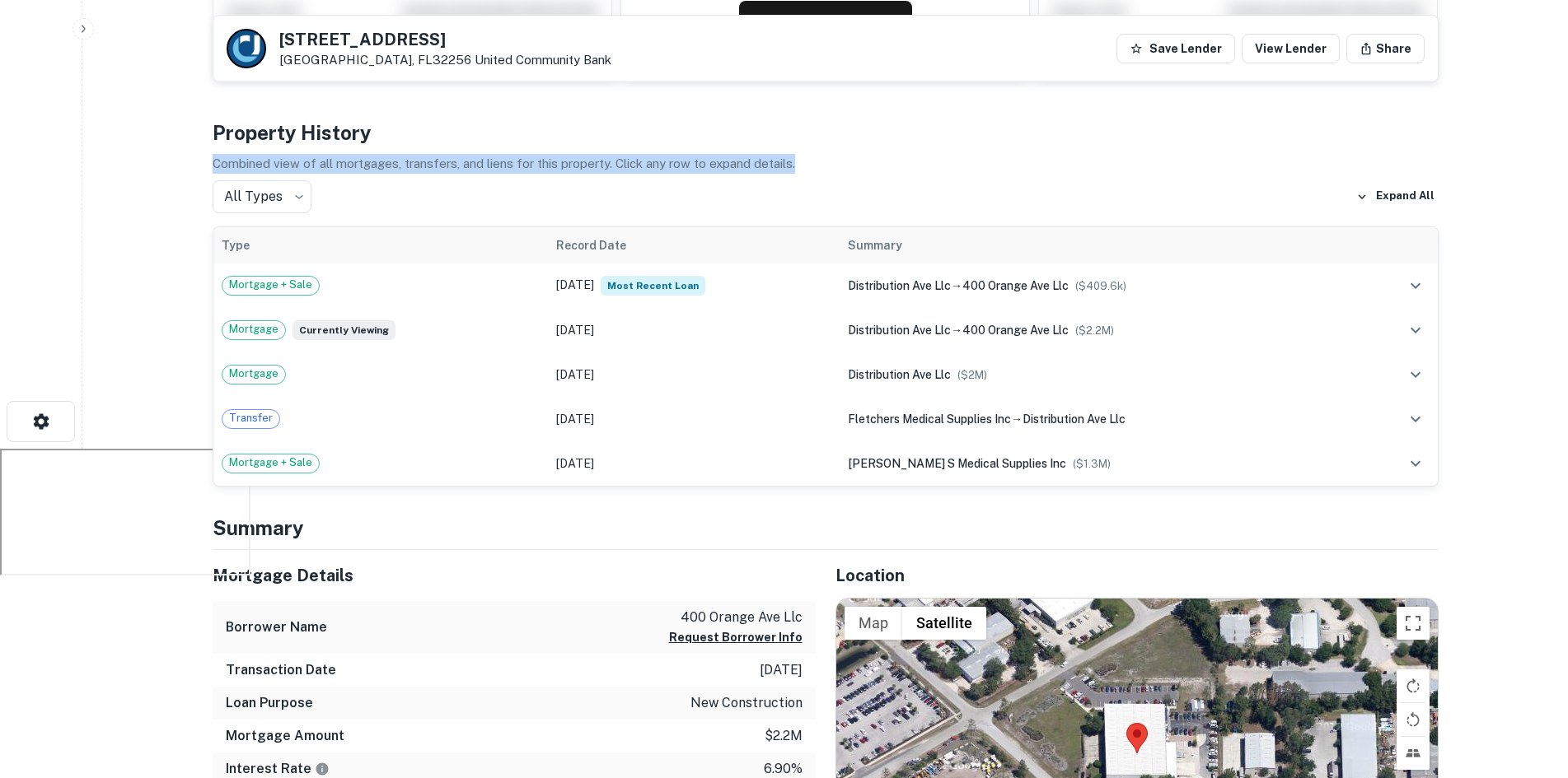
click at [445, 163] on p "Combined view of all mortgages, transfers, and liens for this property. Click a…" at bounding box center [826, 164] width 1226 height 20
click at [460, 161] on p "Combined view of all mortgages, transfers, and liens for this property. Click a…" at bounding box center [826, 164] width 1226 height 20
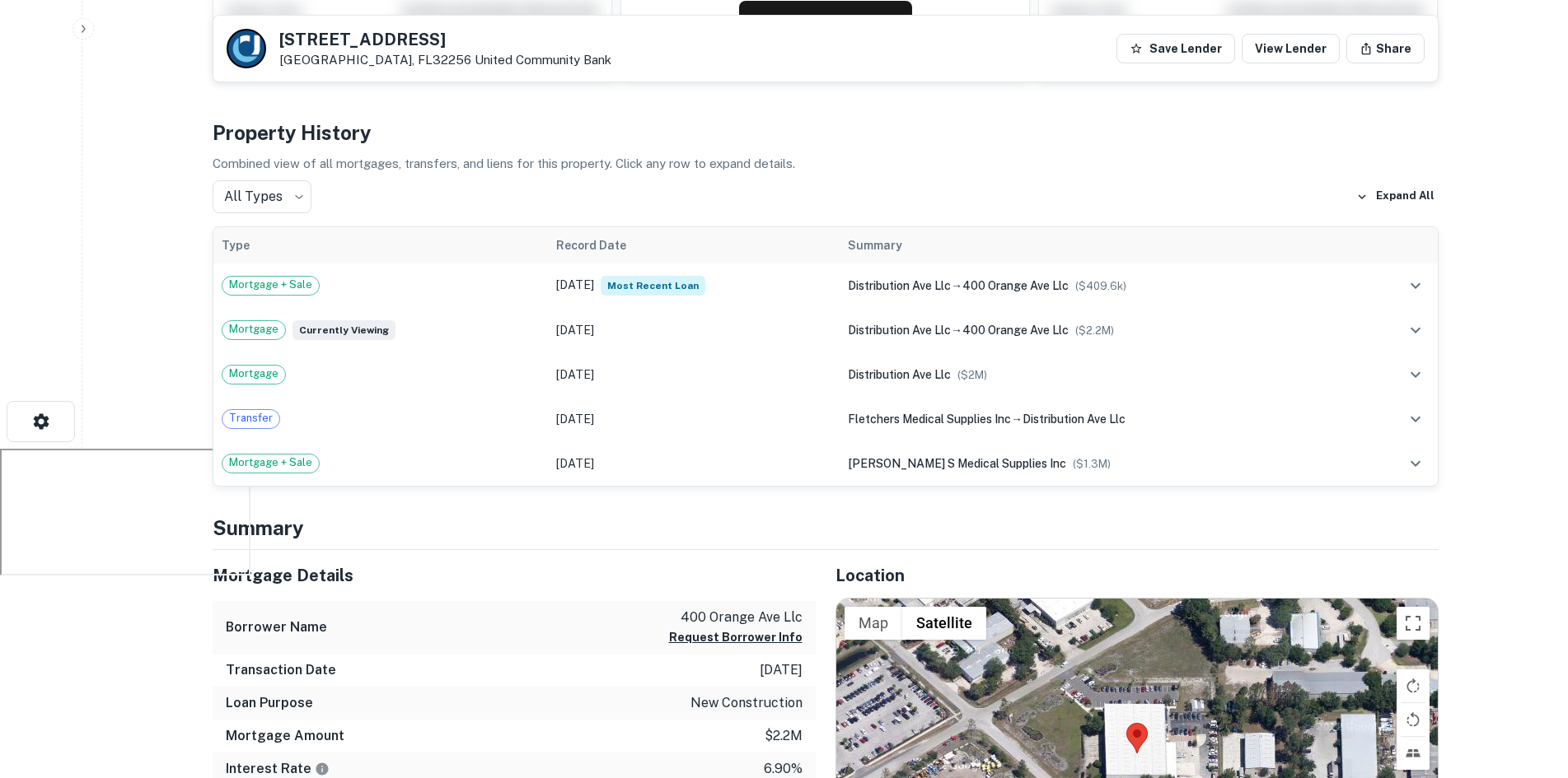
click at [334, 123] on h4 "Property History" at bounding box center [826, 133] width 1226 height 30
click at [375, 153] on div "Property History Combined view of all mortgages, transfers, and liens for this …" at bounding box center [826, 302] width 1226 height 369
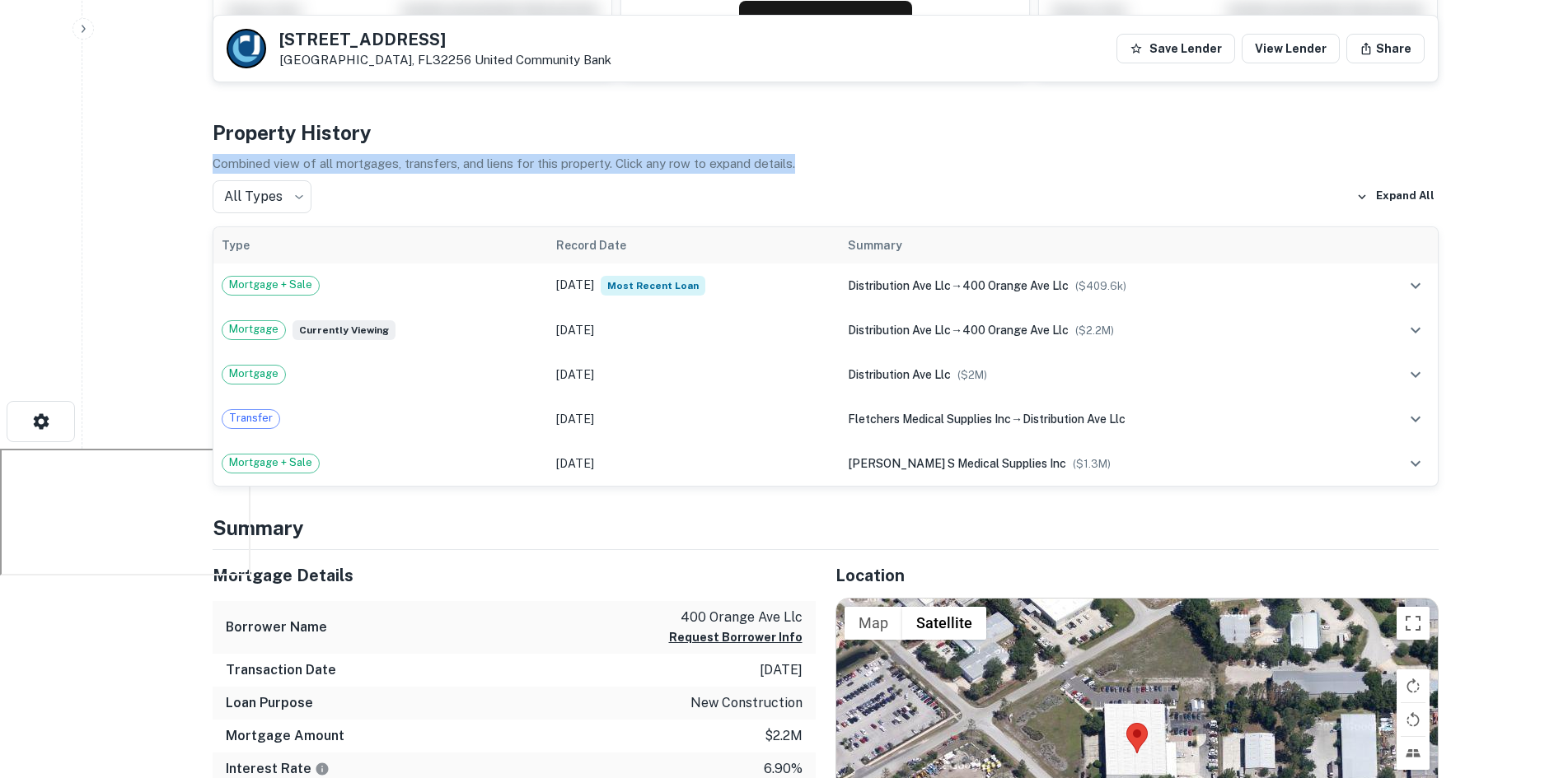
click at [375, 153] on div "Property History Combined view of all mortgages, transfers, and liens for this …" at bounding box center [826, 302] width 1226 height 369
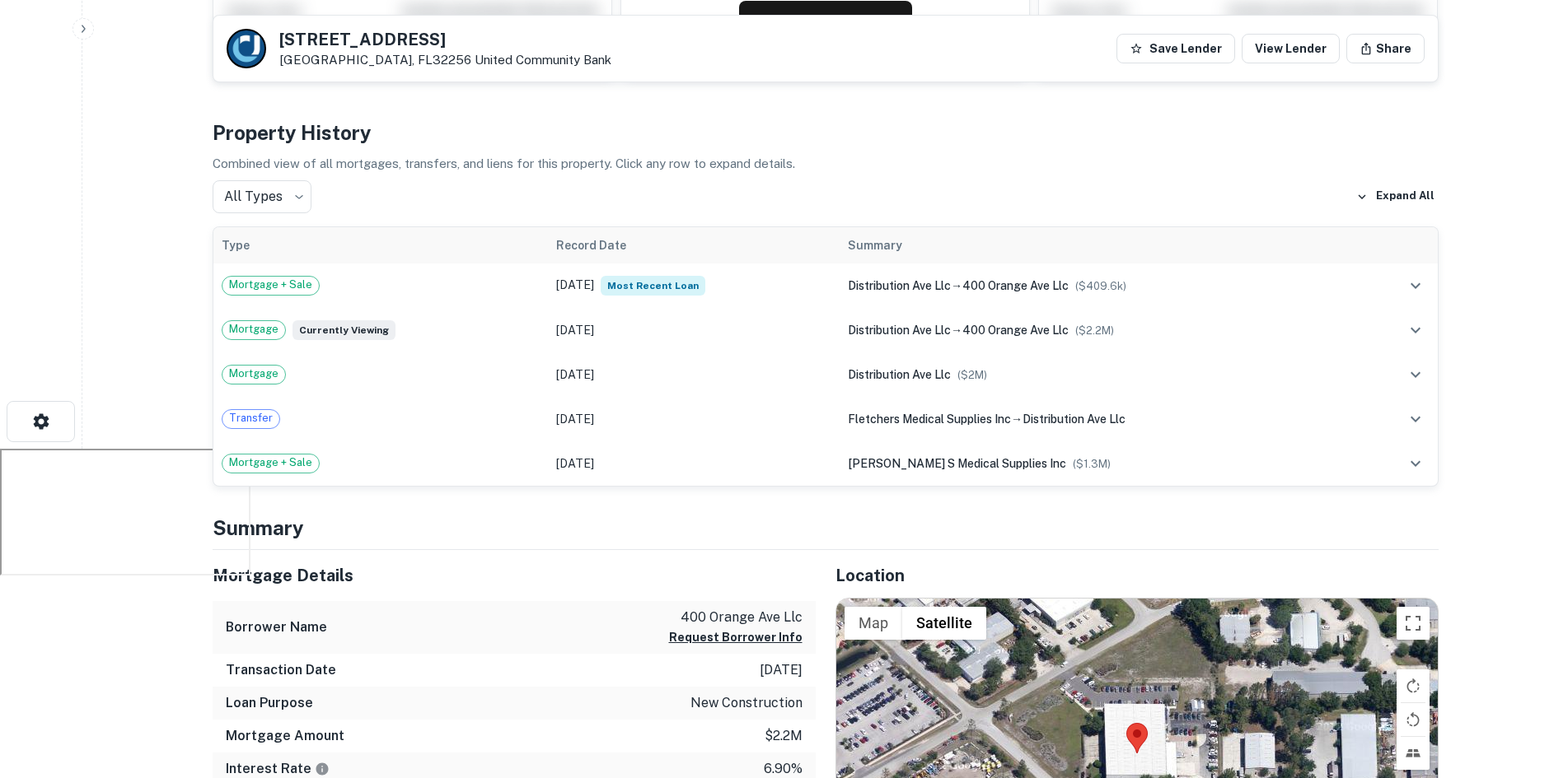
click at [370, 138] on h4 "Property History" at bounding box center [826, 133] width 1226 height 30
click at [370, 161] on p "Combined view of all mortgages, transfers, and liens for this property. Click a…" at bounding box center [826, 164] width 1226 height 20
click at [363, 146] on h4 "Property History" at bounding box center [826, 133] width 1226 height 30
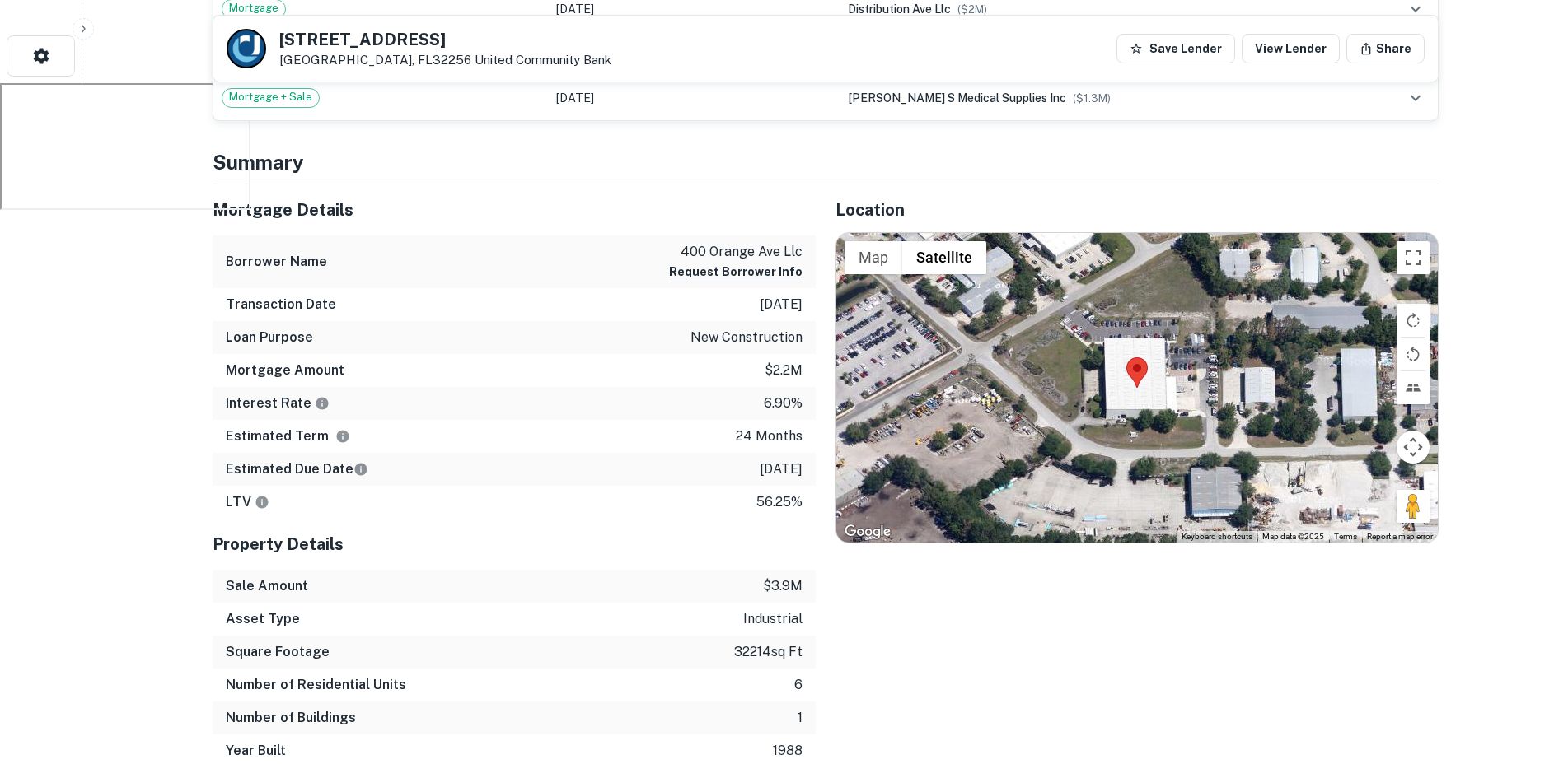
scroll to position [741, 0]
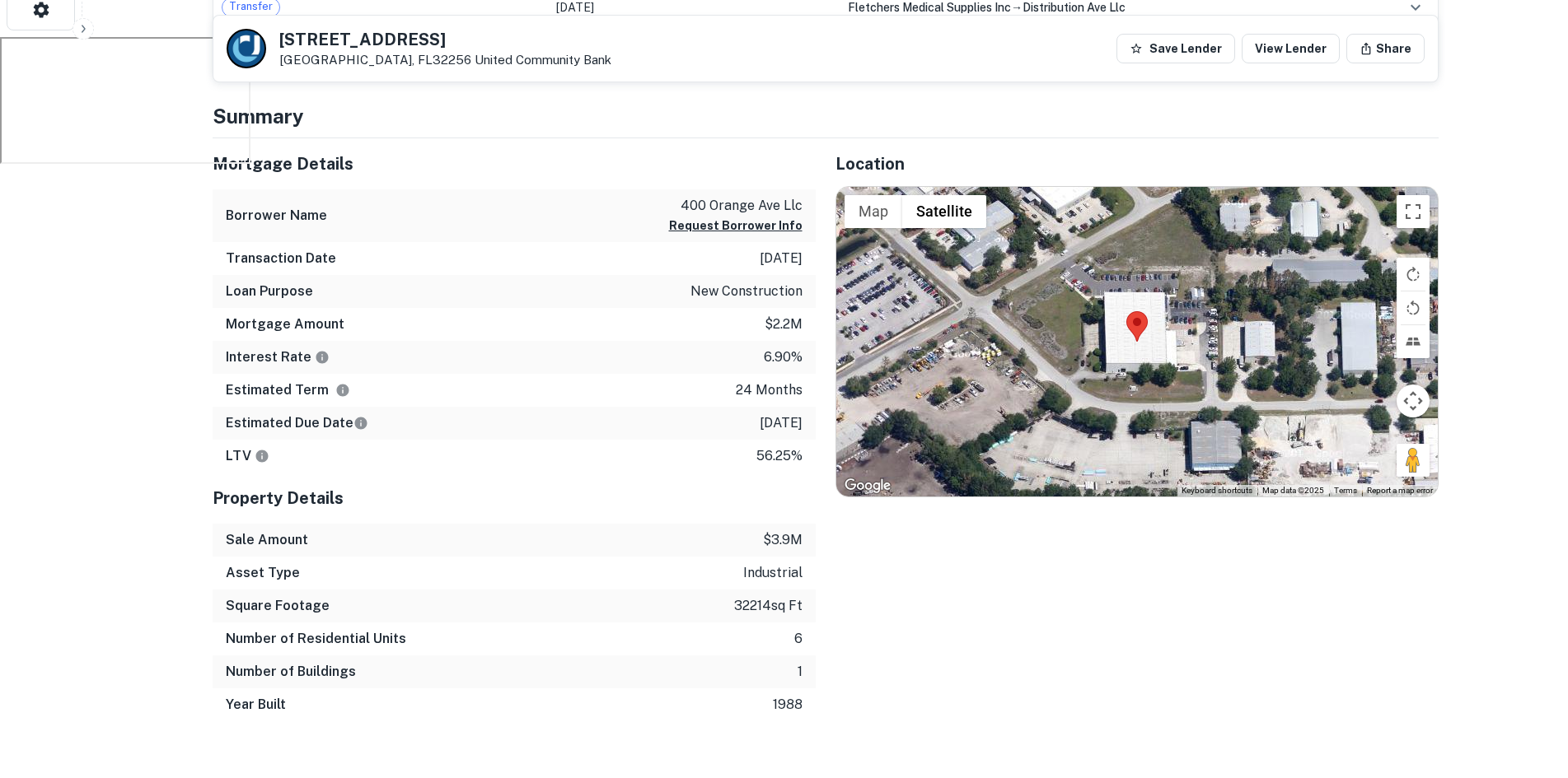
click at [826, 331] on div "Location ← Move left → Move right ↑ Move up ↓ Move down + Zoom in - Zoom out Ho…" at bounding box center [1127, 430] width 623 height 584
click at [826, 330] on div "Location ← Move left → Move right ↑ Move up ↓ Move down + Zoom in - Zoom out Ho…" at bounding box center [1127, 430] width 623 height 584
click at [826, 330] on div "Location ← Move left → Move right ↑ Move up ↓ Move down + Zoom in - Zoom out Ho…" at bounding box center [1127, 430] width 623 height 584
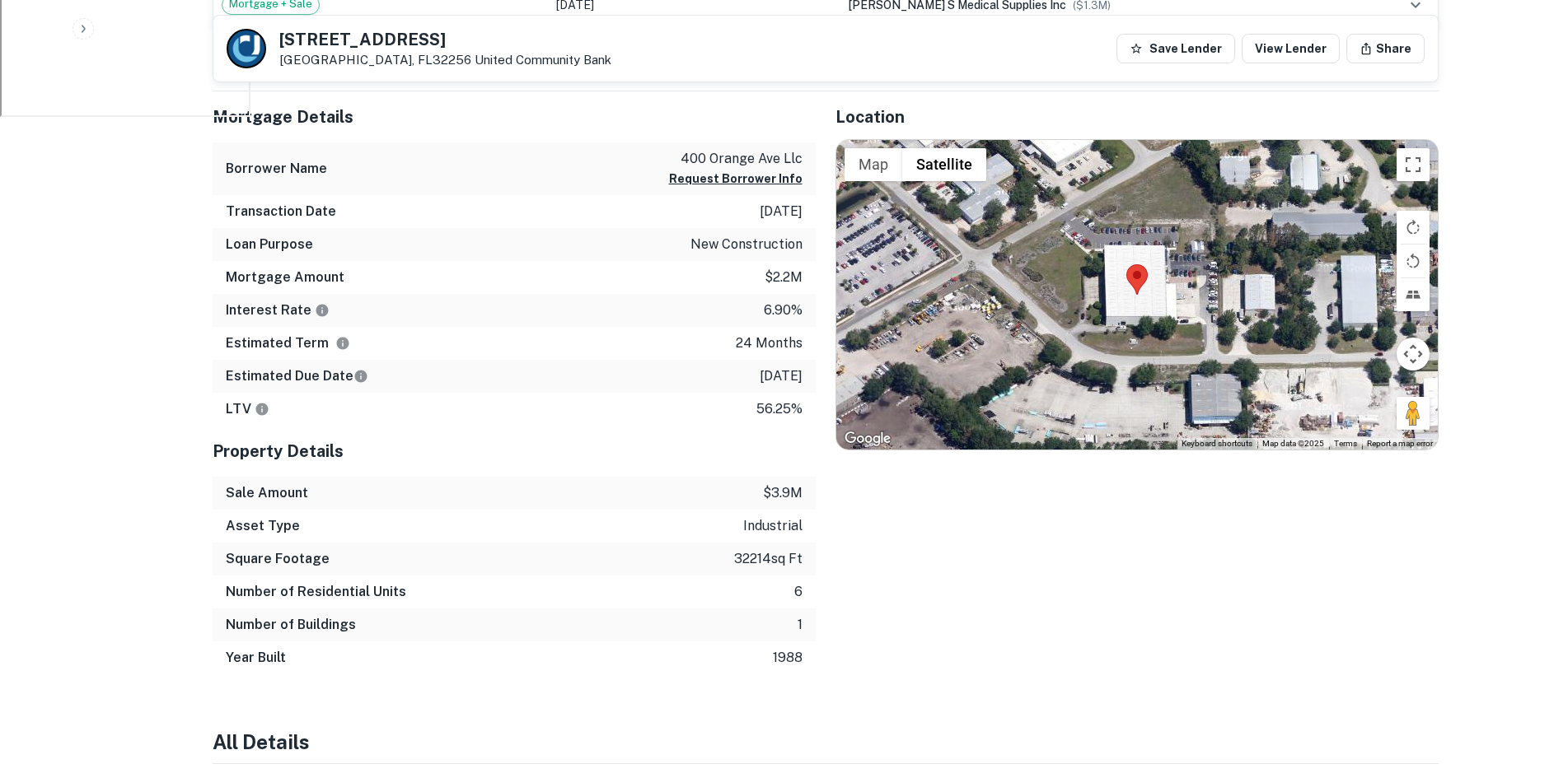
scroll to position [824, 0]
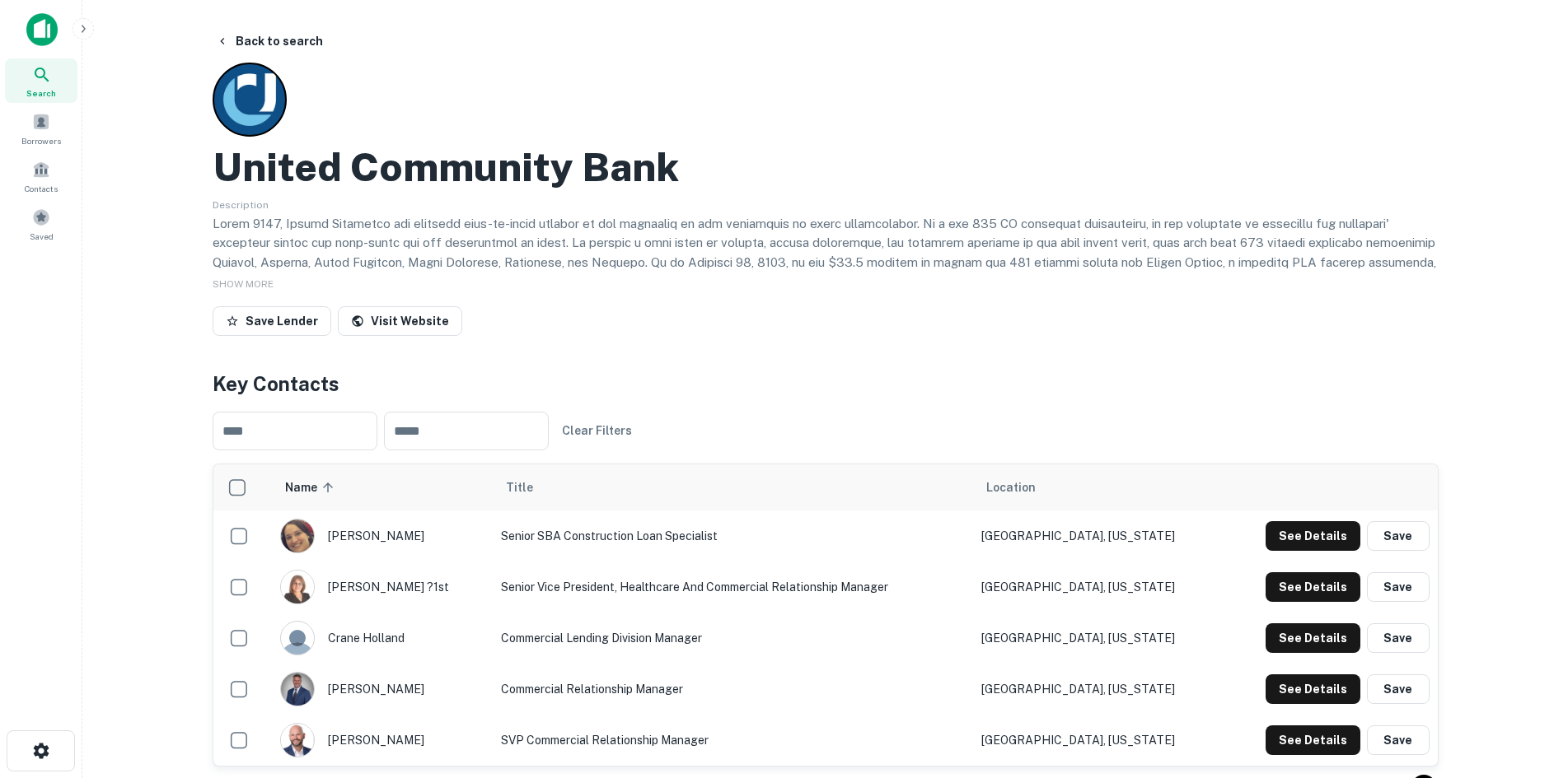
click at [28, 71] on div "Search" at bounding box center [41, 81] width 72 height 45
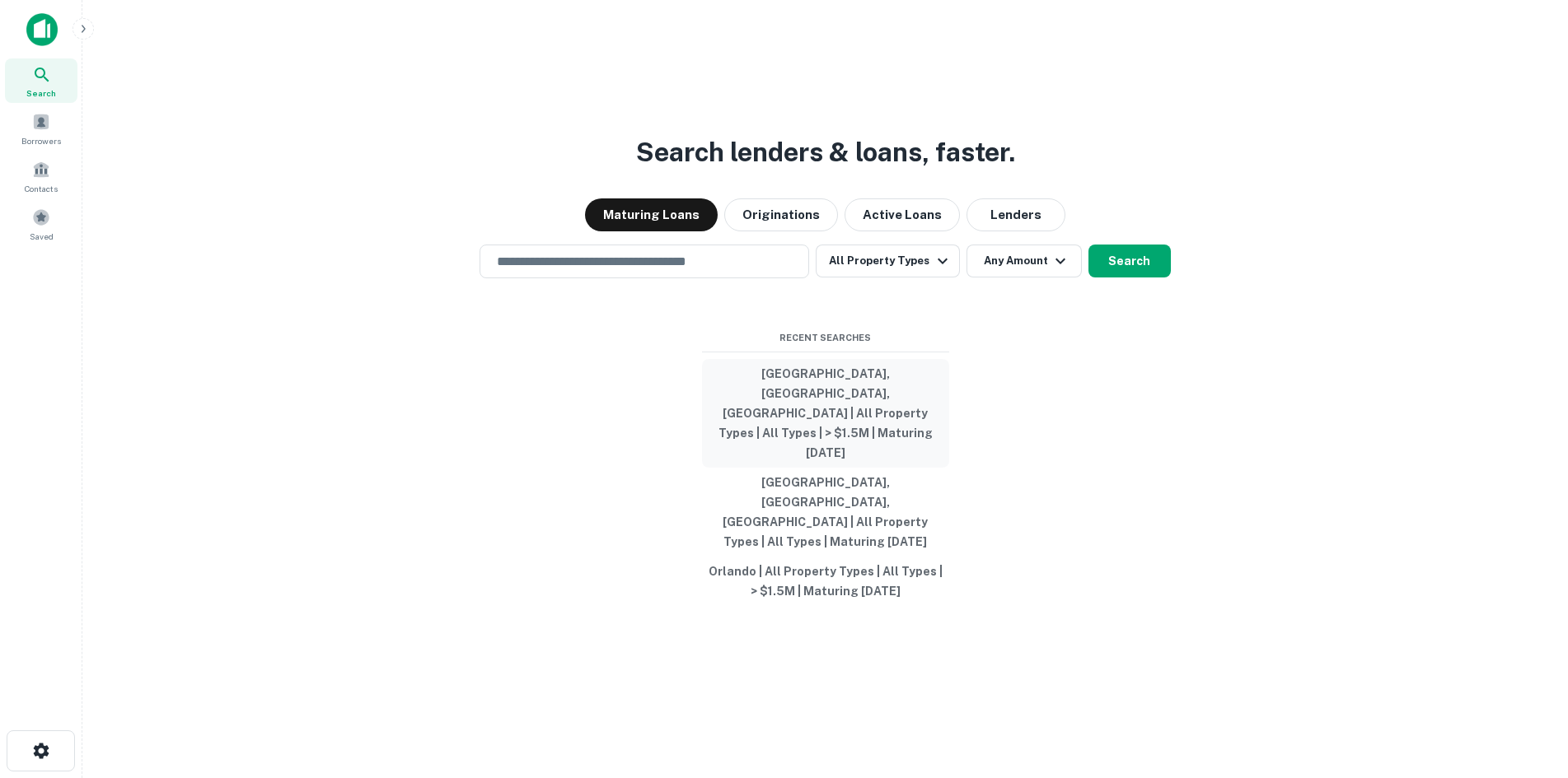
click at [801, 423] on button "[GEOGRAPHIC_DATA], [GEOGRAPHIC_DATA], [GEOGRAPHIC_DATA] | All Property Types | …" at bounding box center [826, 413] width 247 height 109
type input "**********"
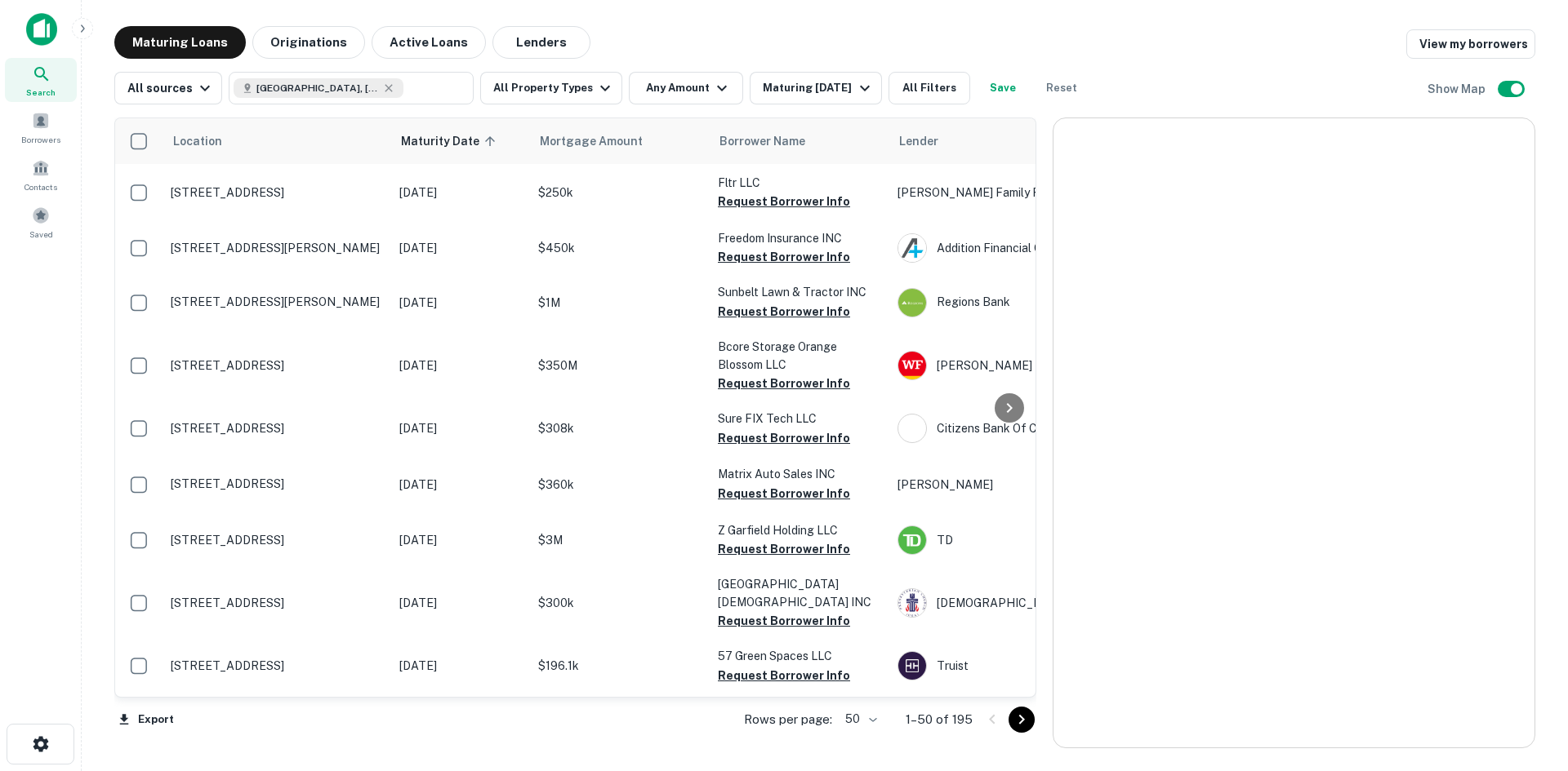
scroll to position [1551, 0]
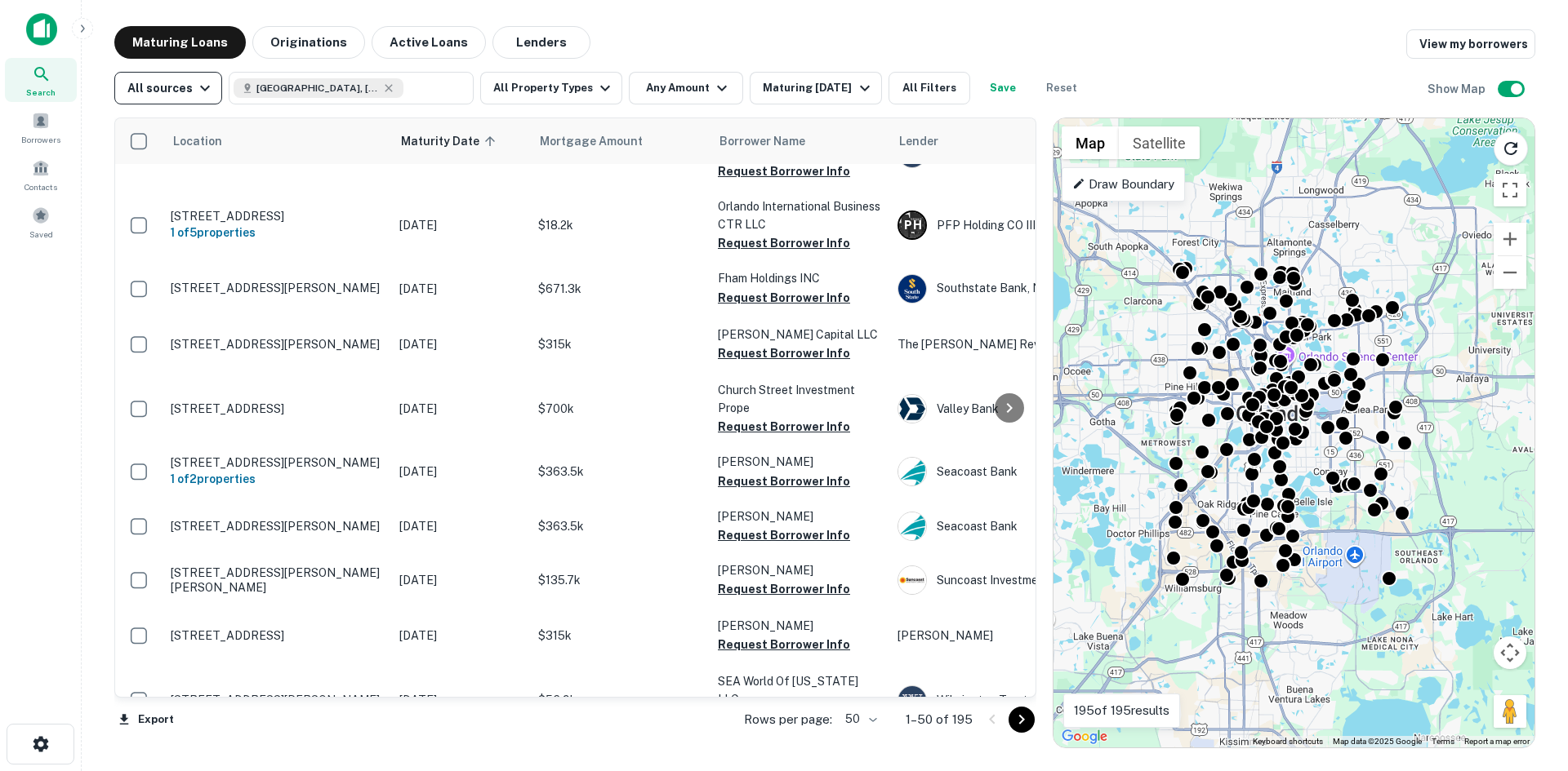
click at [204, 84] on icon "button" at bounding box center [205, 88] width 20 height 20
click at [204, 84] on div at bounding box center [784, 385] width 1568 height 771
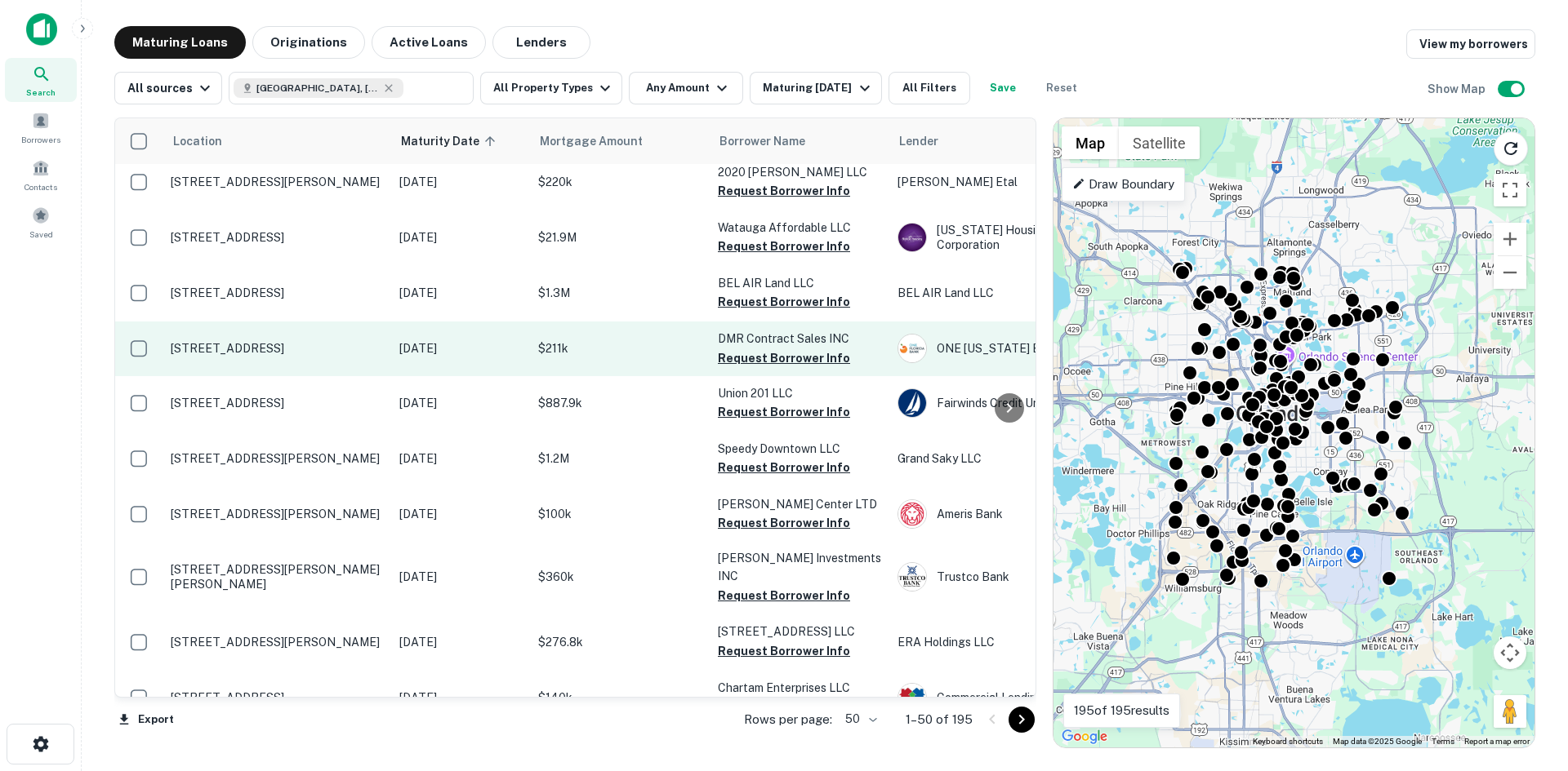
scroll to position [2362, 0]
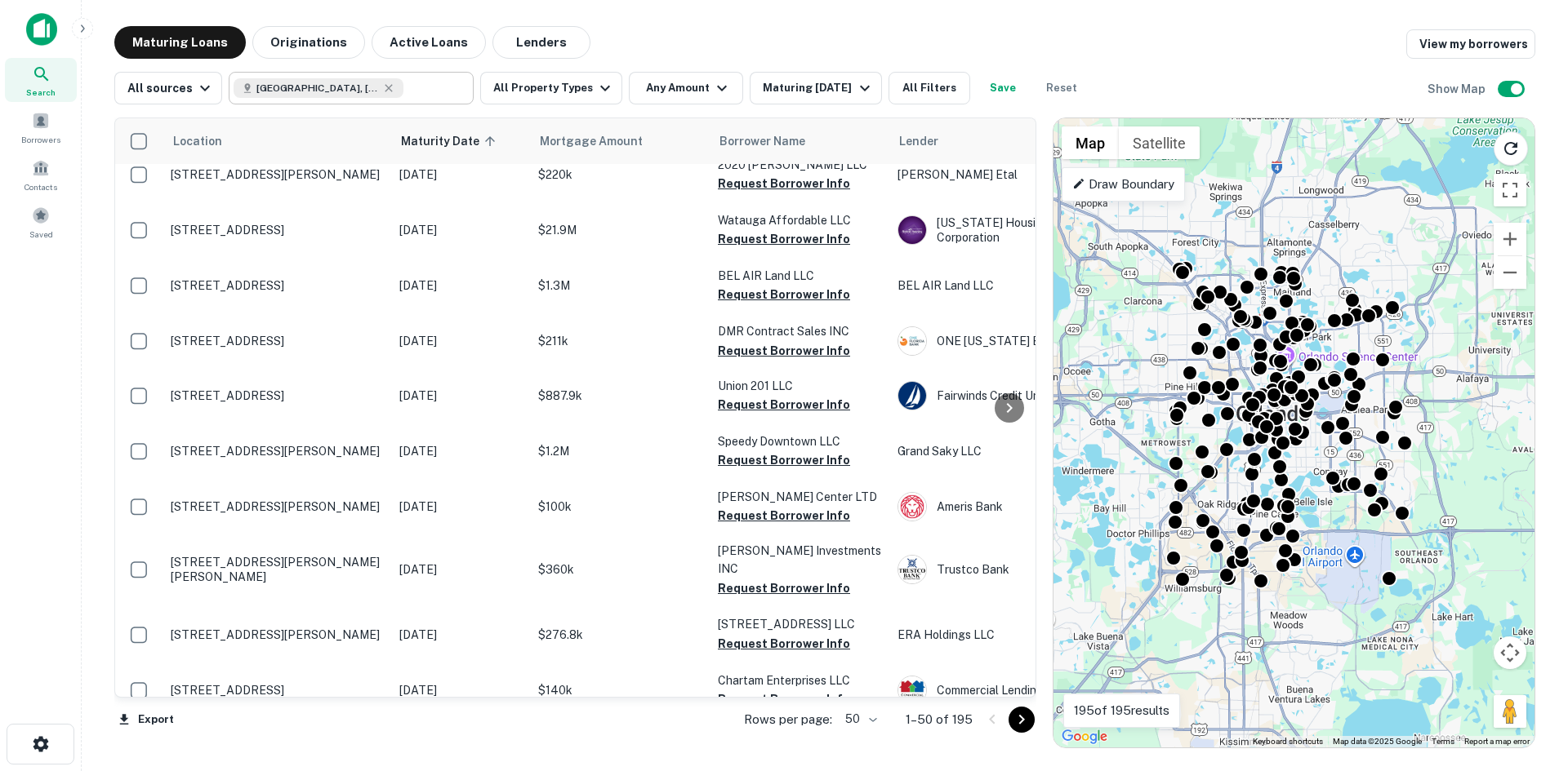
click at [403, 80] on input "text" at bounding box center [435, 88] width 63 height 23
type input "**********"
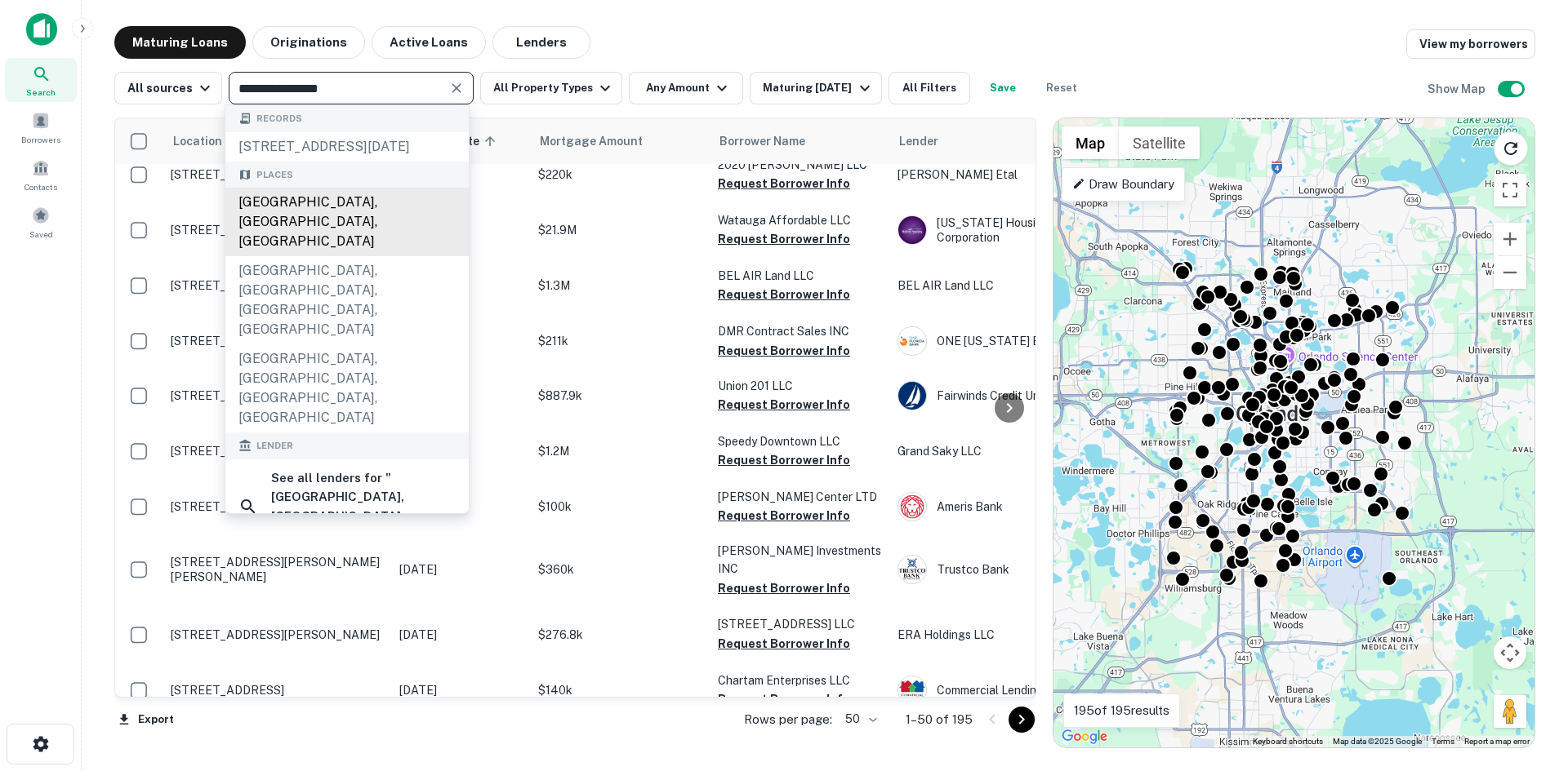
click at [291, 217] on div "[GEOGRAPHIC_DATA], [GEOGRAPHIC_DATA], [GEOGRAPHIC_DATA]" at bounding box center [347, 221] width 244 height 68
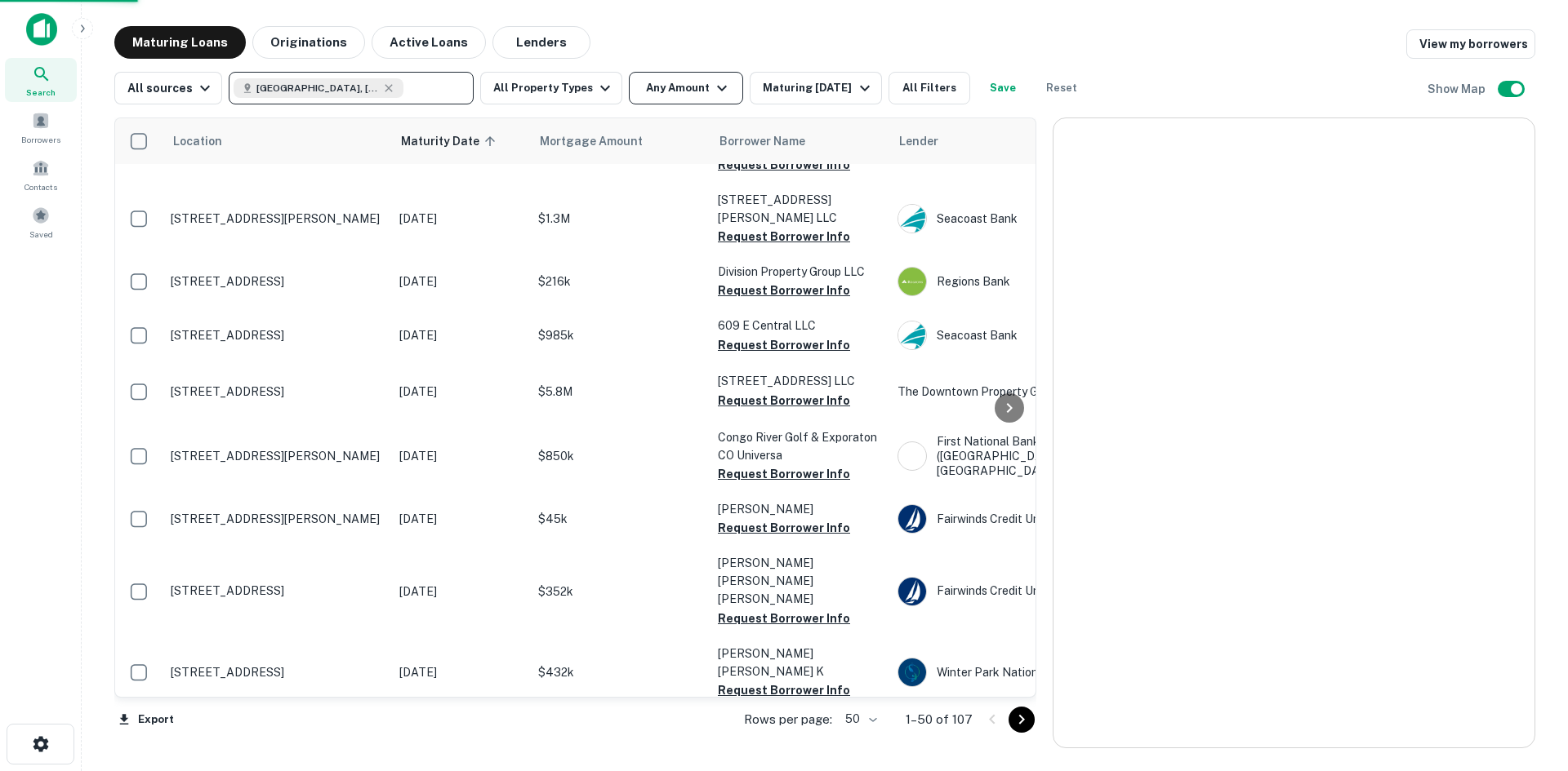
scroll to position [2335, 0]
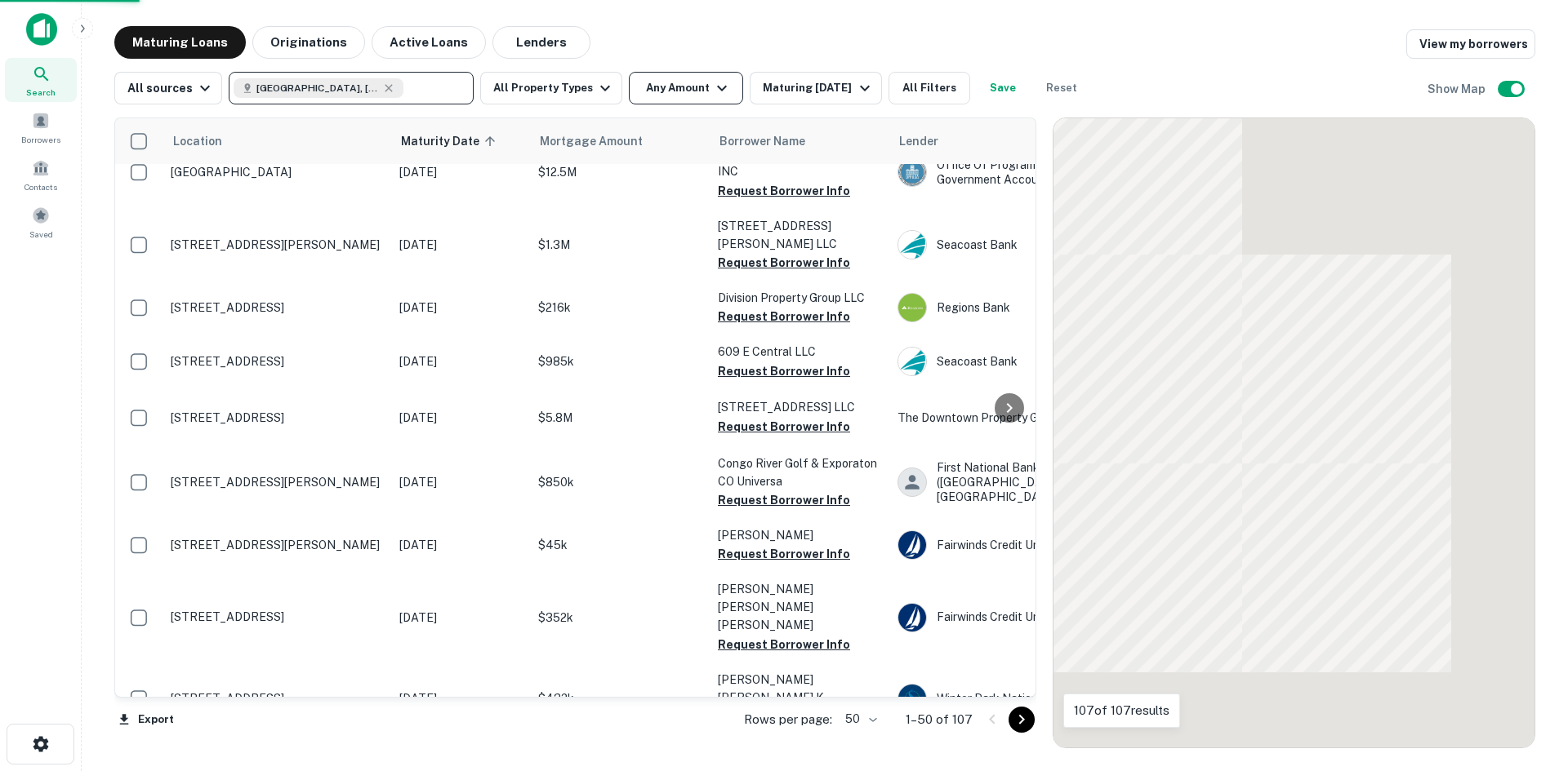
click at [681, 83] on button "Any Amount" at bounding box center [686, 88] width 114 height 33
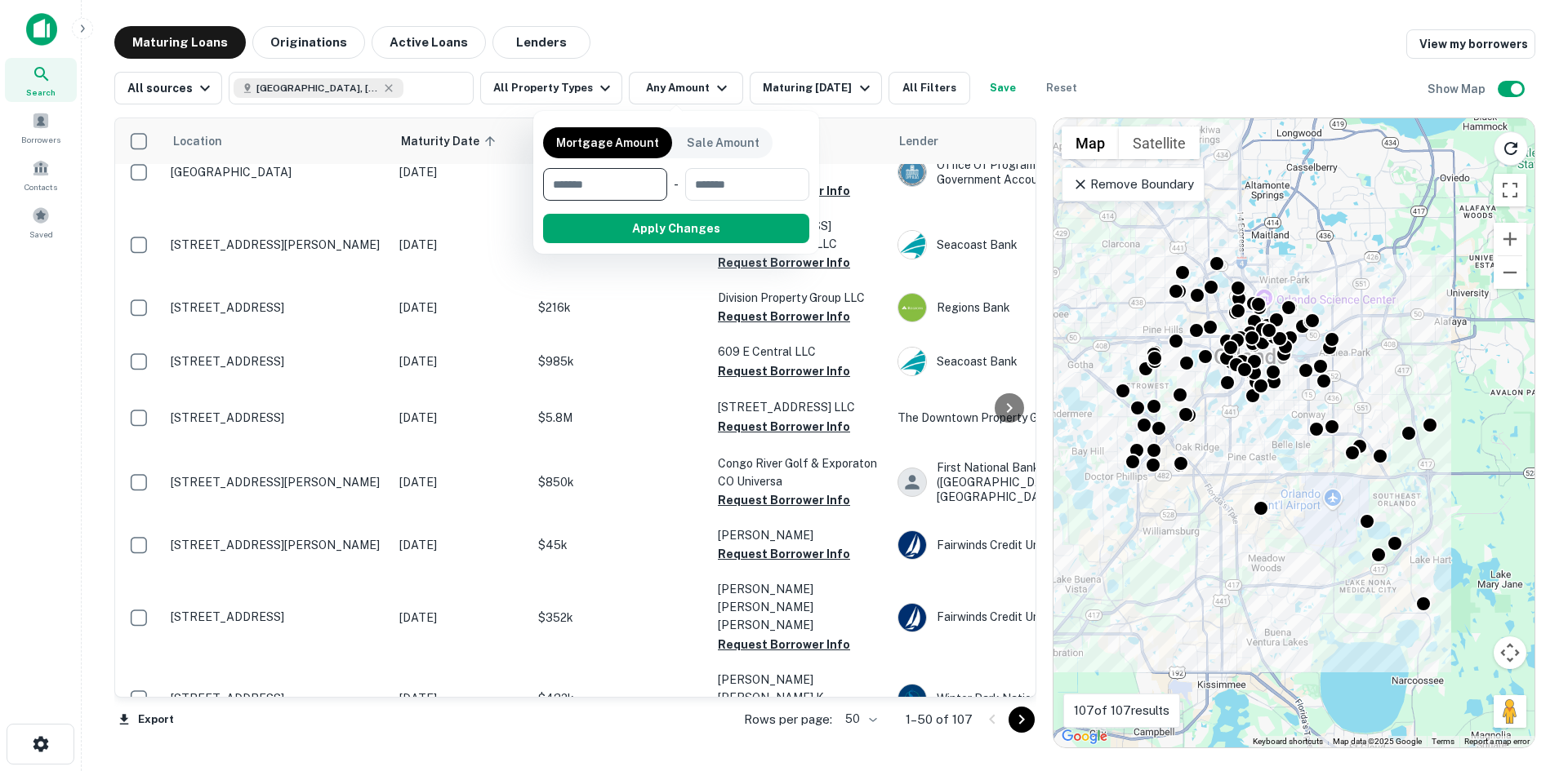
click at [612, 181] on input "number" at bounding box center [599, 184] width 113 height 33
type input "*******"
click at [733, 228] on button "Apply Changes" at bounding box center [705, 229] width 207 height 30
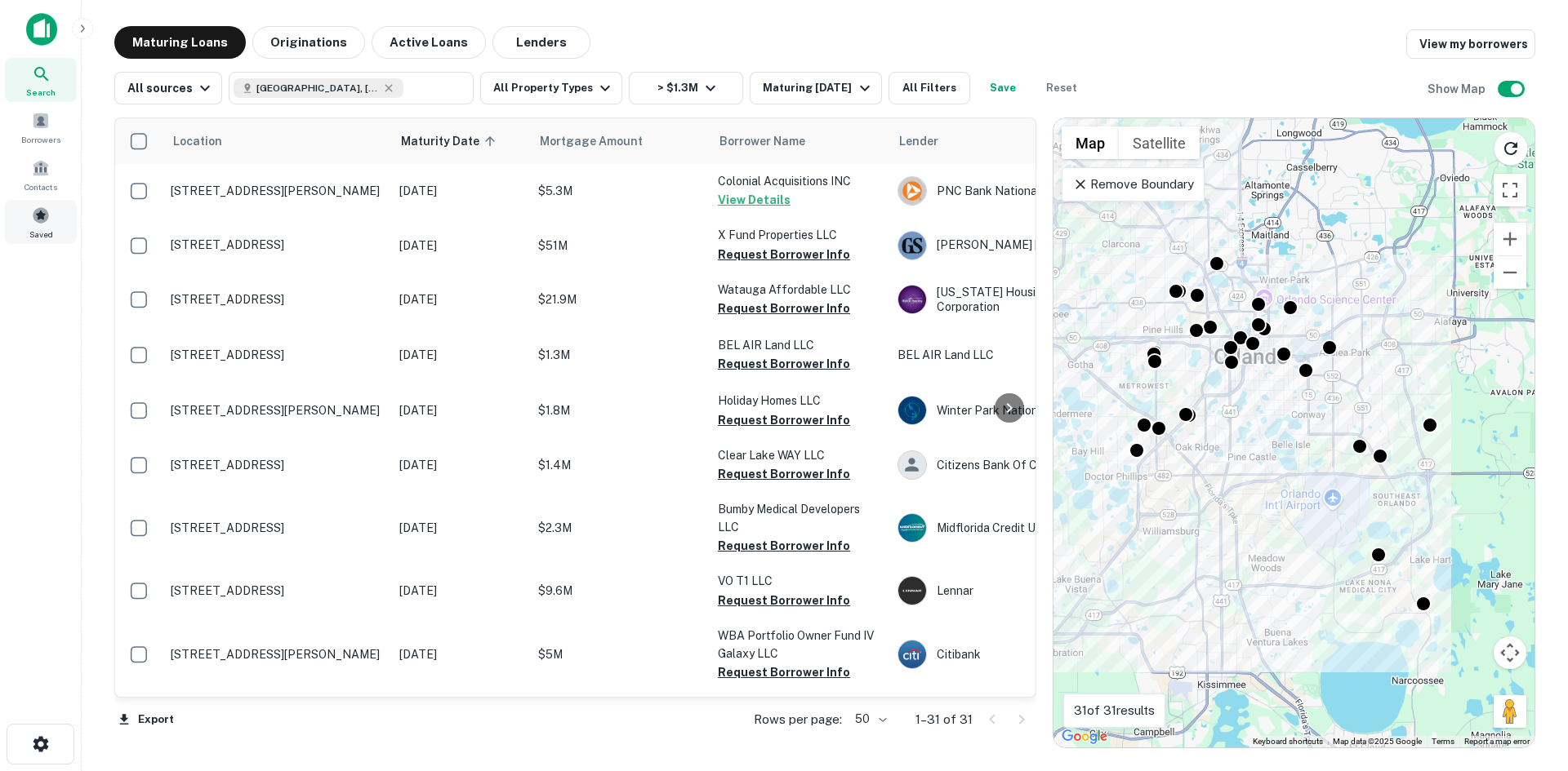
click at [42, 228] on span "Saved" at bounding box center [41, 235] width 24 height 13
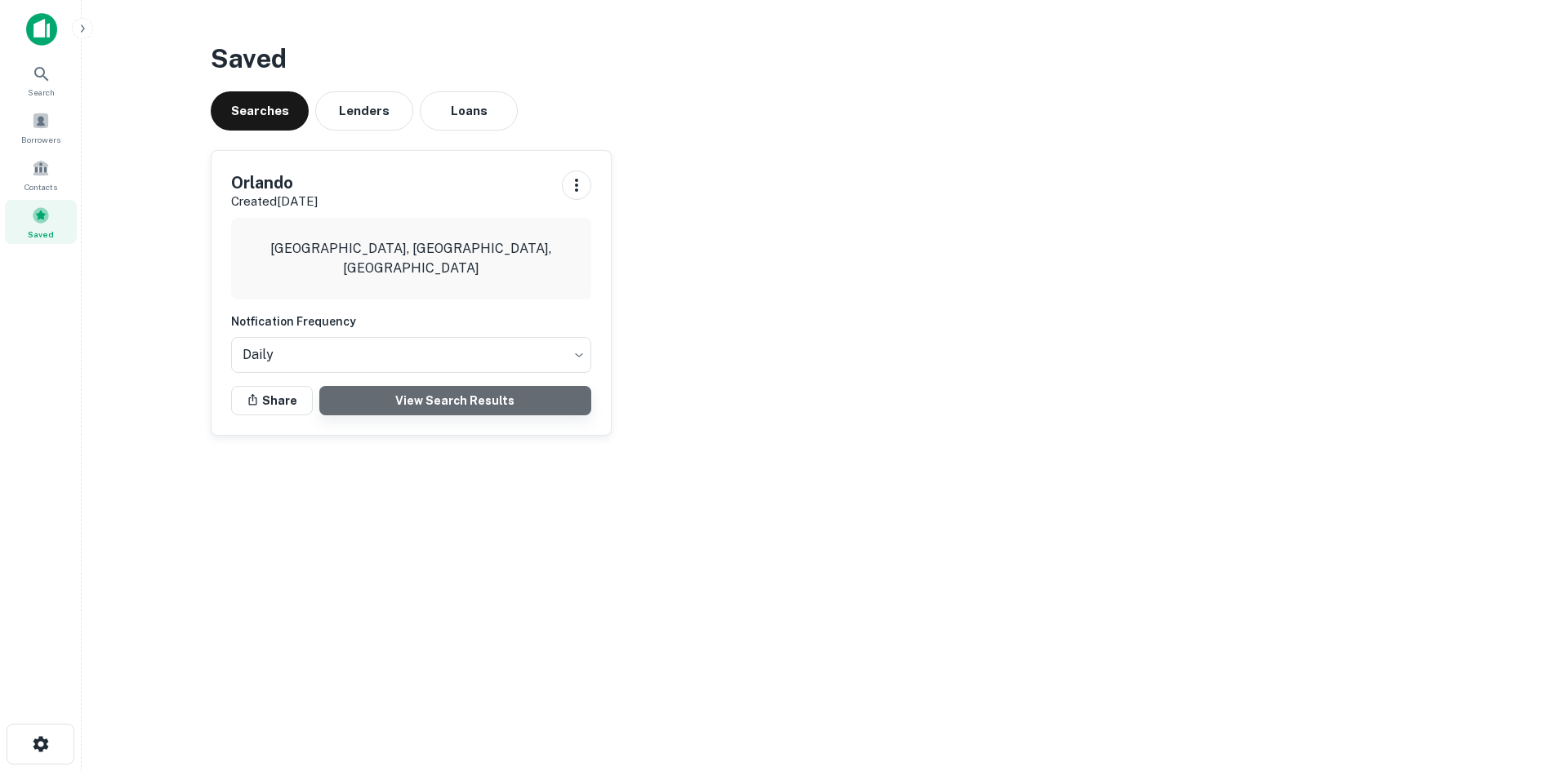
click at [460, 403] on link "View Search Results" at bounding box center [455, 401] width 272 height 30
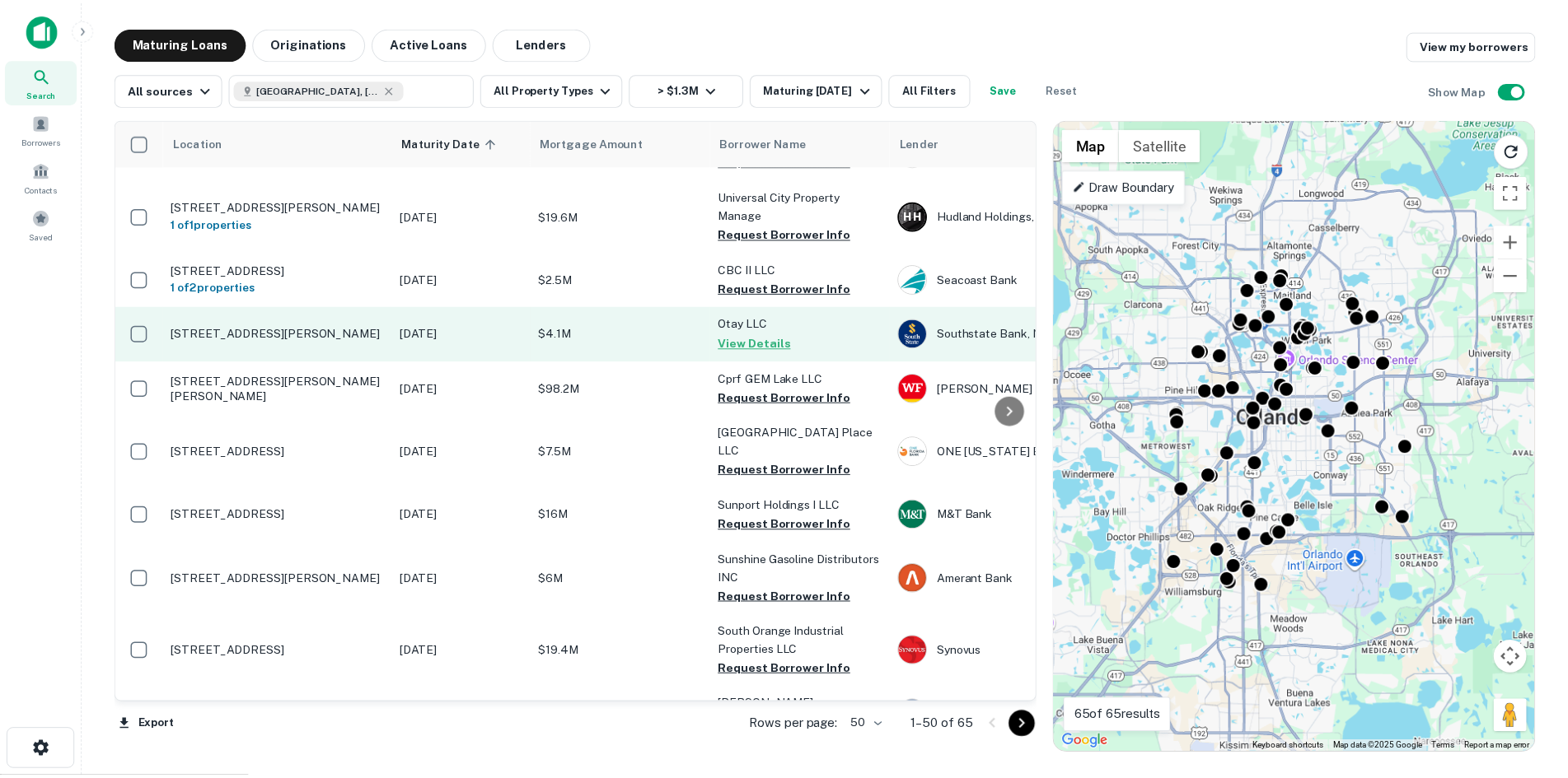
scroll to position [1153, 0]
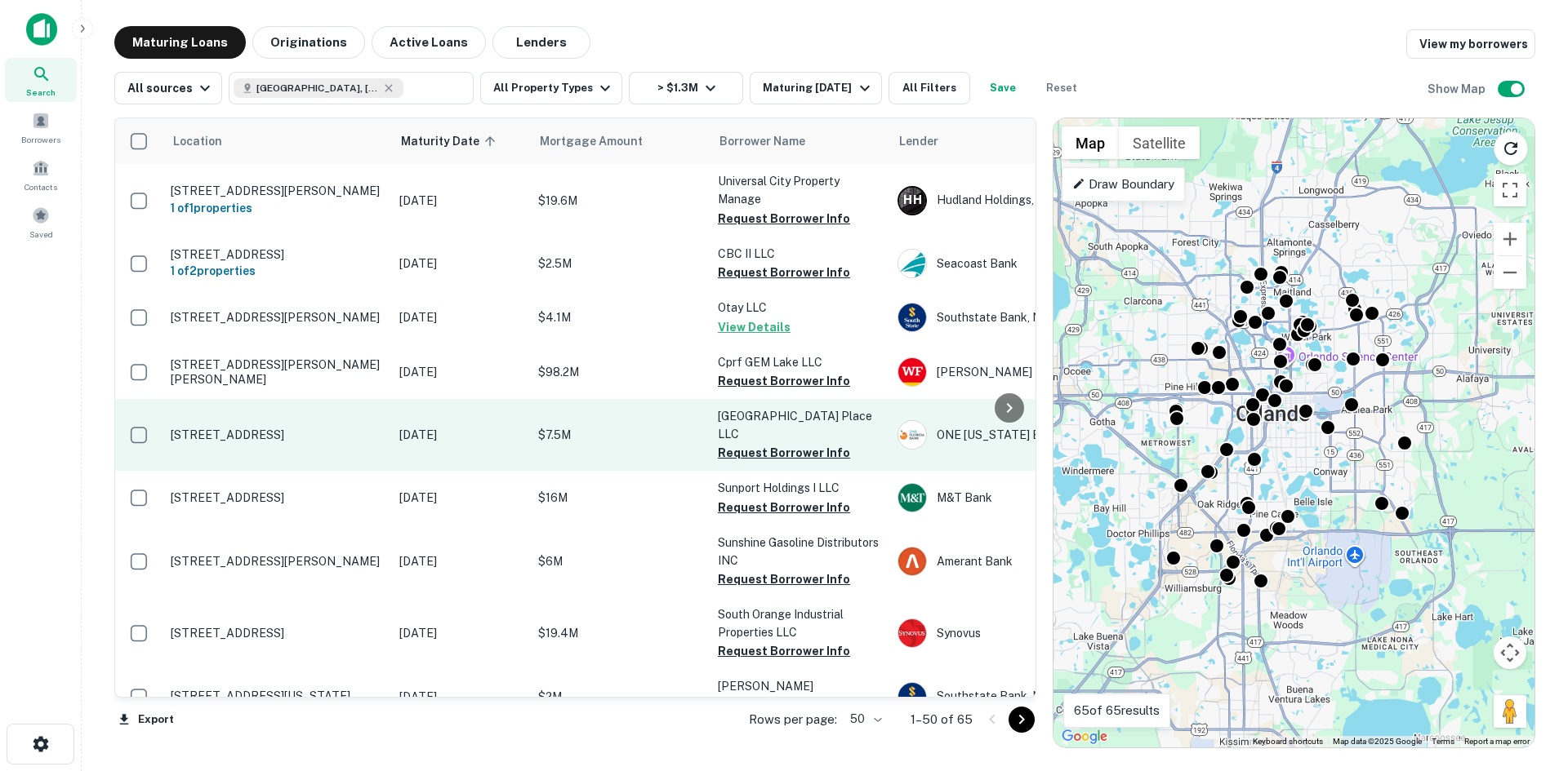
click at [290, 434] on p "[STREET_ADDRESS]" at bounding box center [277, 435] width 212 height 15
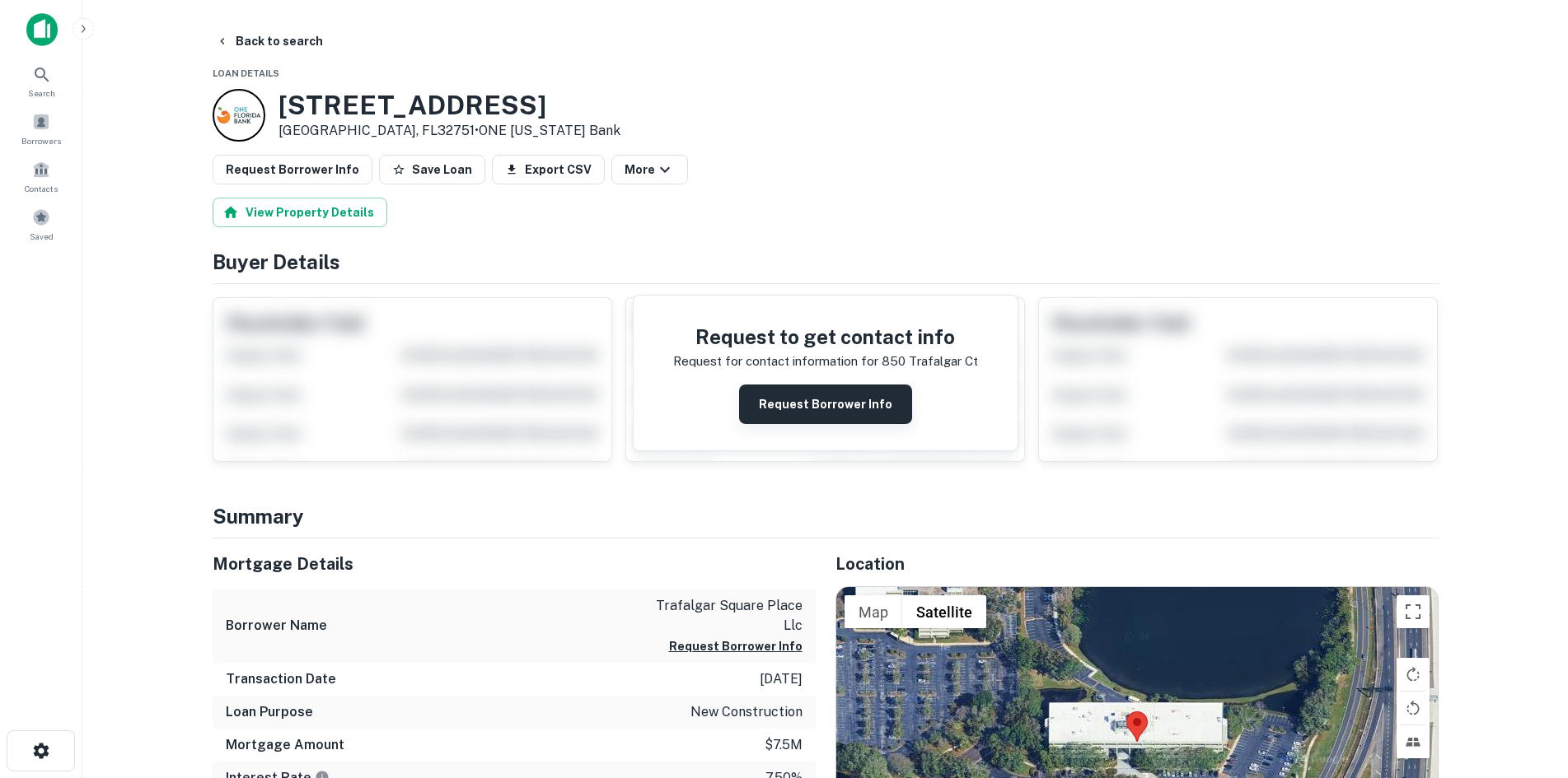
click at [825, 417] on button "Request Borrower Info" at bounding box center [826, 404] width 173 height 40
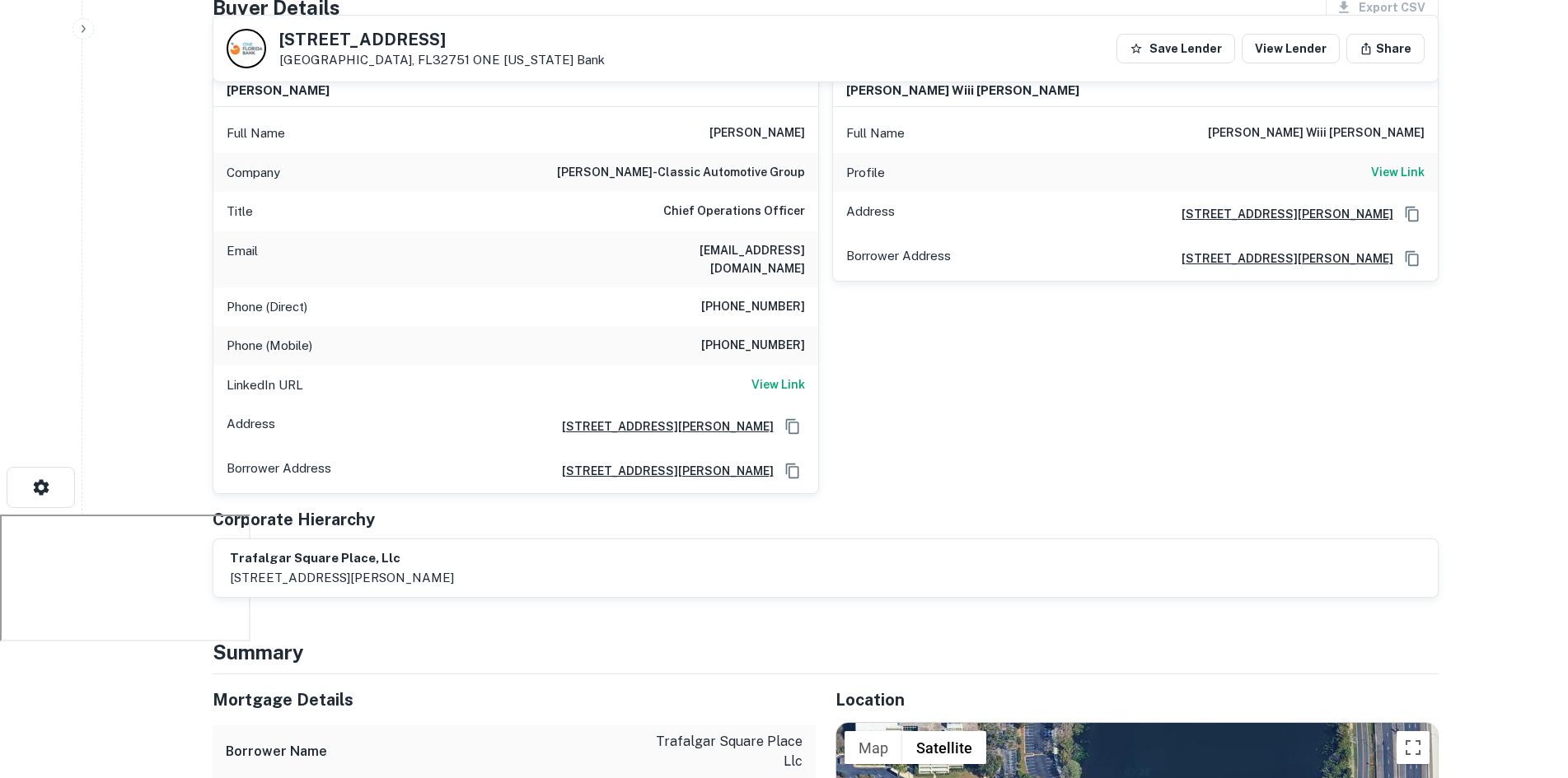
scroll to position [82, 0]
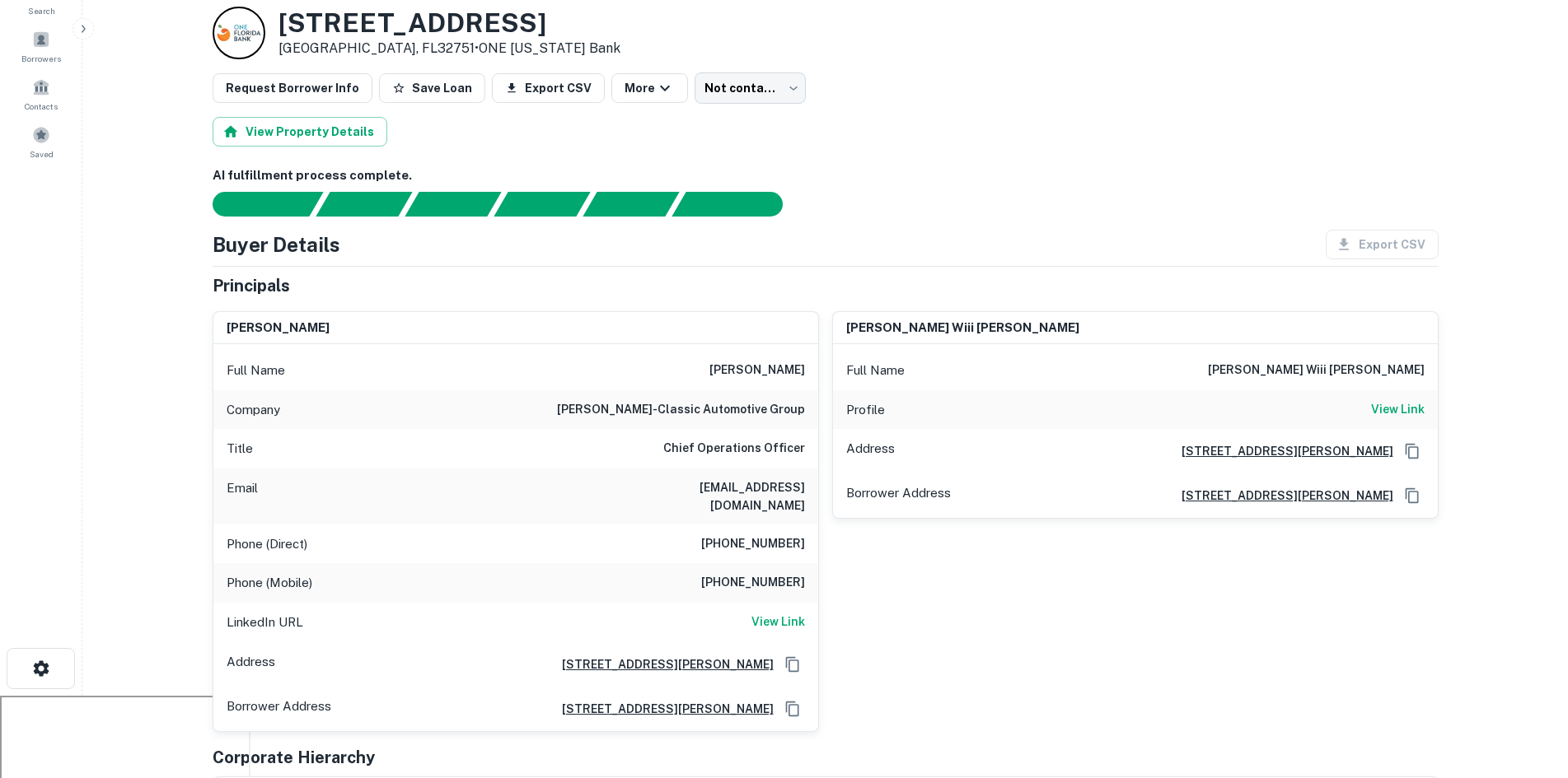
drag, startPoint x: 703, startPoint y: 366, endPoint x: 807, endPoint y: 375, distance: 104.4
click at [807, 375] on div "Full Name [PERSON_NAME]" at bounding box center [516, 371] width 605 height 40
click at [912, 636] on div "[PERSON_NAME] wiii [PERSON_NAME] Full Name [PERSON_NAME] wiii [PERSON_NAME] Pro…" at bounding box center [1129, 515] width 620 height 434
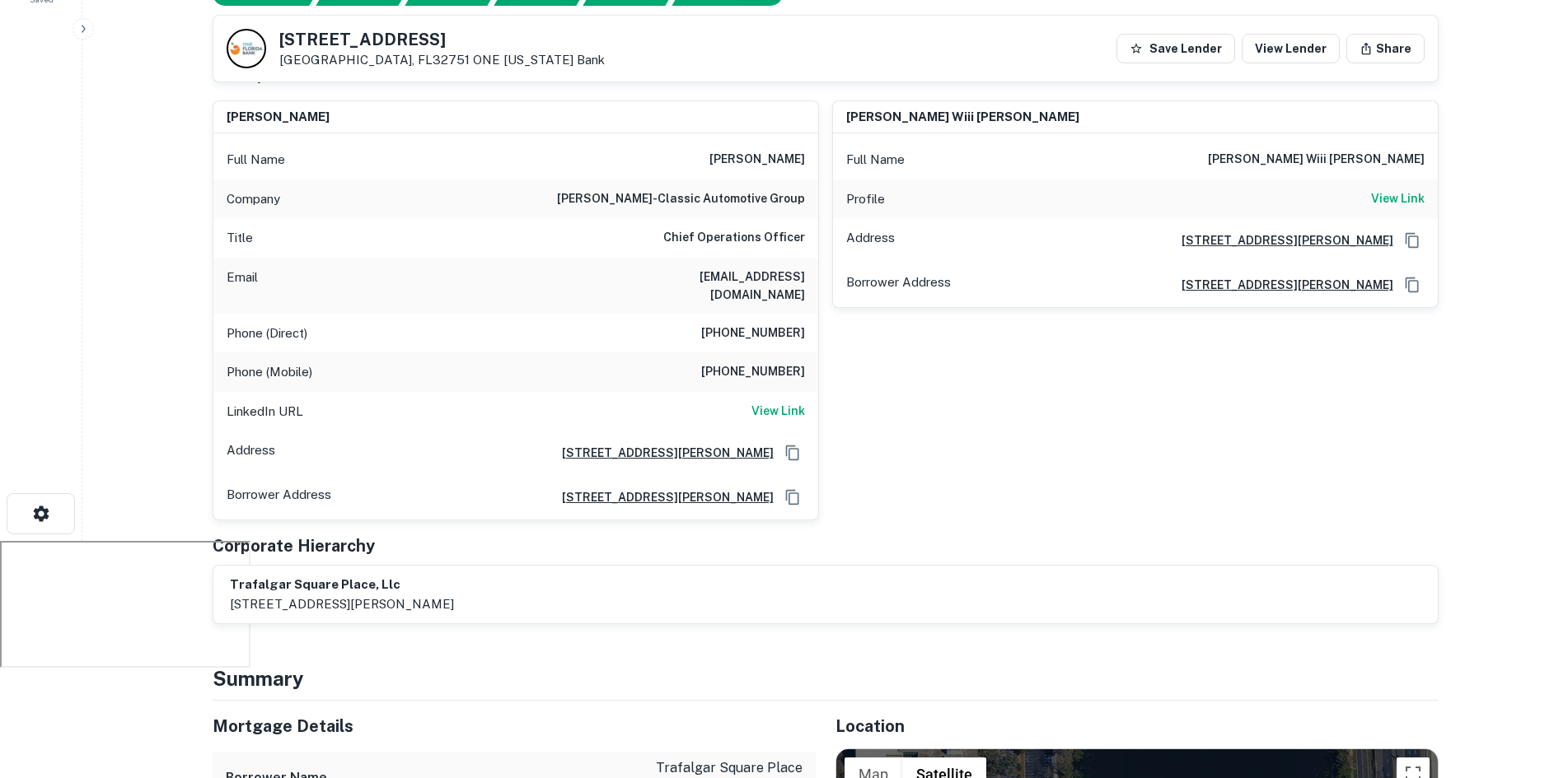
scroll to position [0, 0]
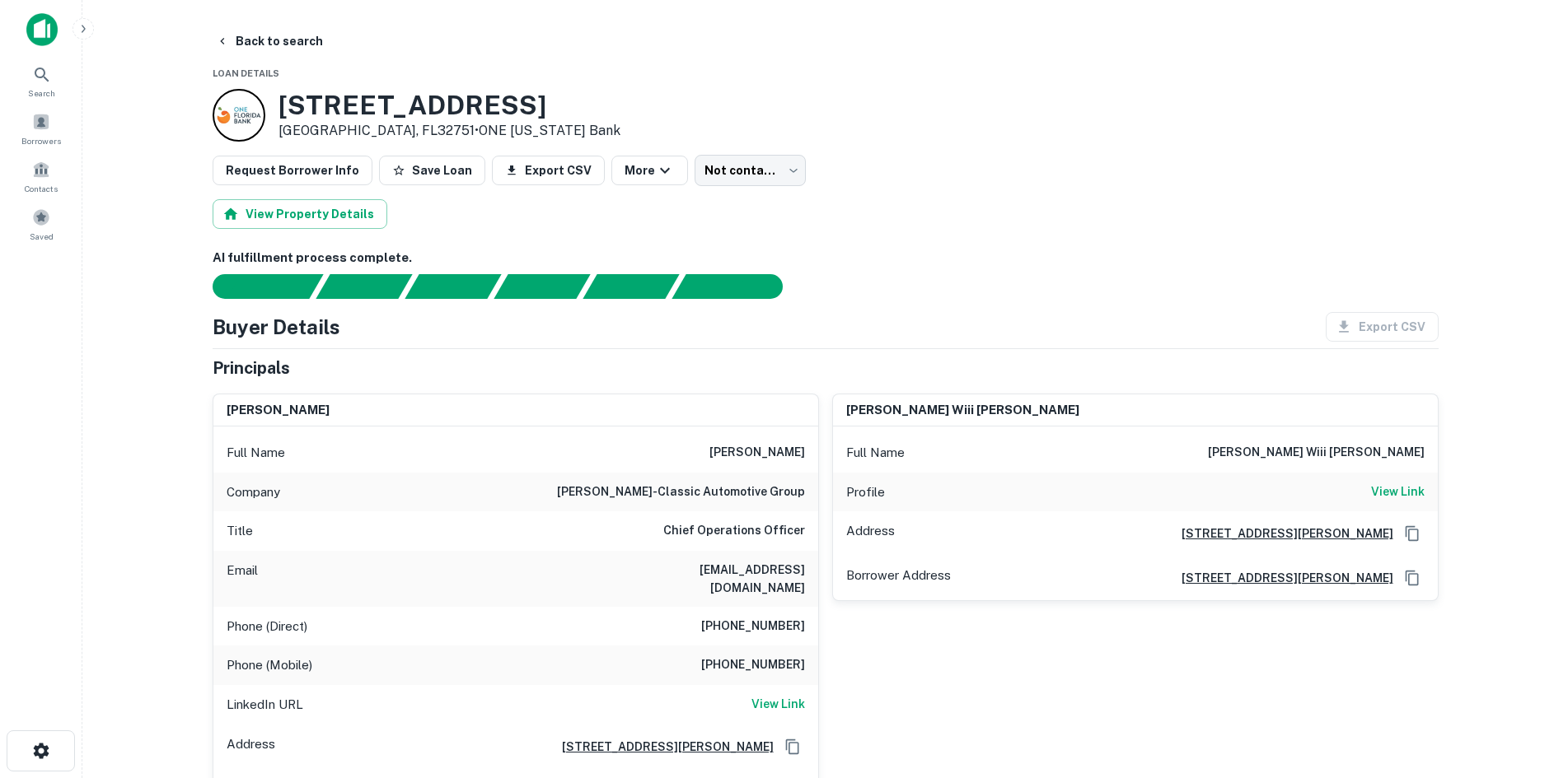
drag, startPoint x: 707, startPoint y: 455, endPoint x: 810, endPoint y: 453, distance: 103.0
click at [810, 453] on div "Full Name [PERSON_NAME]" at bounding box center [516, 453] width 605 height 40
copy h6 "[PERSON_NAME]"
click at [1431, 164] on div "Request Borrower Info Save Loan Export CSV More Not contacted **** ​" at bounding box center [826, 170] width 1226 height 32
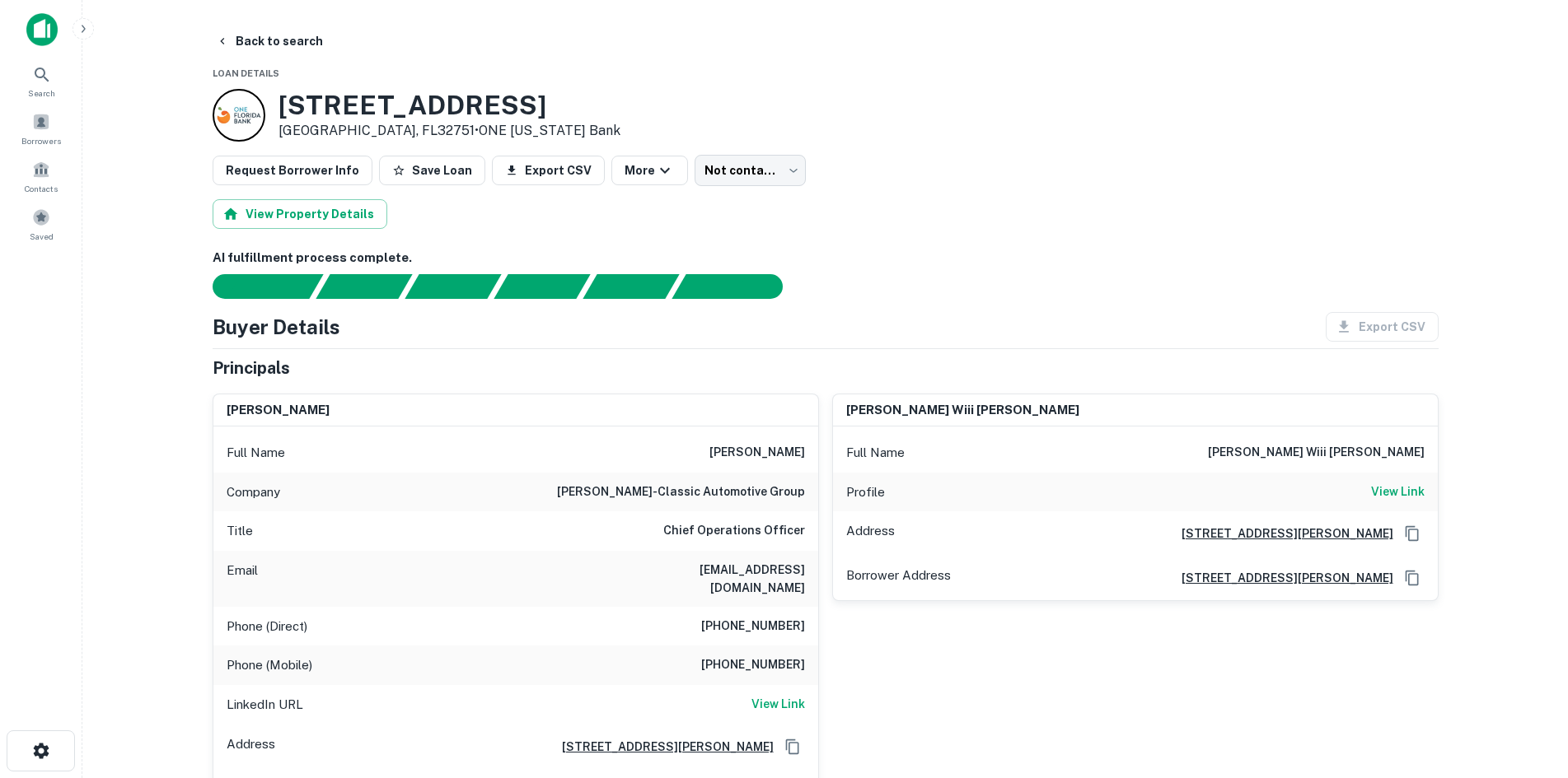
drag, startPoint x: 1549, startPoint y: 344, endPoint x: 1547, endPoint y: 360, distance: 16.1
click at [0, 777] on div at bounding box center [0, 778] width 0 height 0
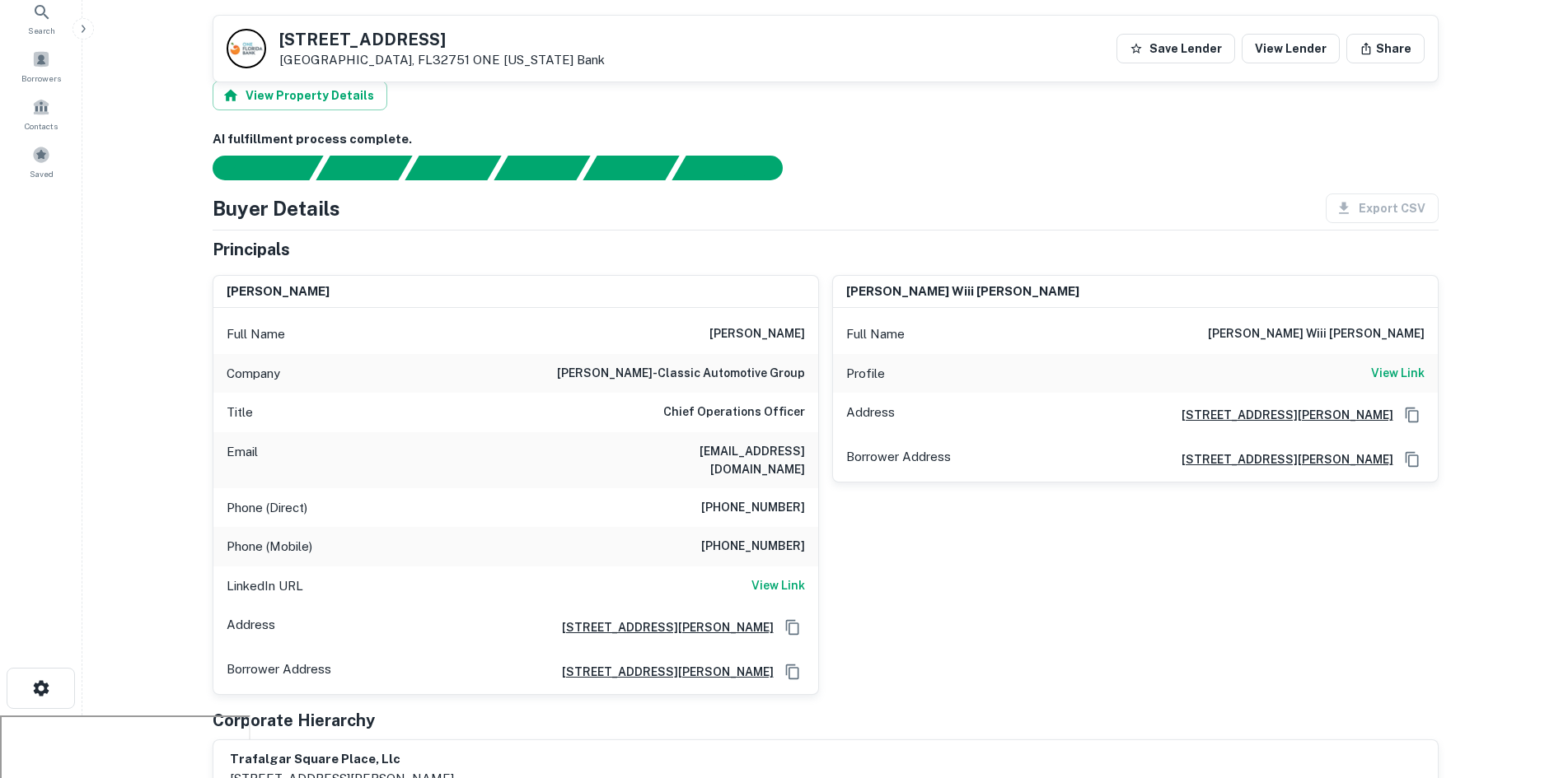
scroll to position [330, 0]
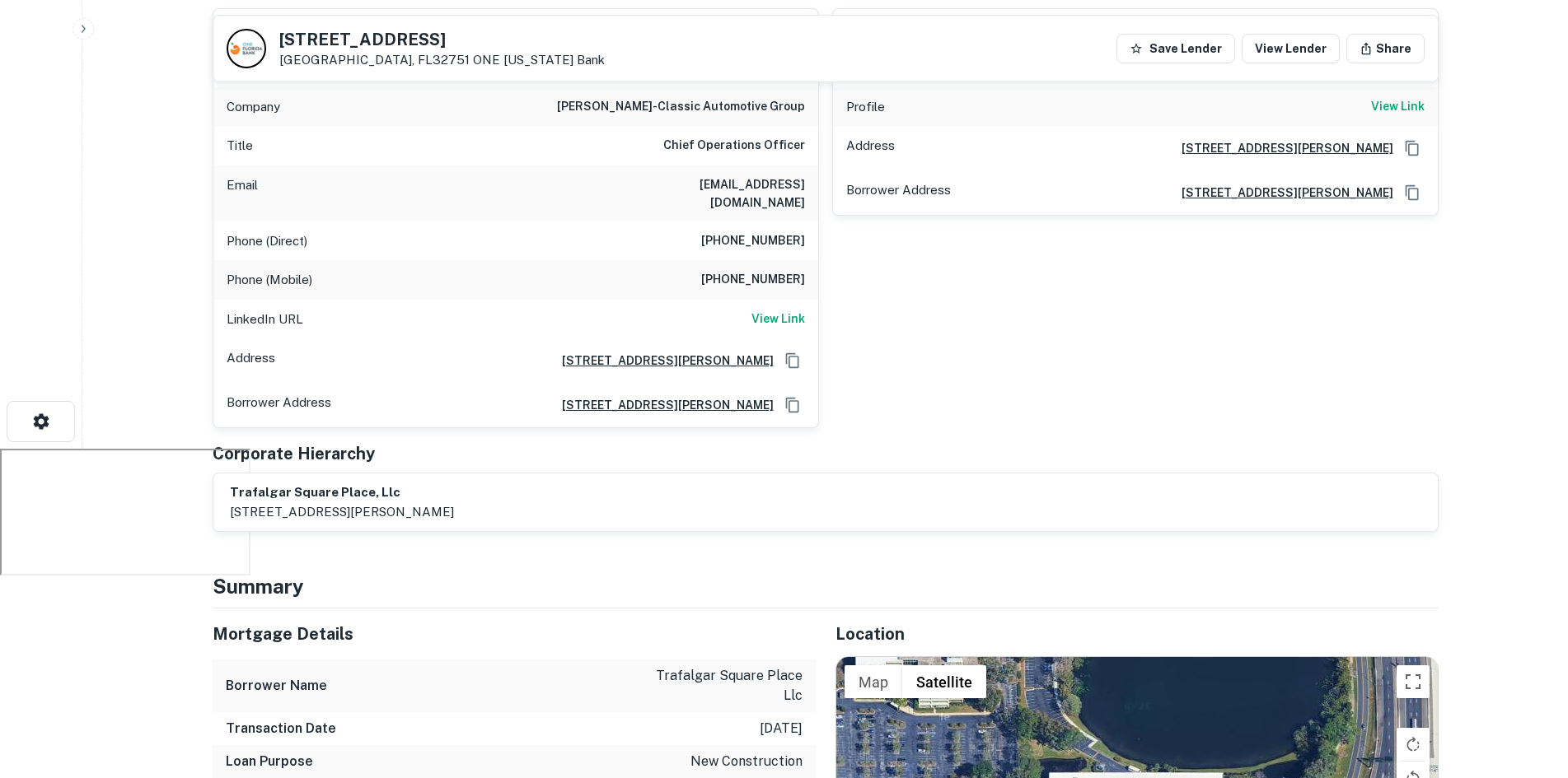
click at [1156, 394] on div "roger wiii holler Full Name roger wiii holler Profile View Link Address 1011 N …" at bounding box center [1129, 212] width 620 height 434
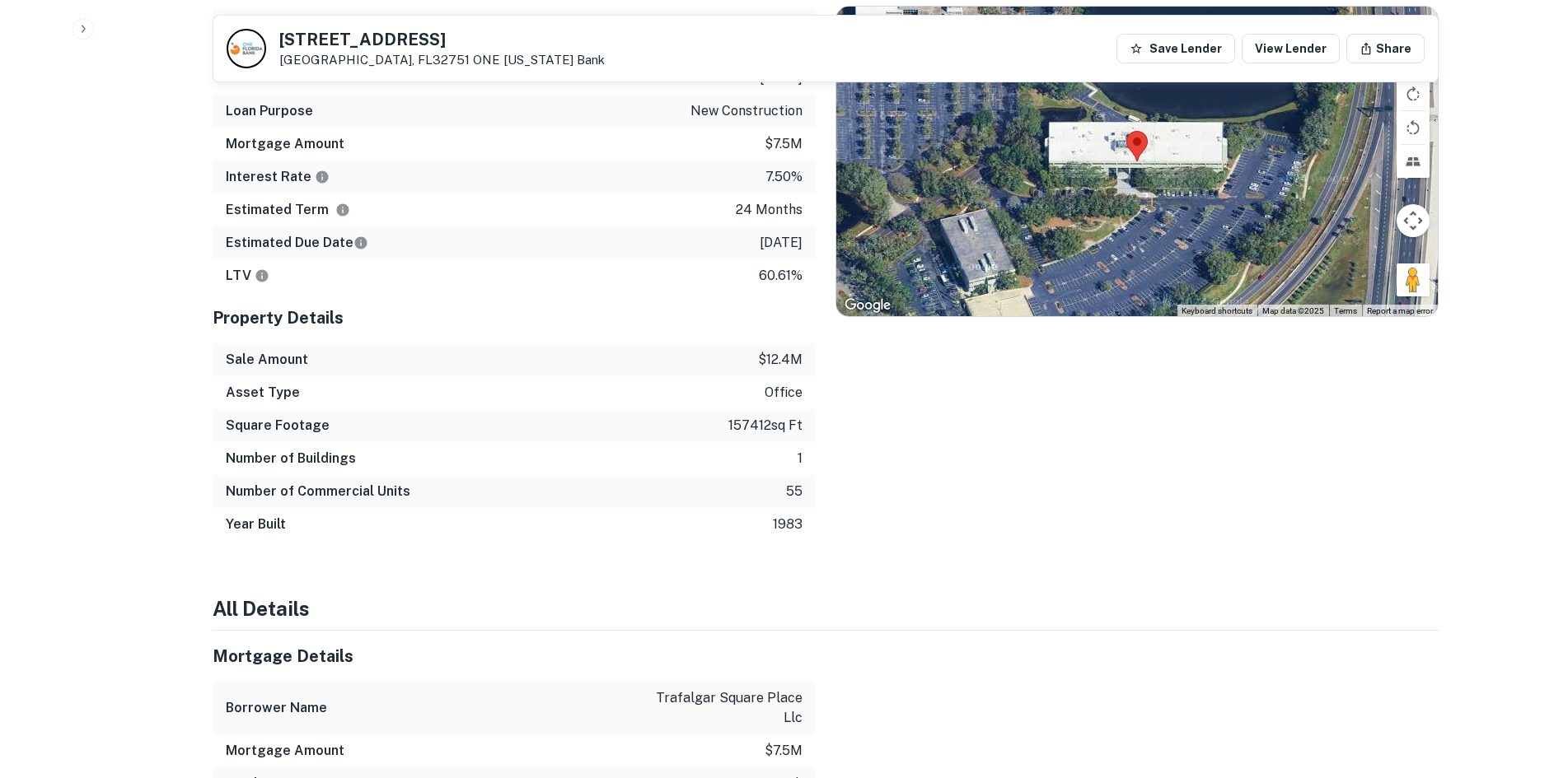
scroll to position [1153, 0]
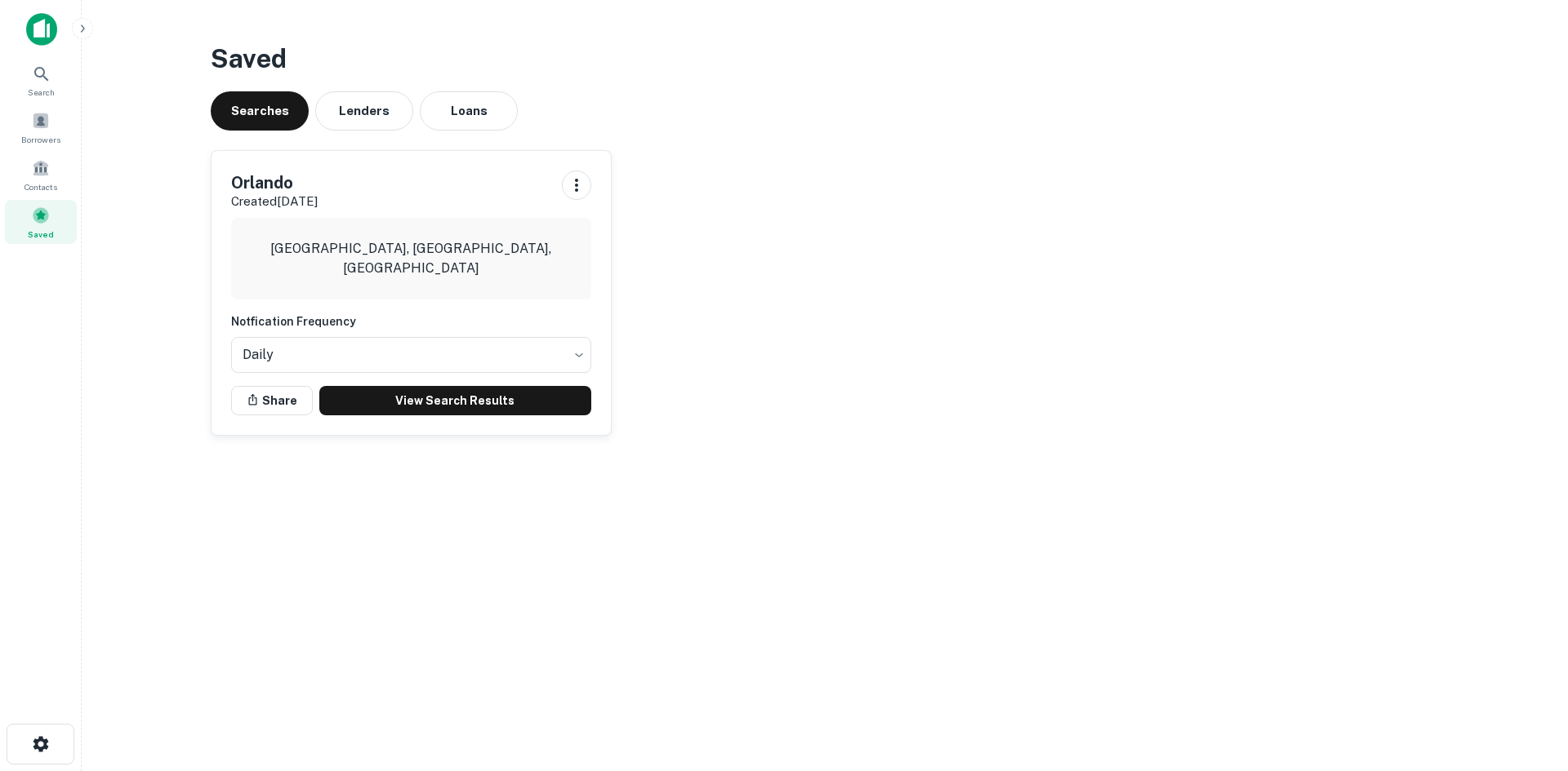
click at [45, 20] on img at bounding box center [42, 30] width 31 height 33
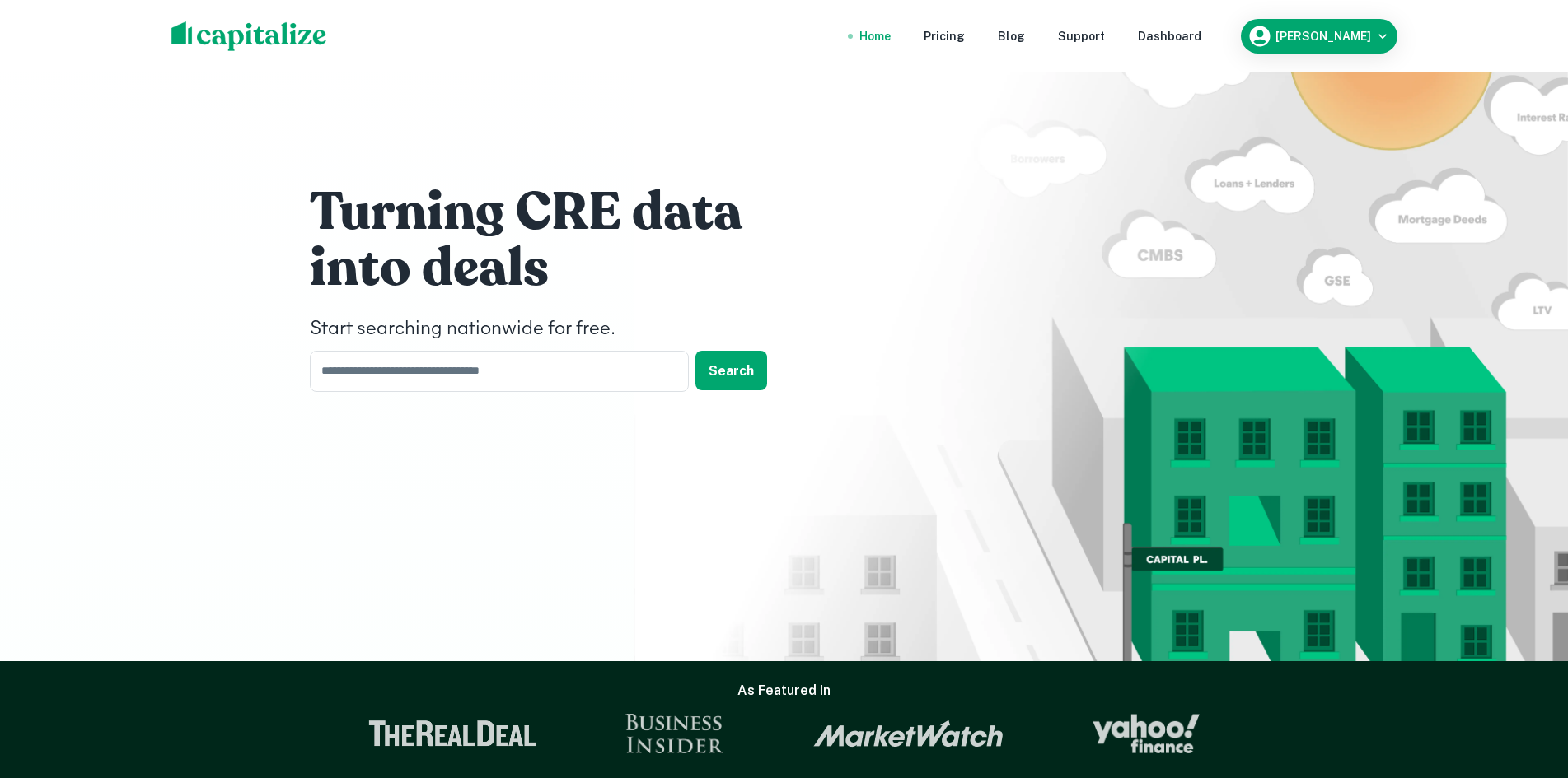
drag, startPoint x: 414, startPoint y: 0, endPoint x: 1202, endPoint y: 82, distance: 792.3
click at [1202, 82] on div "Turning CRE data into deals Start searching nationwide for free. ​ Search" at bounding box center [784, 291] width 988 height 584
